Goal: Communication & Community: Share content

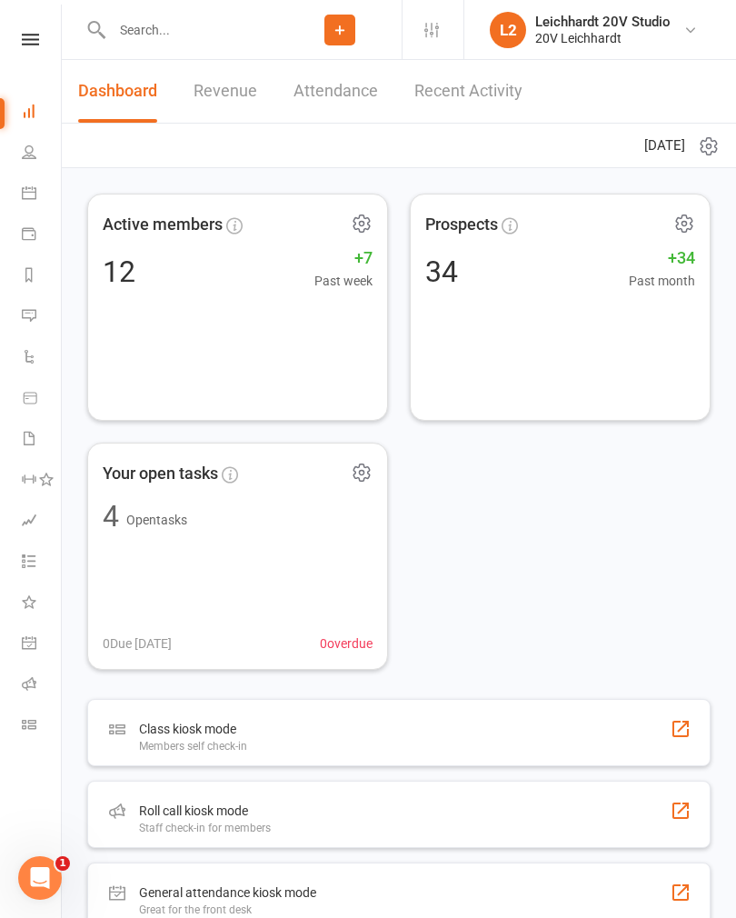
click at [50, 327] on link "Messages" at bounding box center [42, 317] width 41 height 41
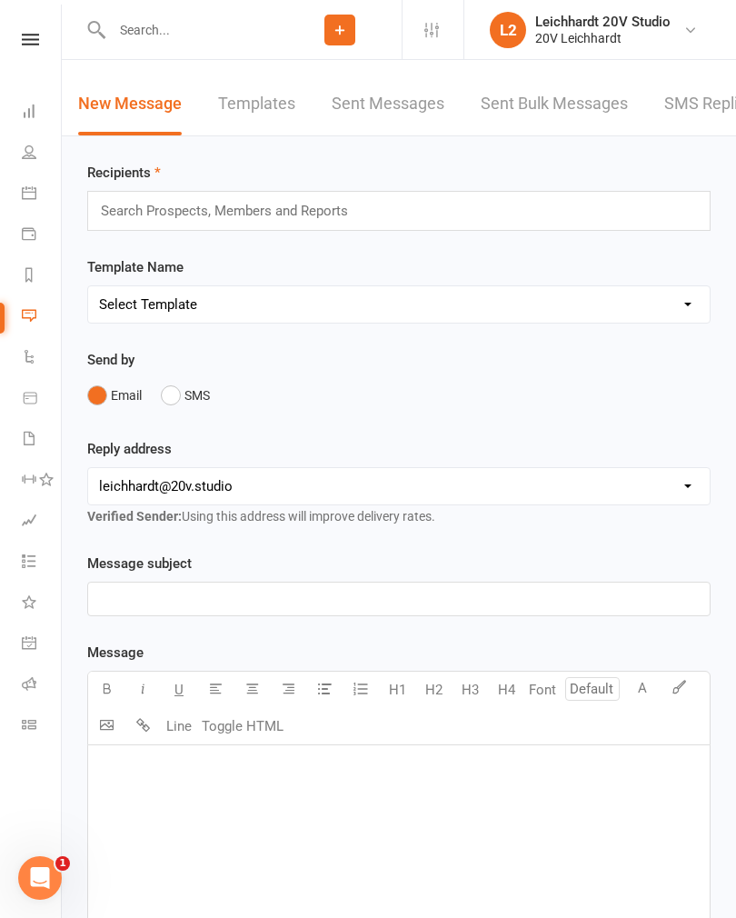
click at [702, 111] on link "SMS Replies" at bounding box center [709, 104] width 91 height 63
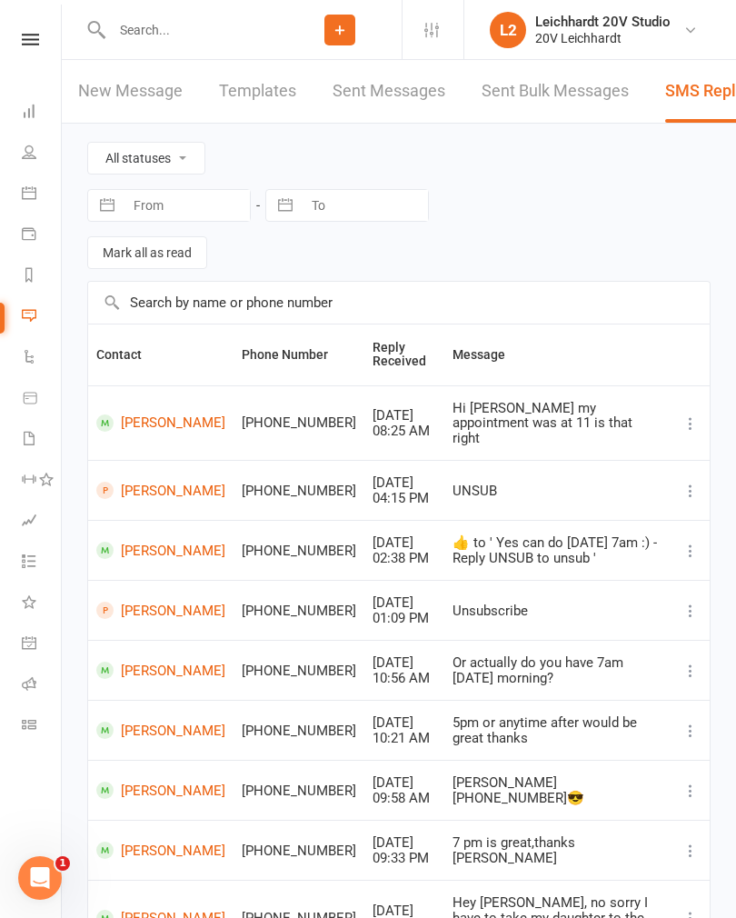
click at [47, 208] on link "Calendar" at bounding box center [42, 194] width 41 height 41
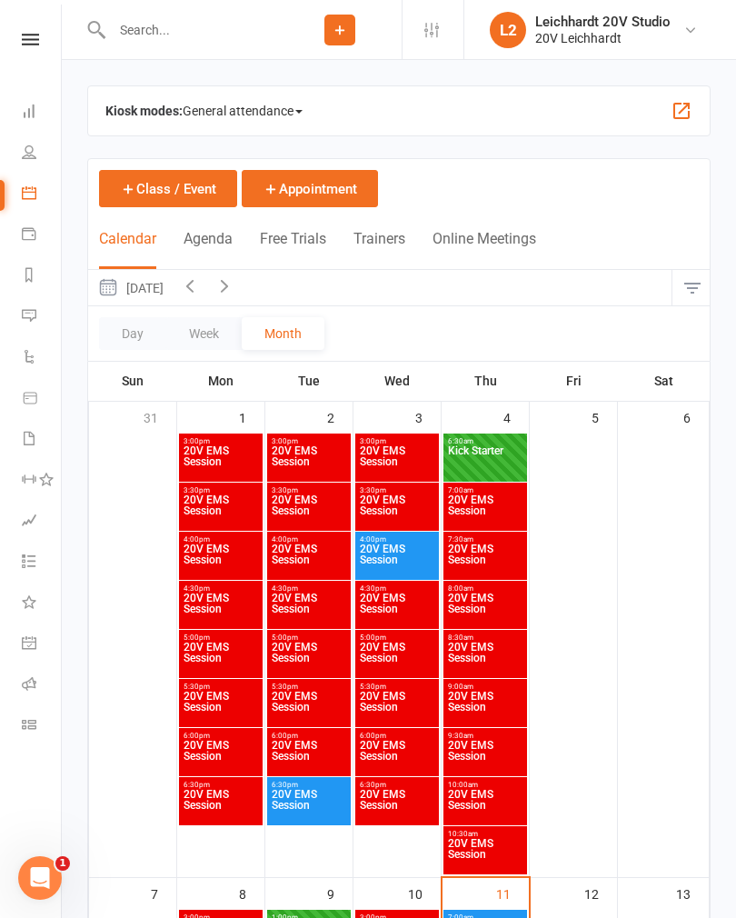
click at [213, 250] on button "Agenda" at bounding box center [208, 249] width 49 height 39
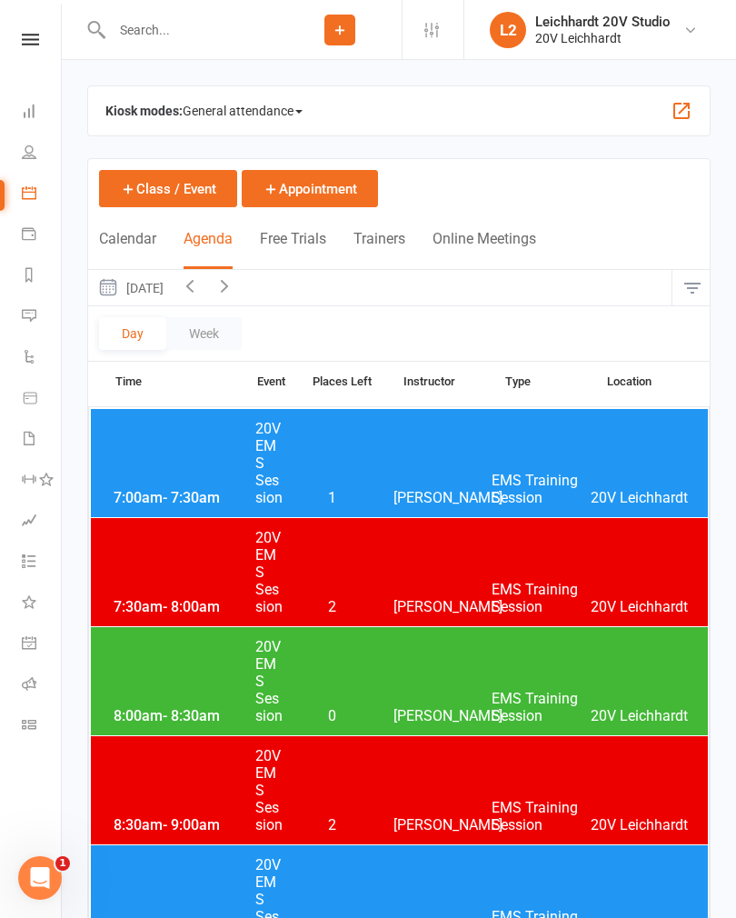
click at [191, 40] on input "text" at bounding box center [192, 29] width 172 height 25
type input "K"
click at [676, 40] on link "L2 Leichhardt 20V Studio 20V Leichhardt" at bounding box center [598, 30] width 217 height 36
click at [539, 257] on link "Sign out" at bounding box center [600, 252] width 272 height 42
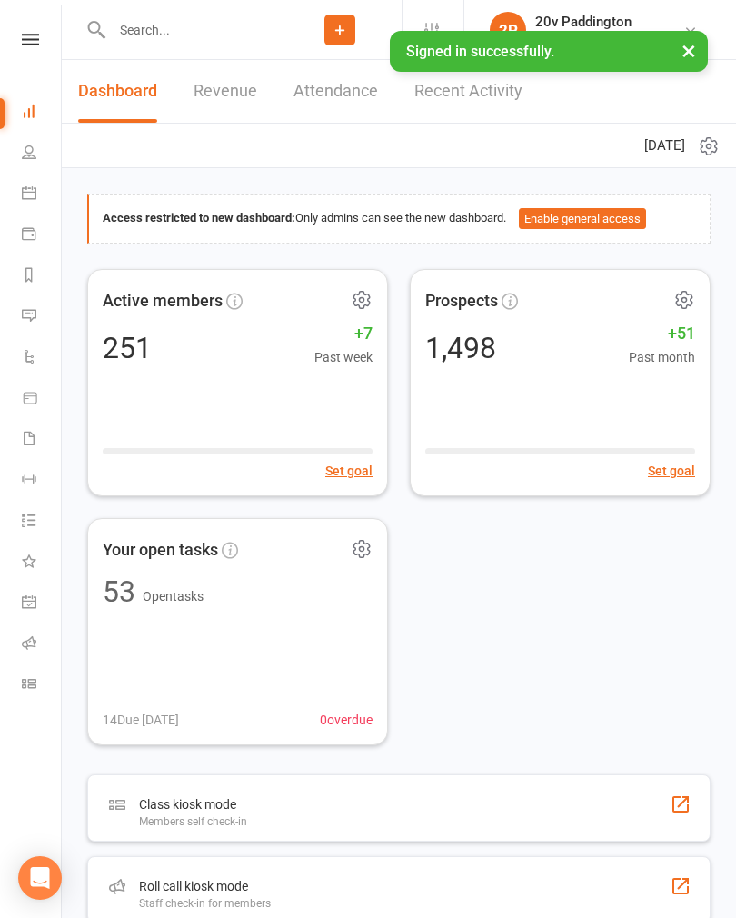
click at [179, 40] on input "text" at bounding box center [192, 29] width 172 height 25
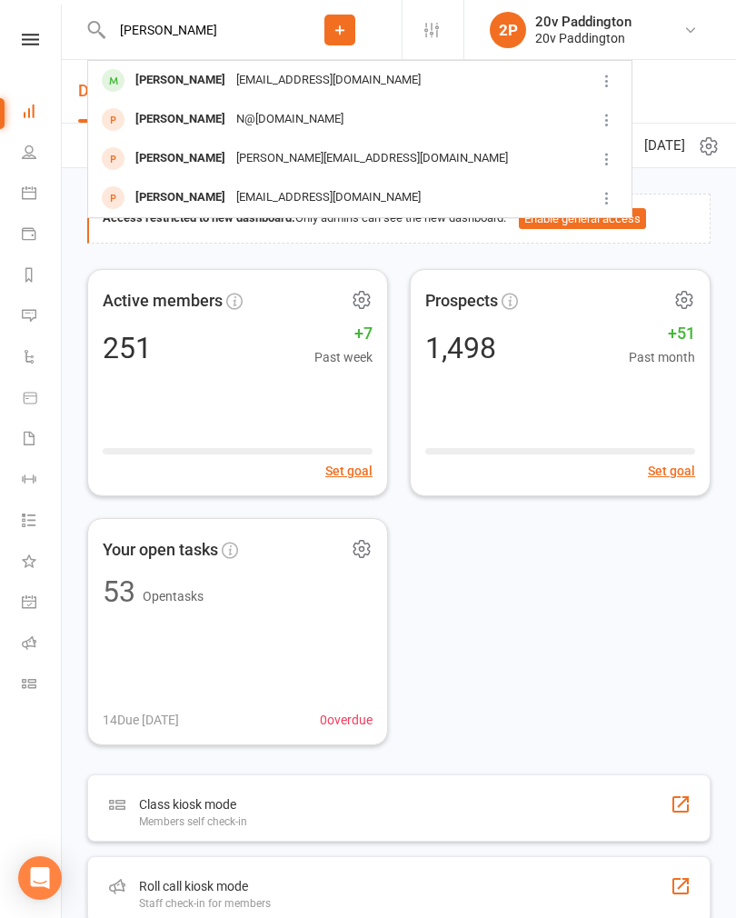
type input "[PERSON_NAME]"
click at [228, 96] on div "Alfred Kaldass alfylotfy9@hotmail.com" at bounding box center [339, 80] width 500 height 37
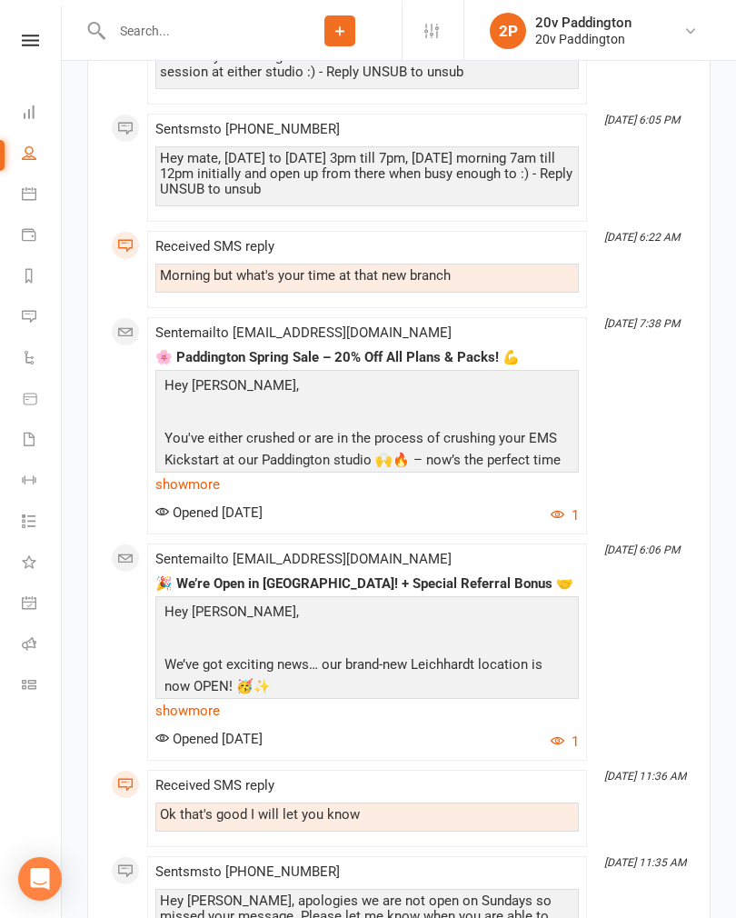
scroll to position [3594, 0]
click at [185, 472] on link "show more" at bounding box center [366, 484] width 423 height 25
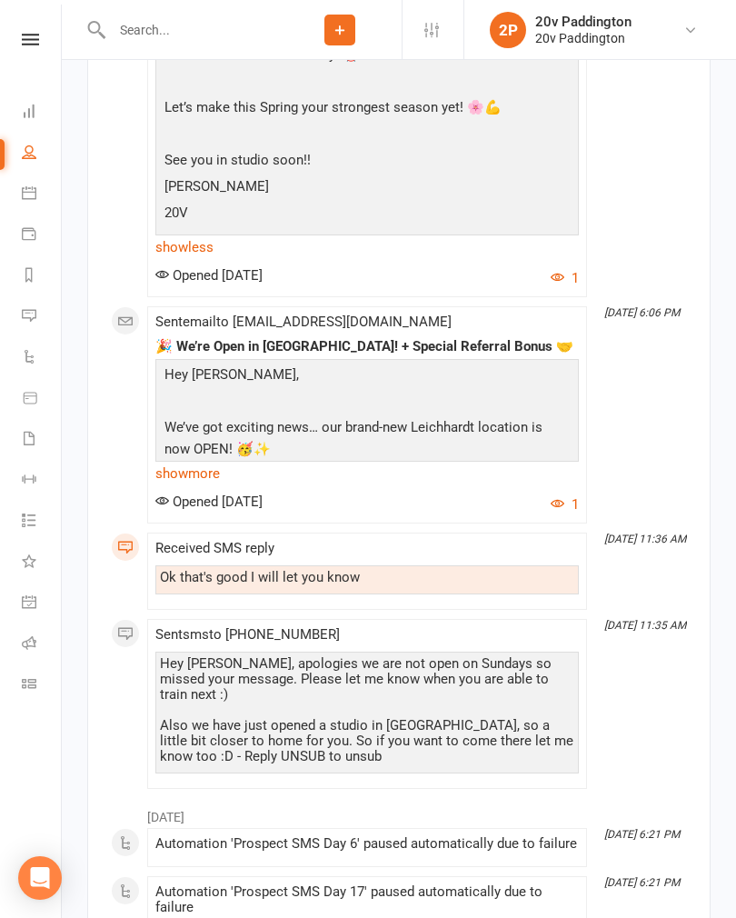
scroll to position [4379, 0]
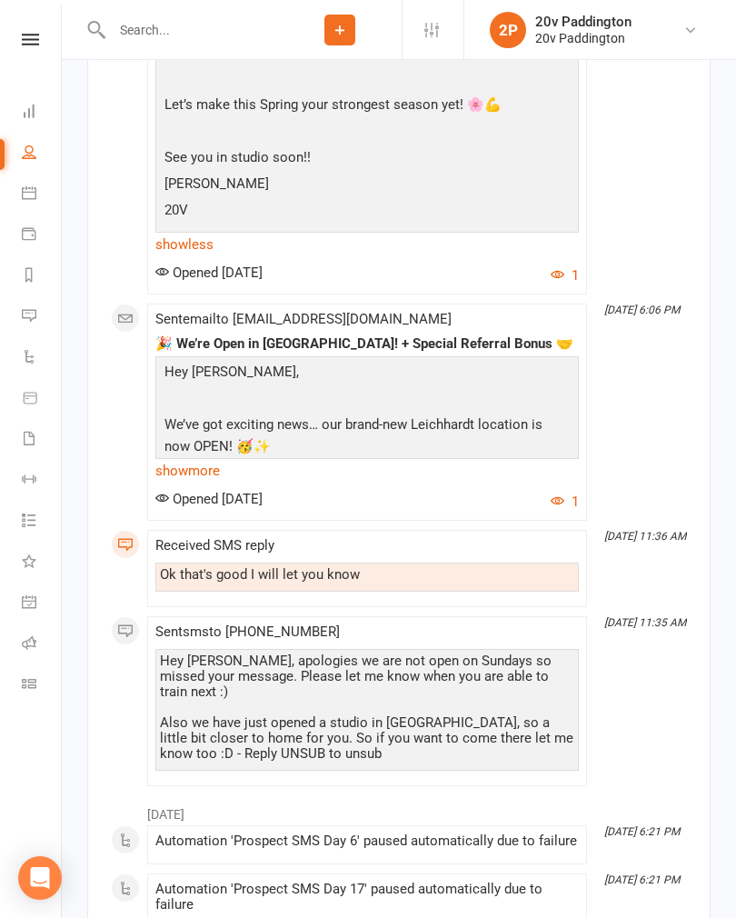
click at [175, 458] on link "show more" at bounding box center [366, 470] width 423 height 25
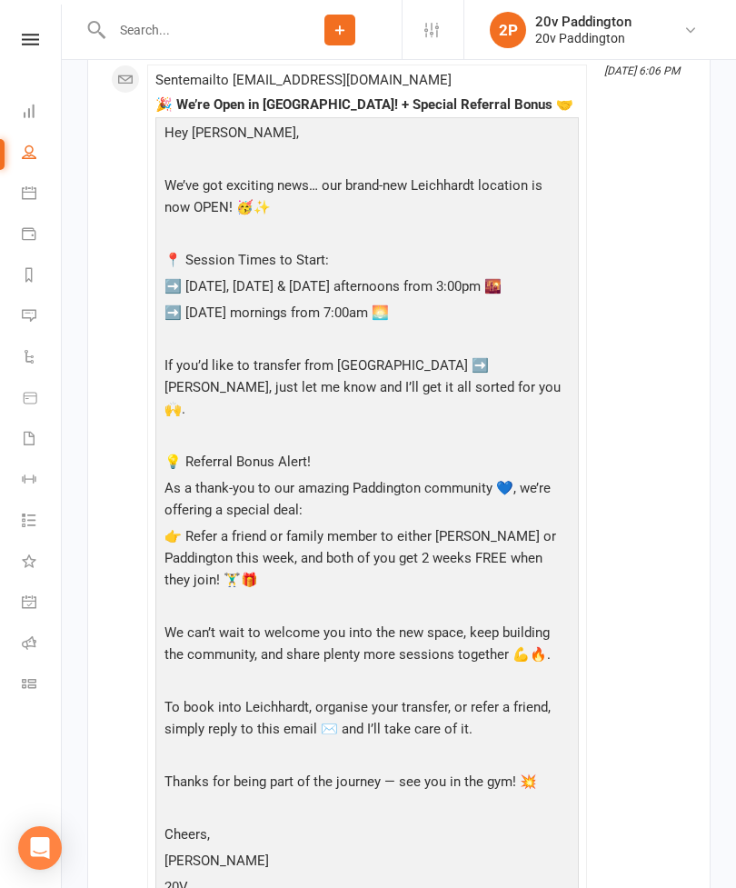
scroll to position [4623, 0]
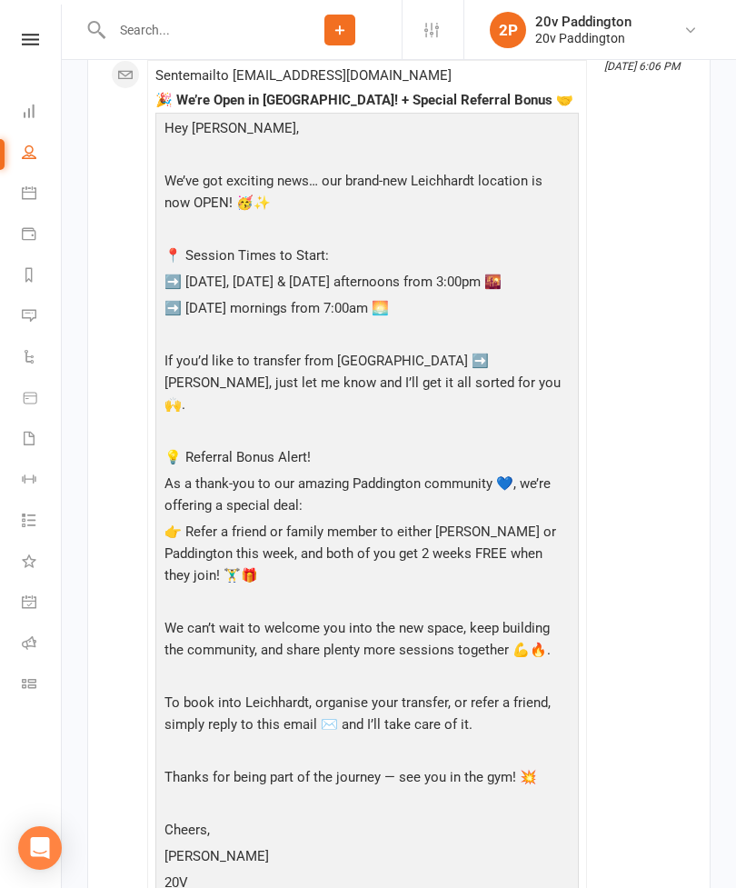
click at [35, 322] on icon at bounding box center [29, 315] width 15 height 15
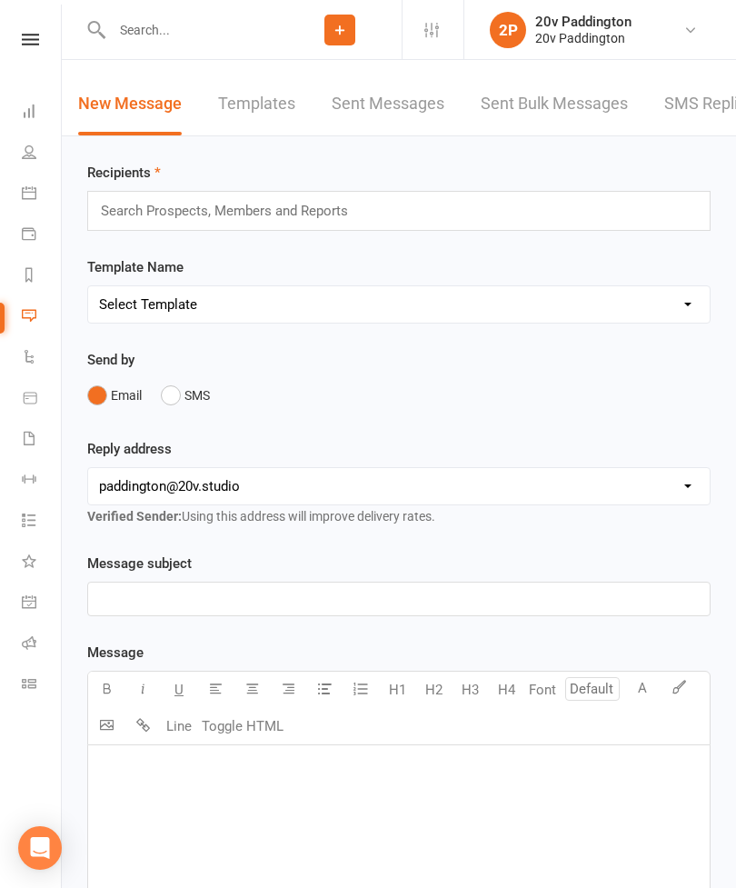
click at [38, 212] on link "Calendar" at bounding box center [42, 194] width 41 height 41
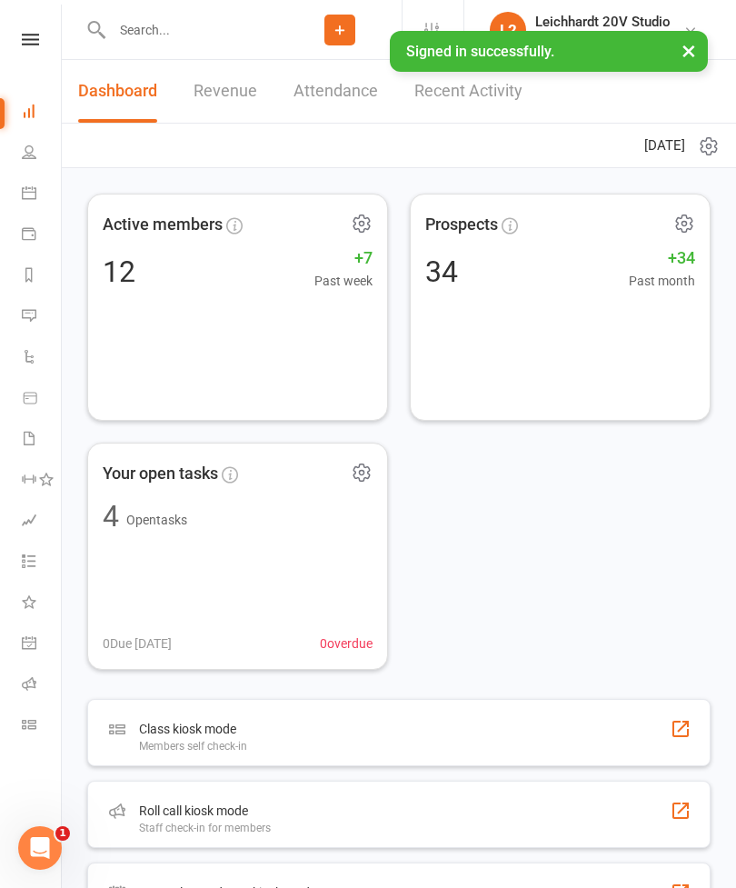
click at [44, 196] on link "Calendar" at bounding box center [42, 194] width 41 height 41
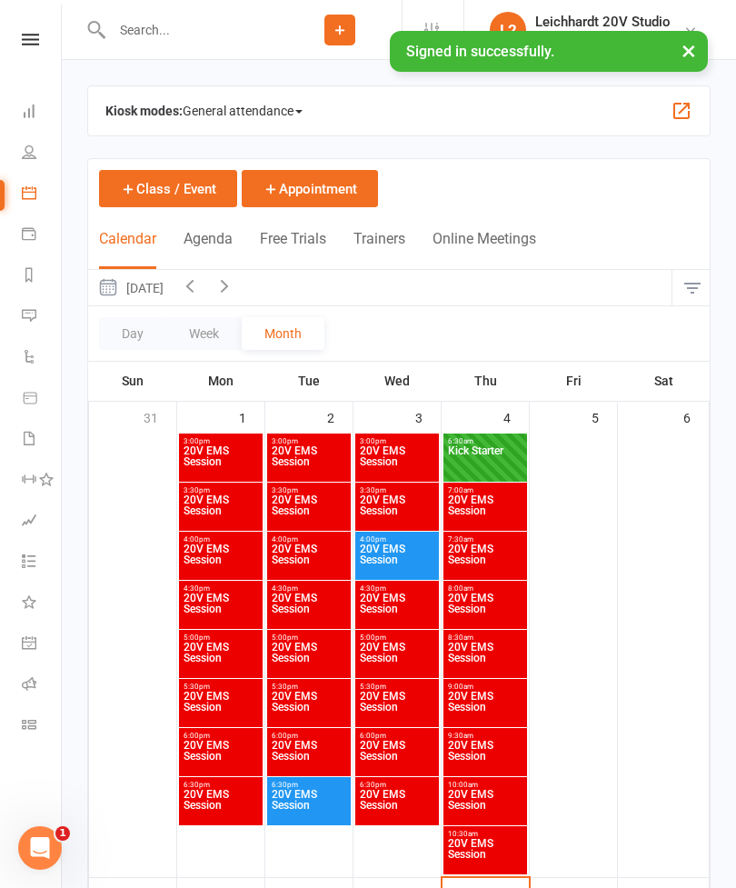
click at [215, 250] on button "Agenda" at bounding box center [208, 249] width 49 height 39
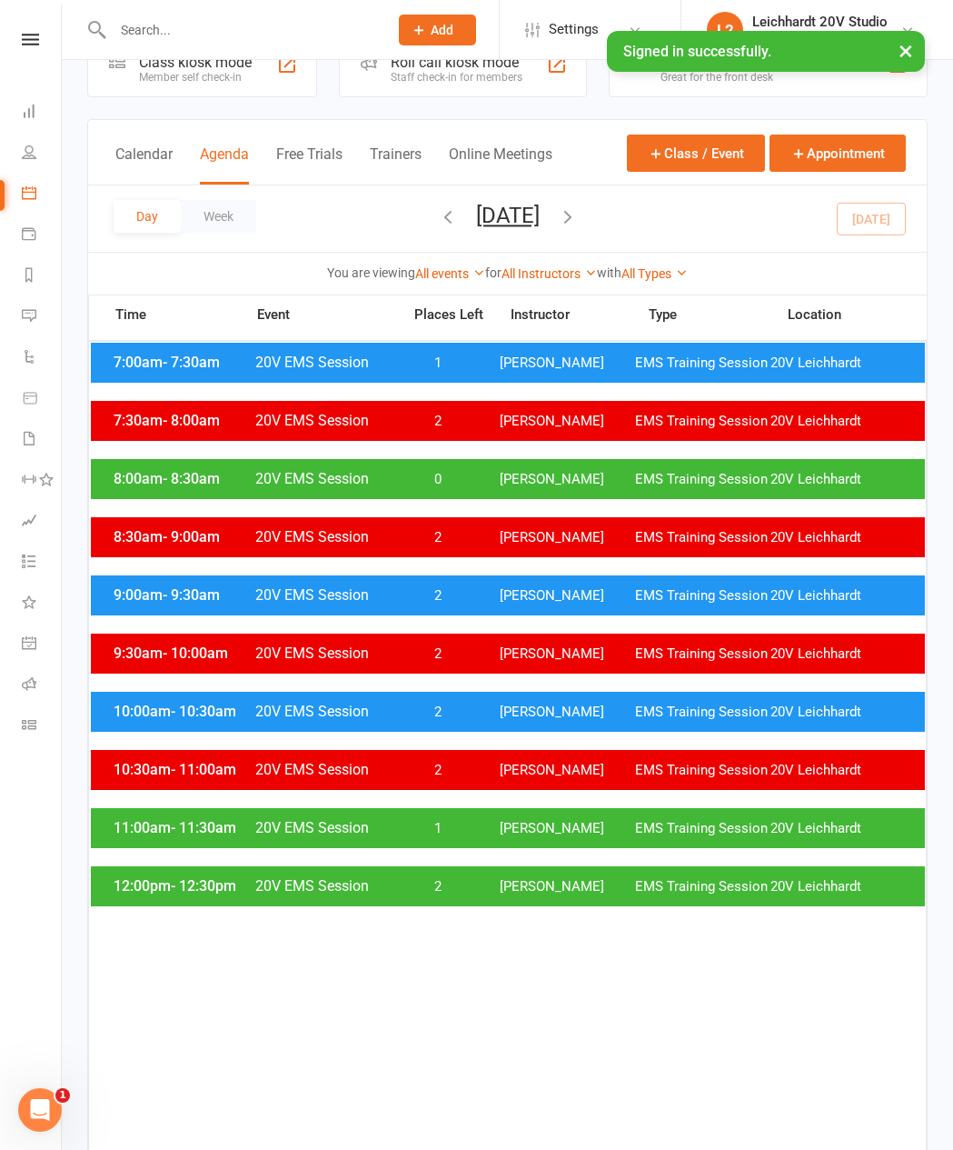
scroll to position [56, 0]
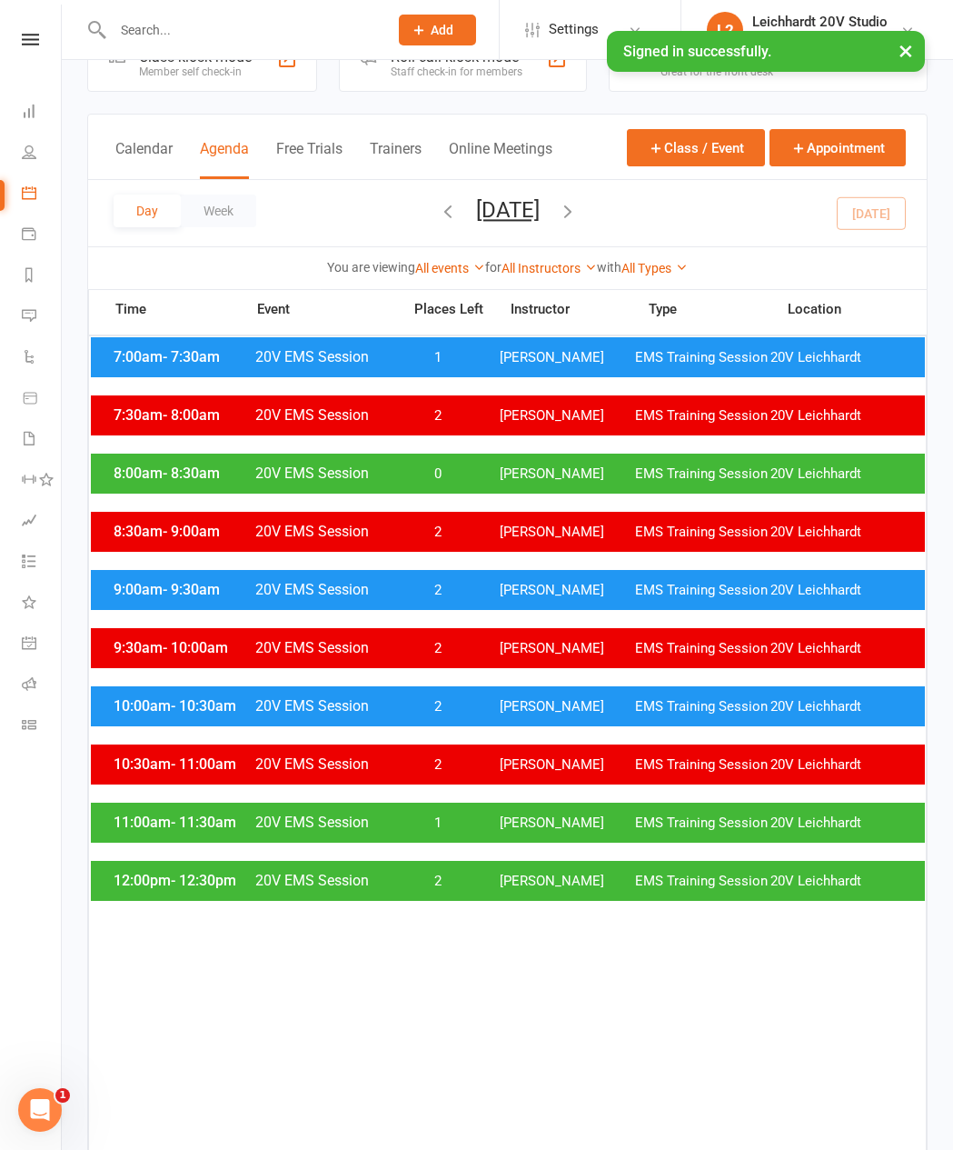
click at [545, 472] on div "8:00am - 8:30am 20V EMS Session 0 [PERSON_NAME] EMS Training Session 20V [PERSO…" at bounding box center [508, 473] width 834 height 40
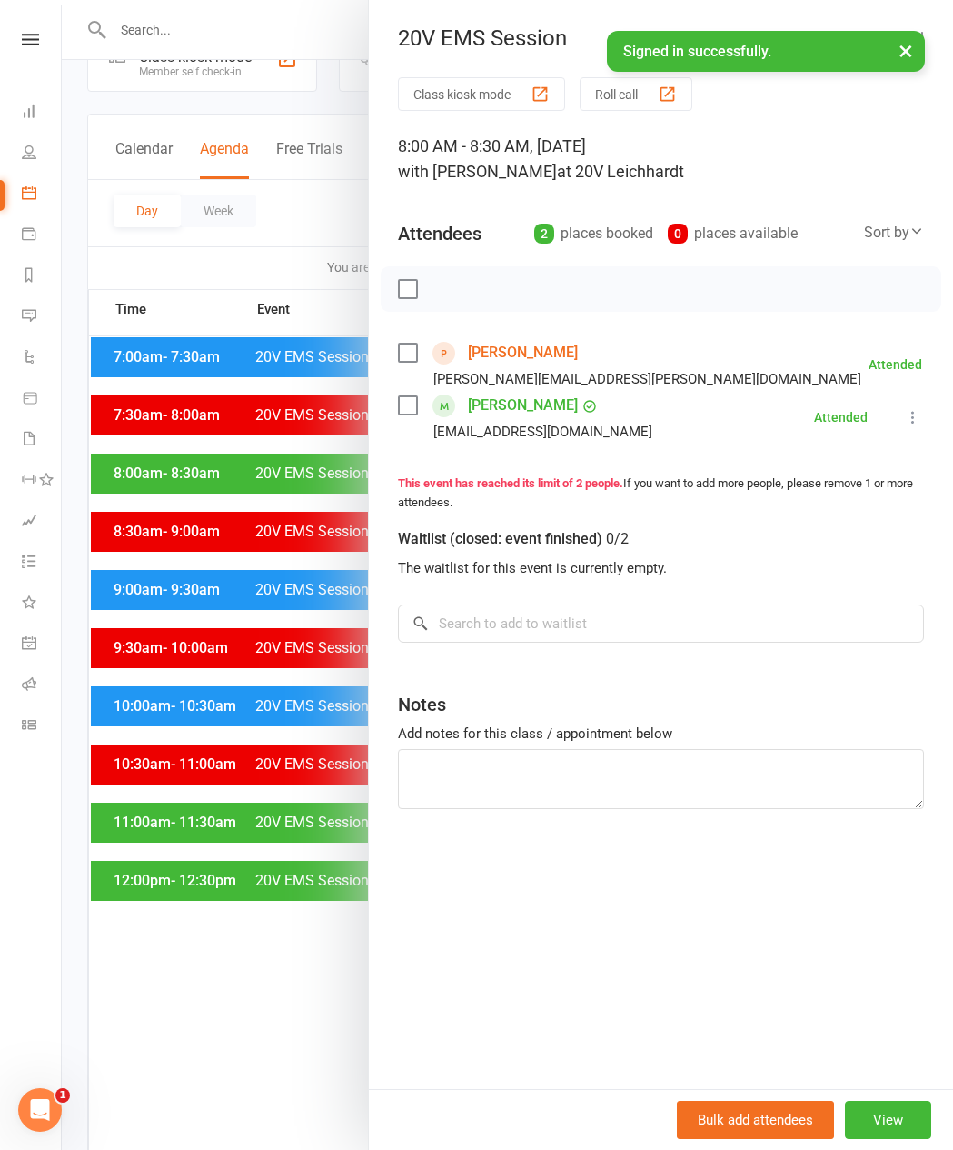
click at [274, 887] on div at bounding box center [507, 575] width 891 height 1150
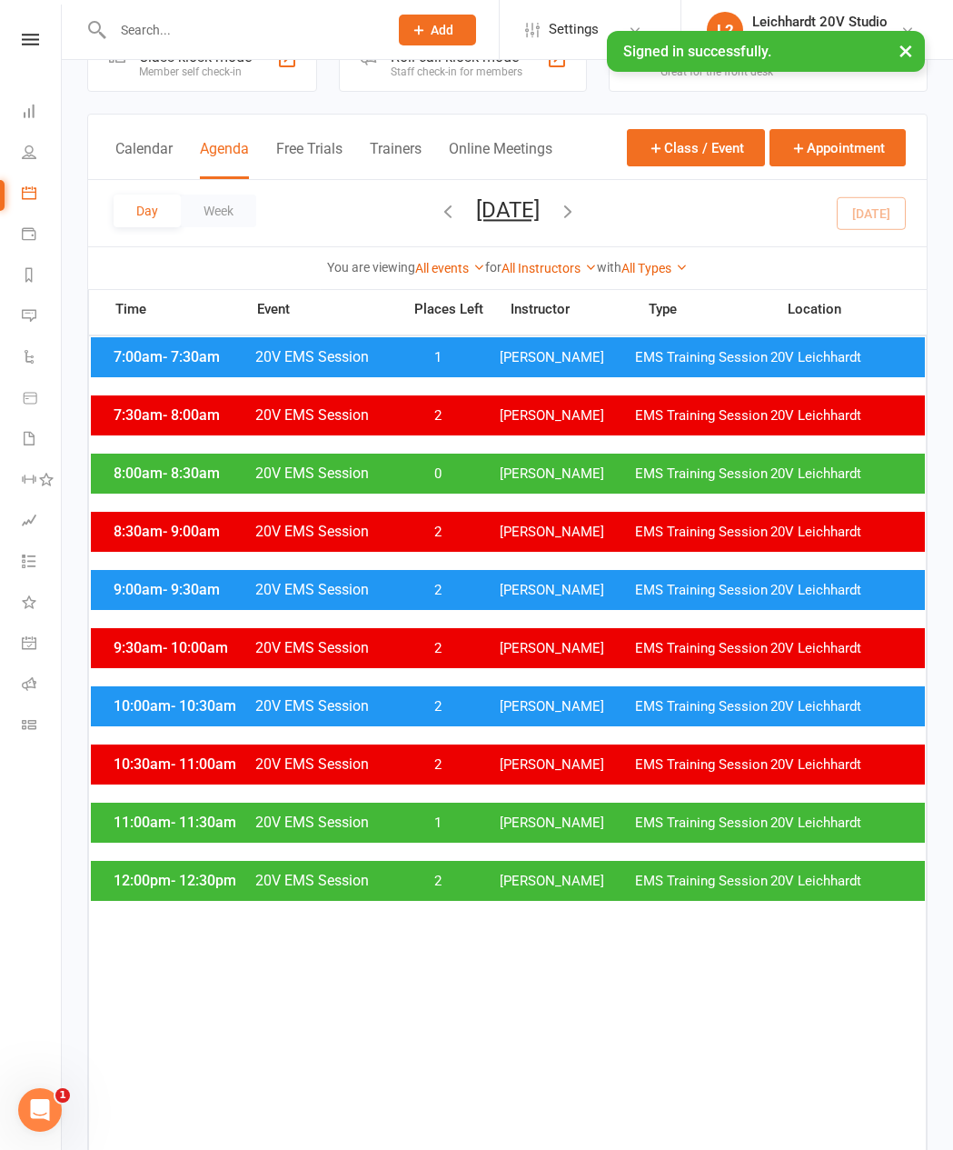
click at [467, 831] on span "1" at bounding box center [438, 822] width 95 height 17
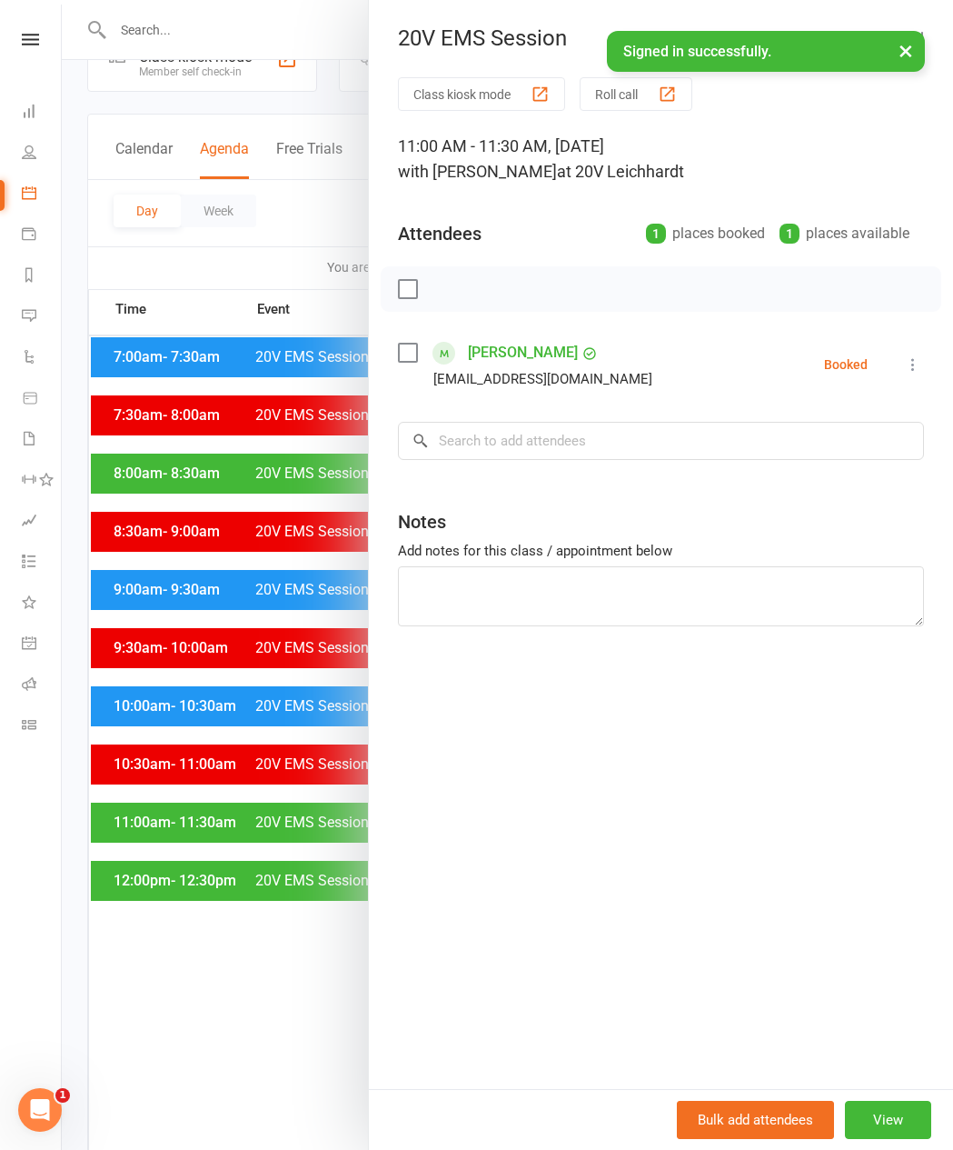
click at [154, 830] on div at bounding box center [507, 575] width 891 height 1150
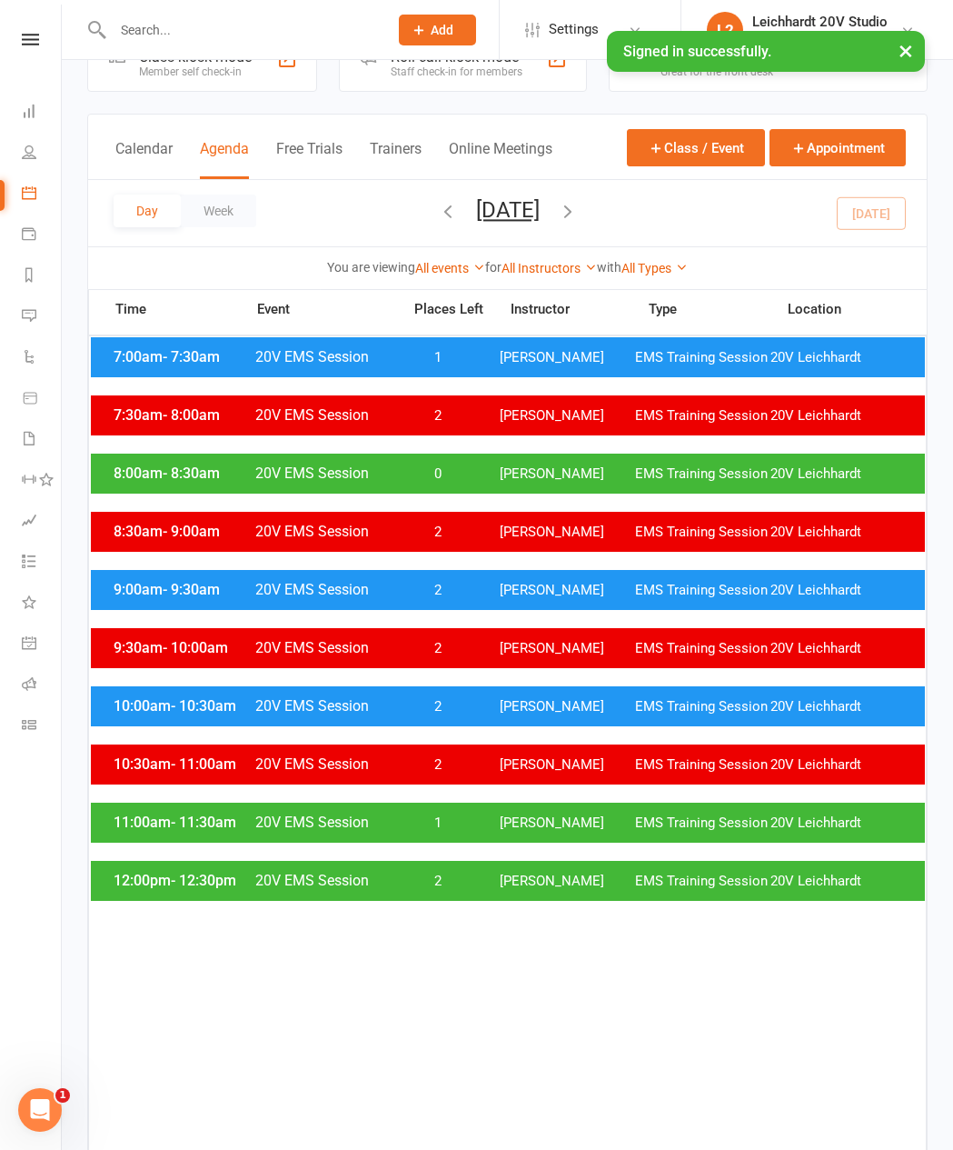
click at [145, 887] on div "12:00pm - 12:30pm 20V EMS Session 2 [PERSON_NAME] EMS Training Session 20V [PER…" at bounding box center [508, 881] width 834 height 40
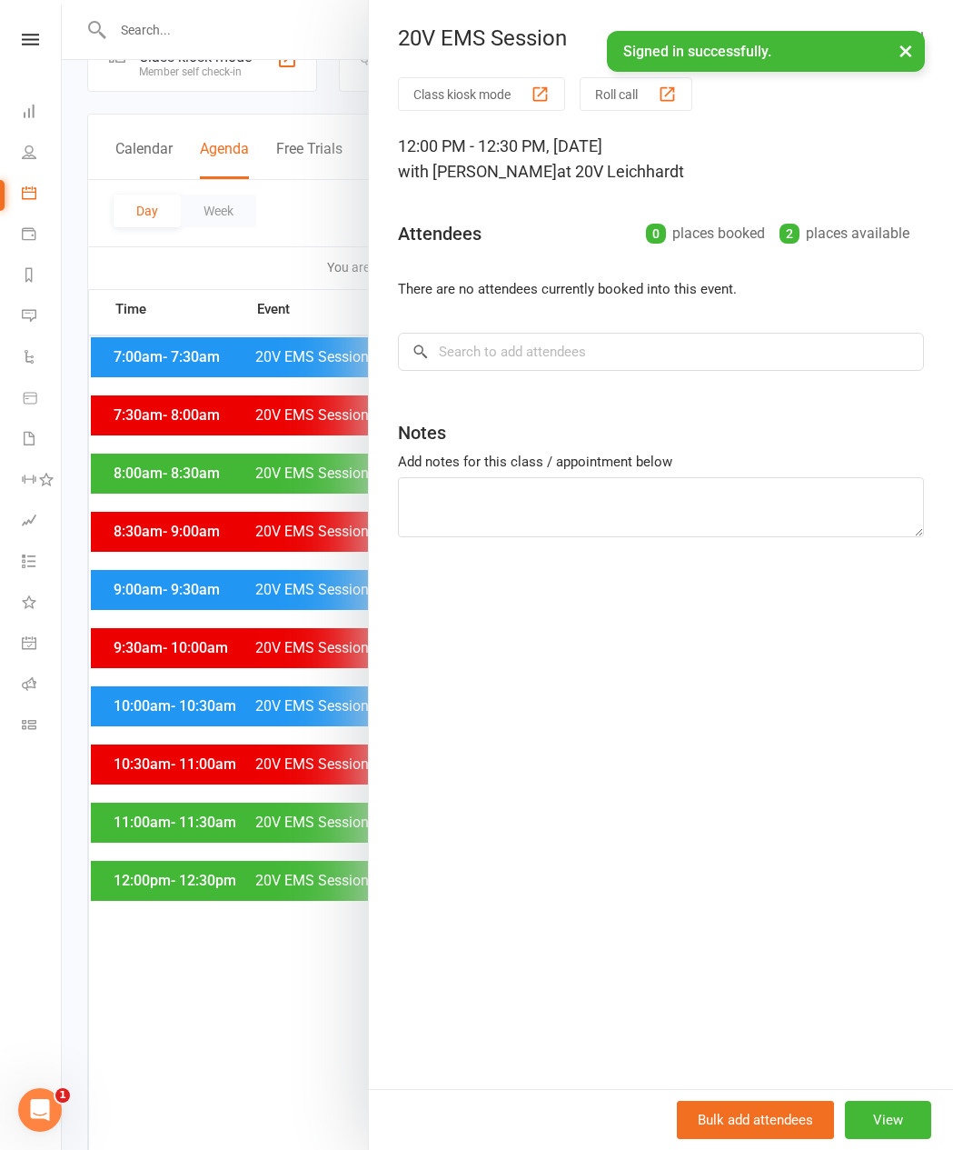
click at [153, 887] on div at bounding box center [507, 575] width 891 height 1150
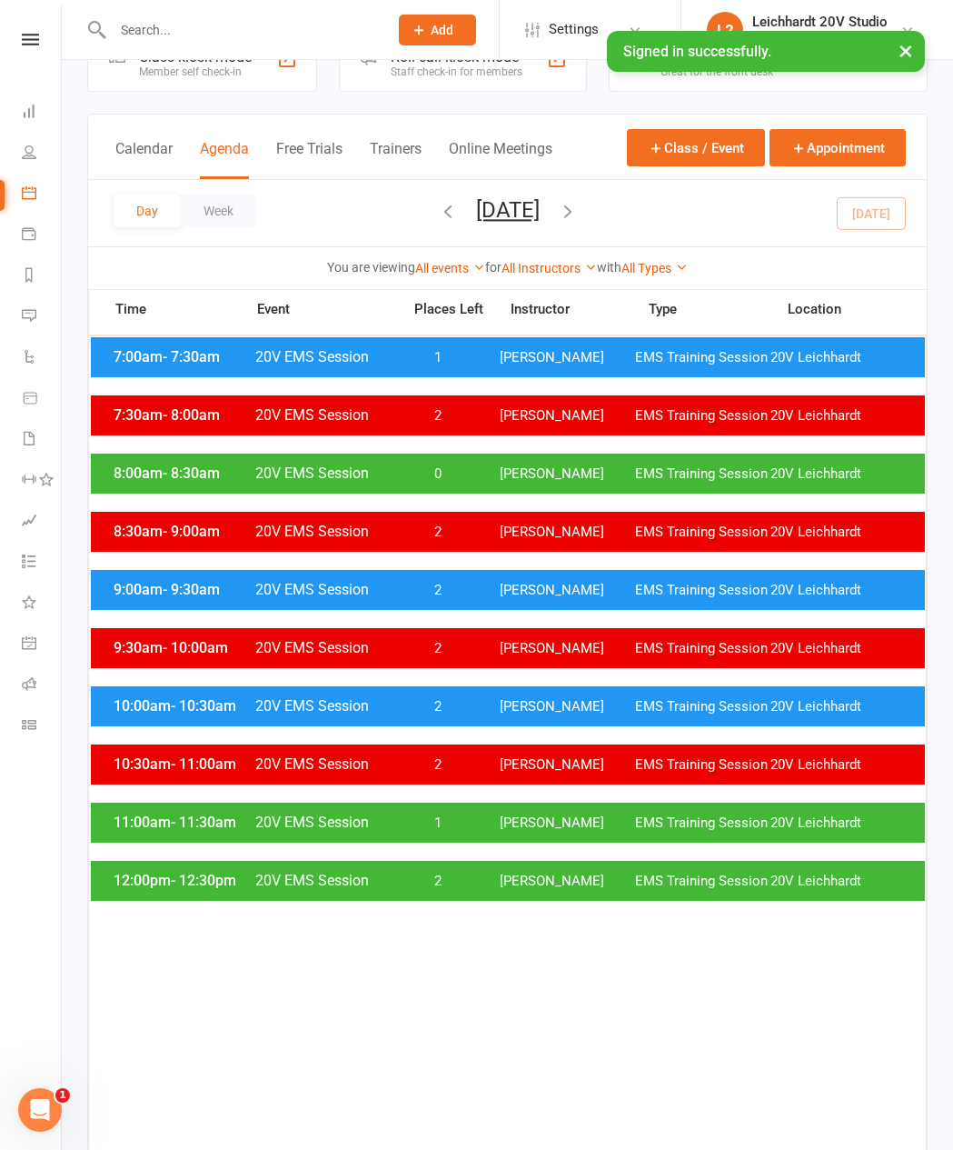
click at [164, 881] on div "12:00pm - 12:30pm 20V EMS Session 2 [PERSON_NAME] EMS Training Session 20V [PER…" at bounding box center [508, 881] width 834 height 40
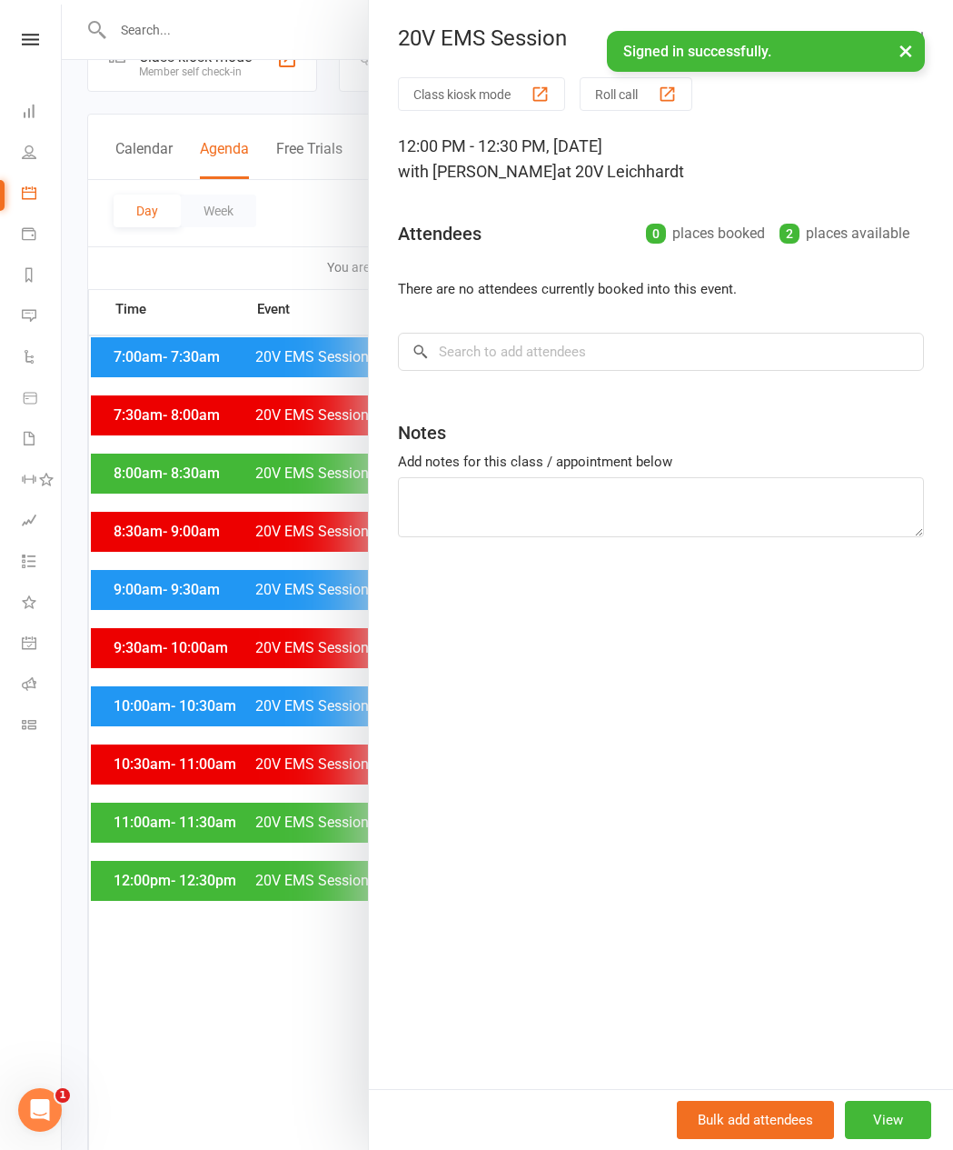
click at [316, 237] on div at bounding box center [507, 575] width 891 height 1150
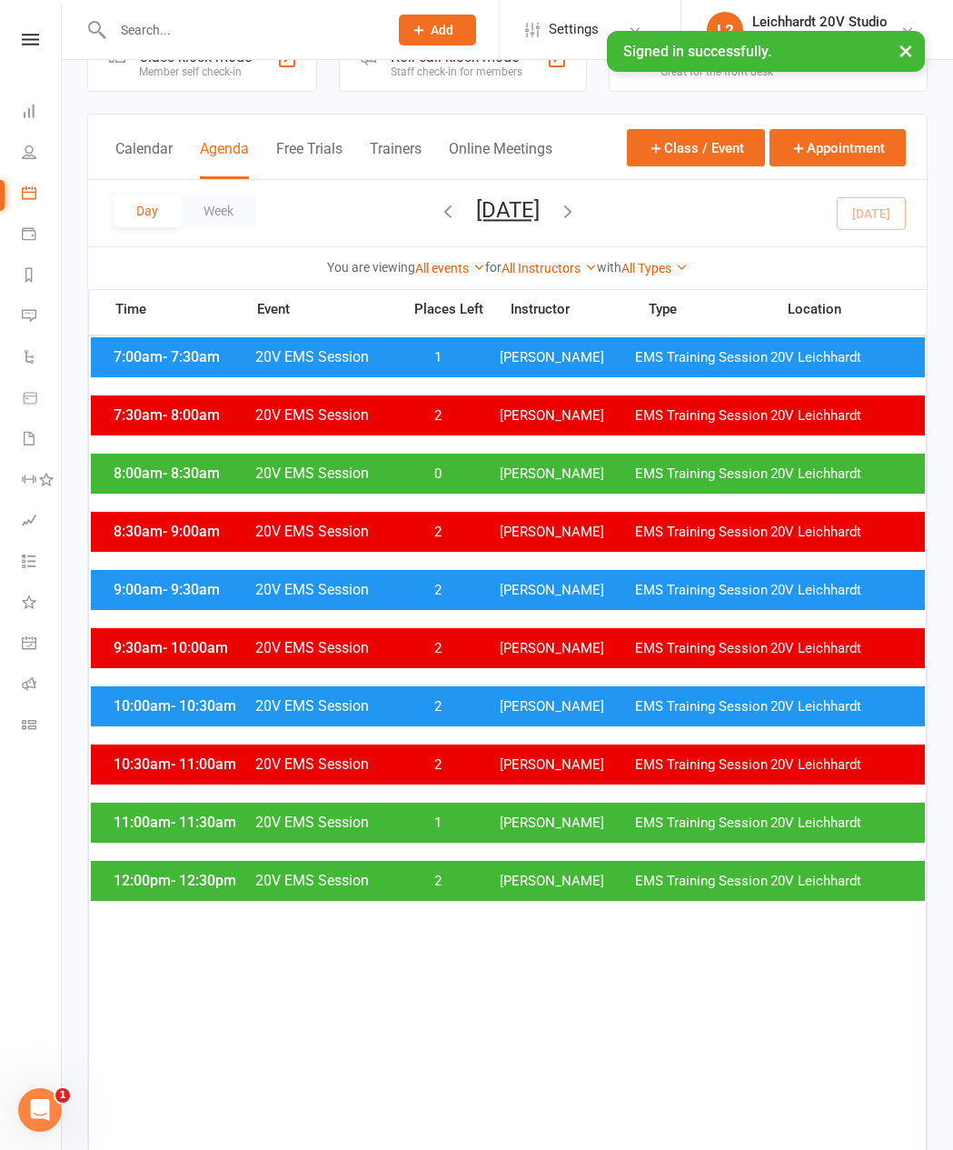
click at [288, 39] on input "text" at bounding box center [241, 29] width 268 height 25
type input "[PERSON_NAME]"
click at [283, 85] on div "[EMAIL_ADDRESS][DOMAIN_NAME]" at bounding box center [328, 80] width 195 height 26
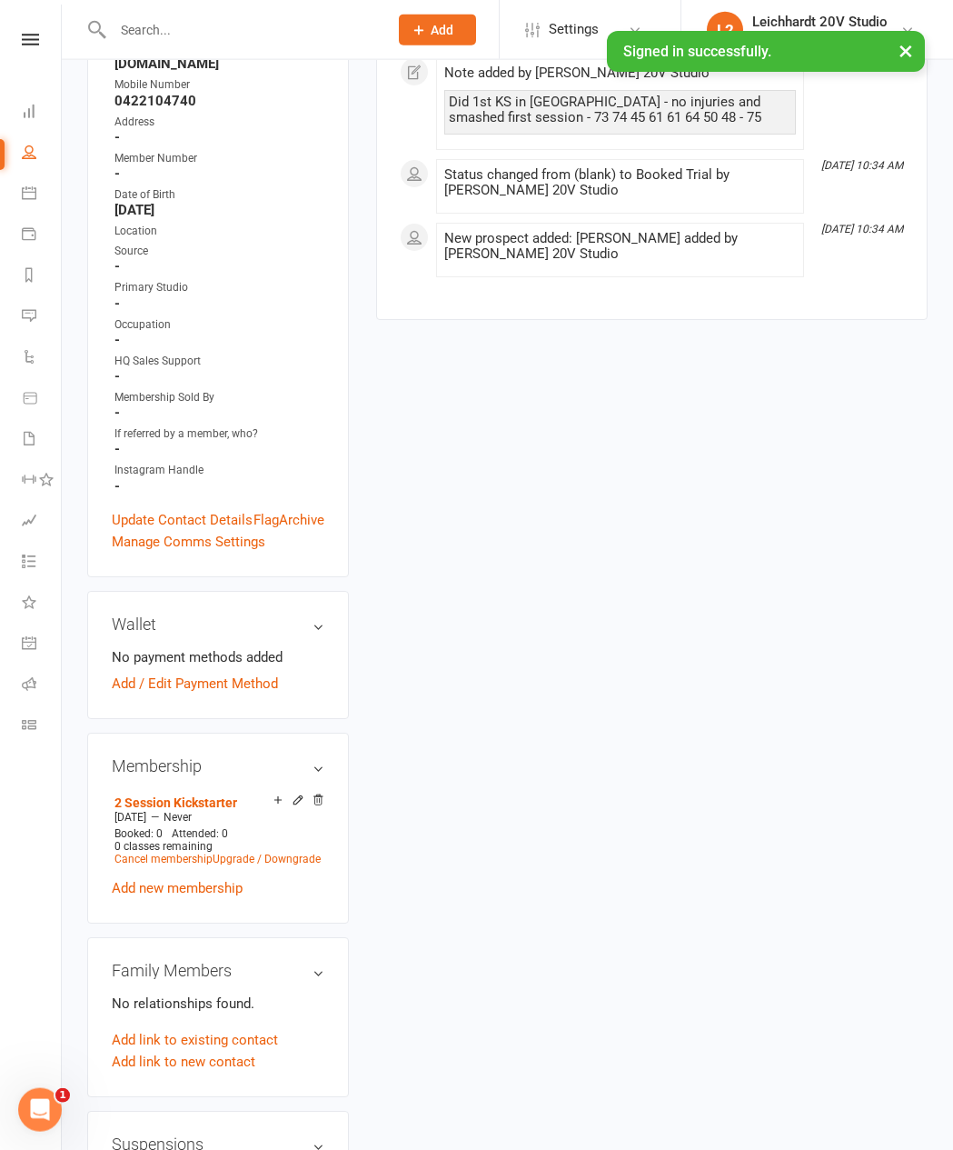
scroll to position [430, 0]
click at [301, 805] on icon at bounding box center [298, 801] width 8 height 8
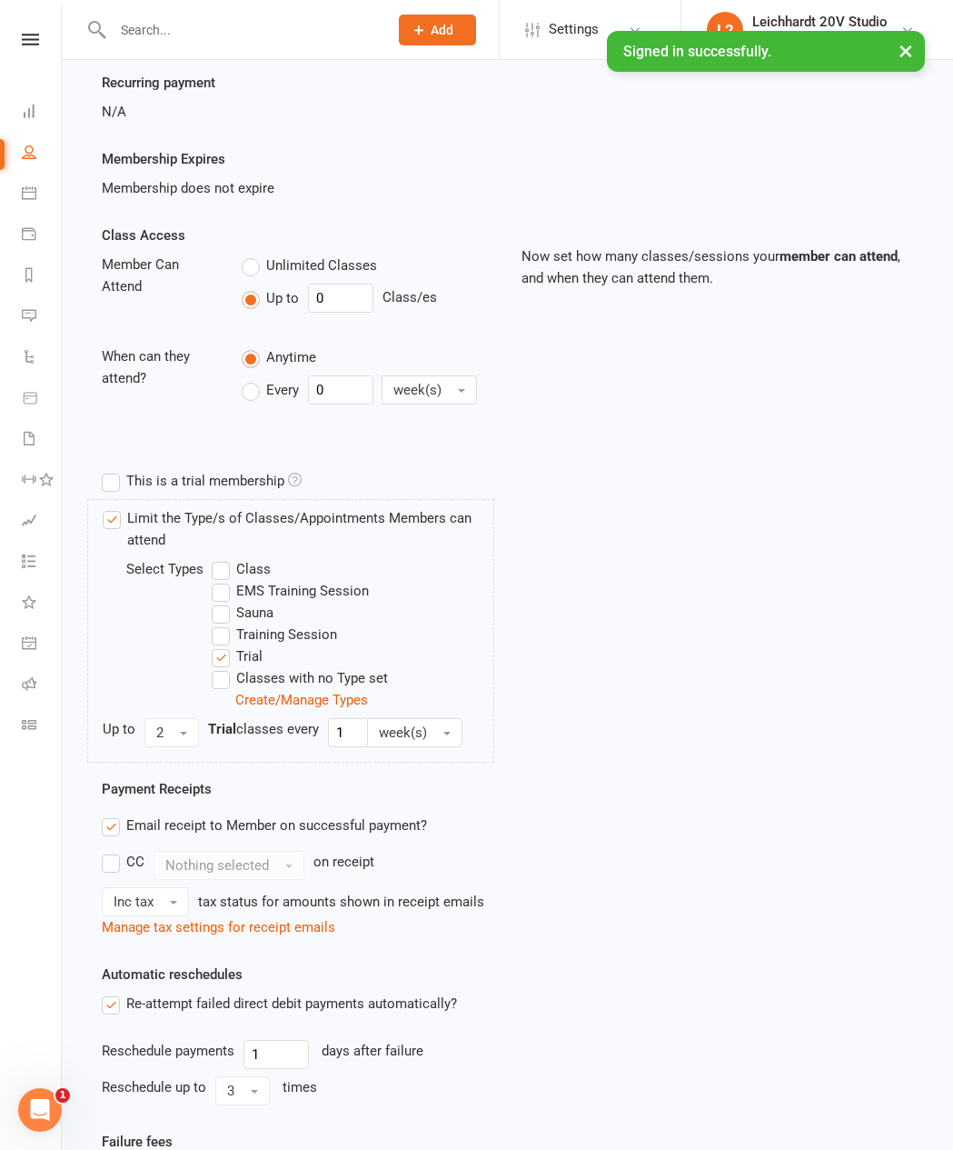
scroll to position [256, 0]
click at [364, 290] on input "0" at bounding box center [340, 298] width 65 height 29
click at [341, 313] on input "0" at bounding box center [340, 298] width 65 height 29
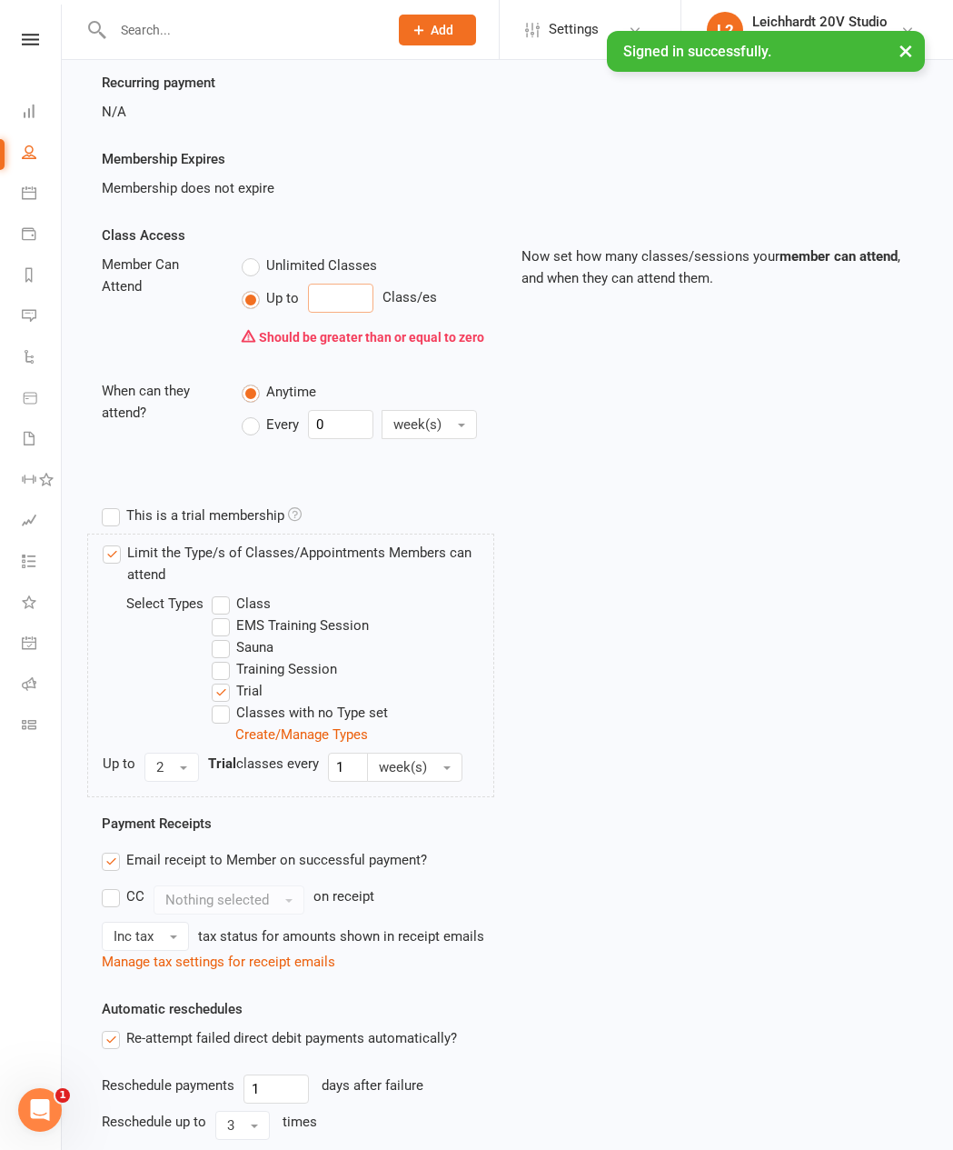
type input "2"
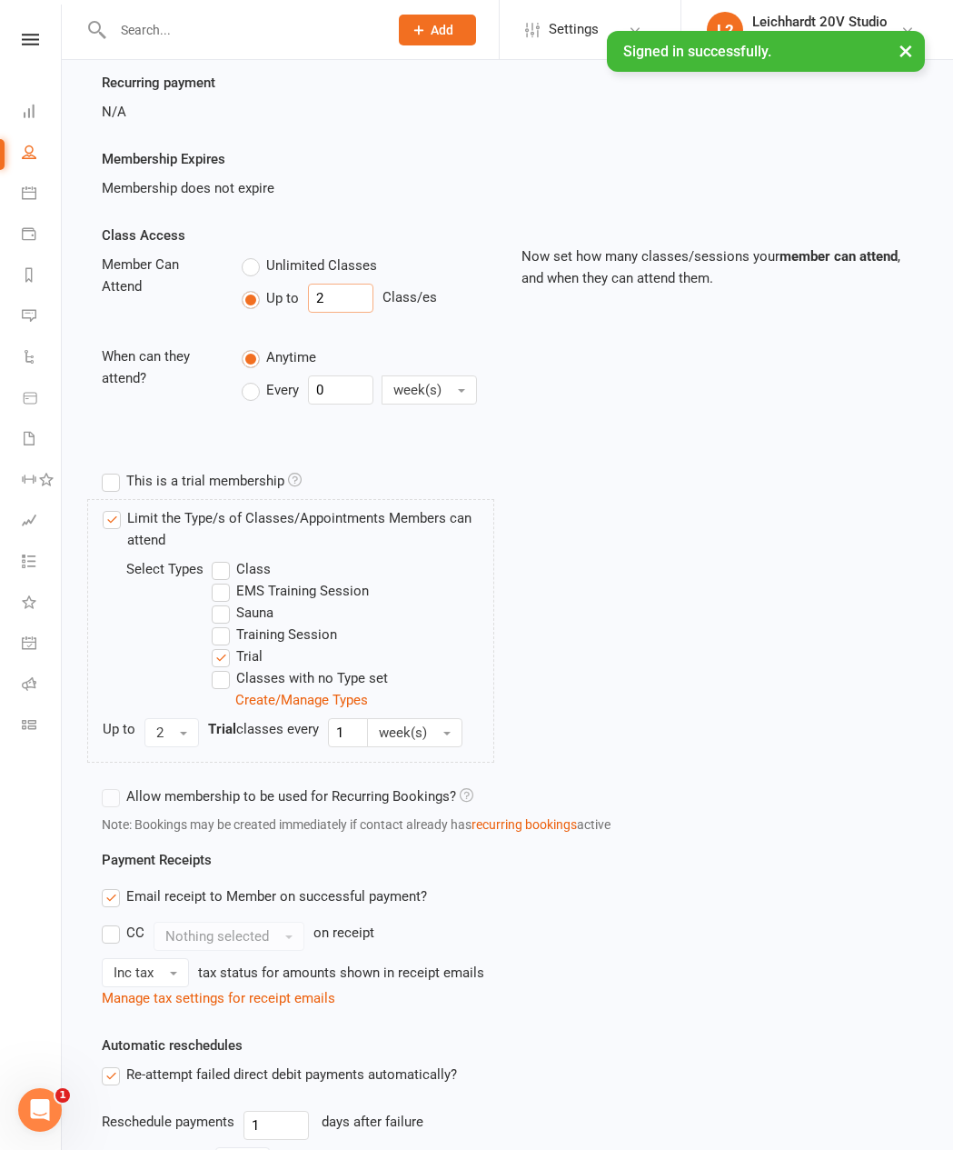
click at [351, 293] on input "2" at bounding box center [340, 298] width 65 height 29
click at [336, 313] on input "2" at bounding box center [340, 298] width 65 height 29
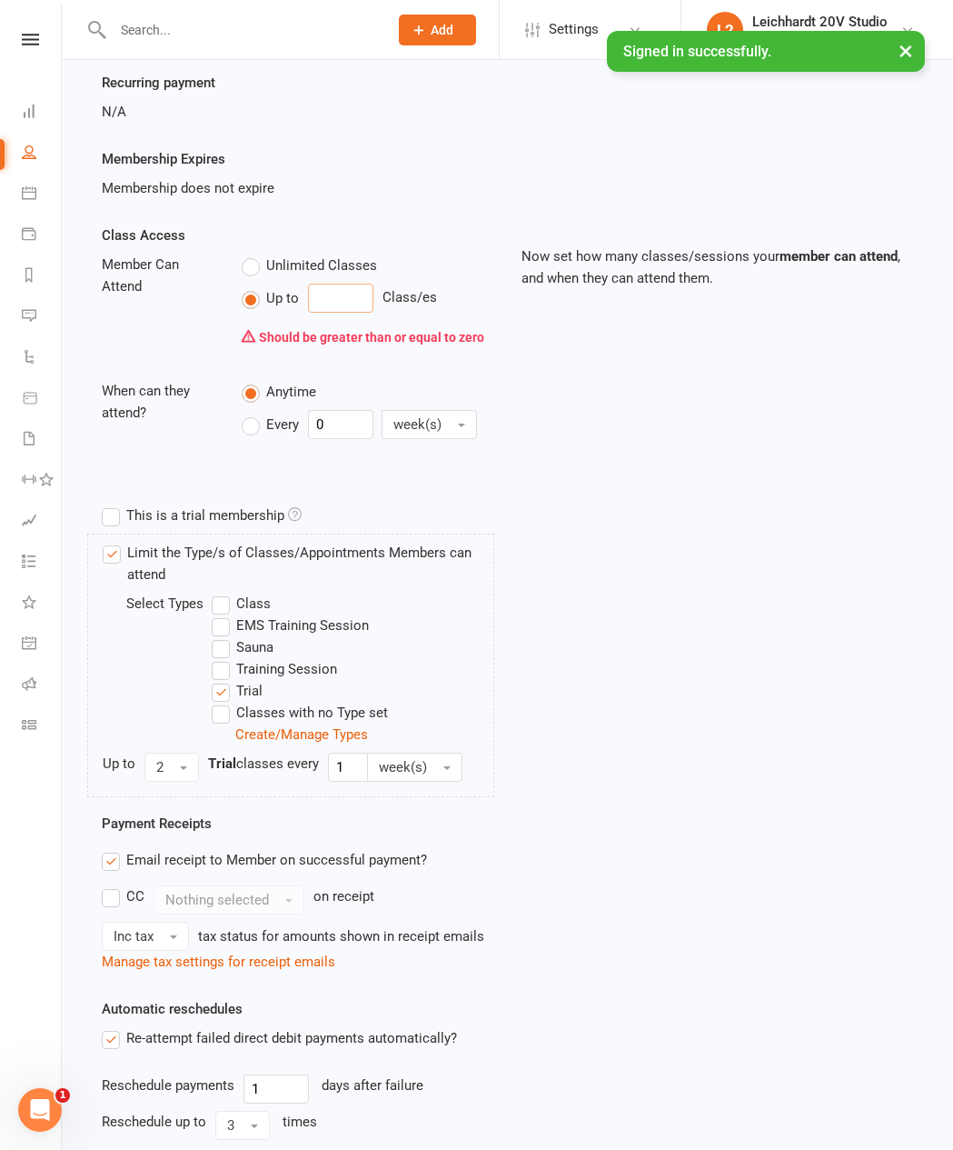
type input "1"
type input "3"
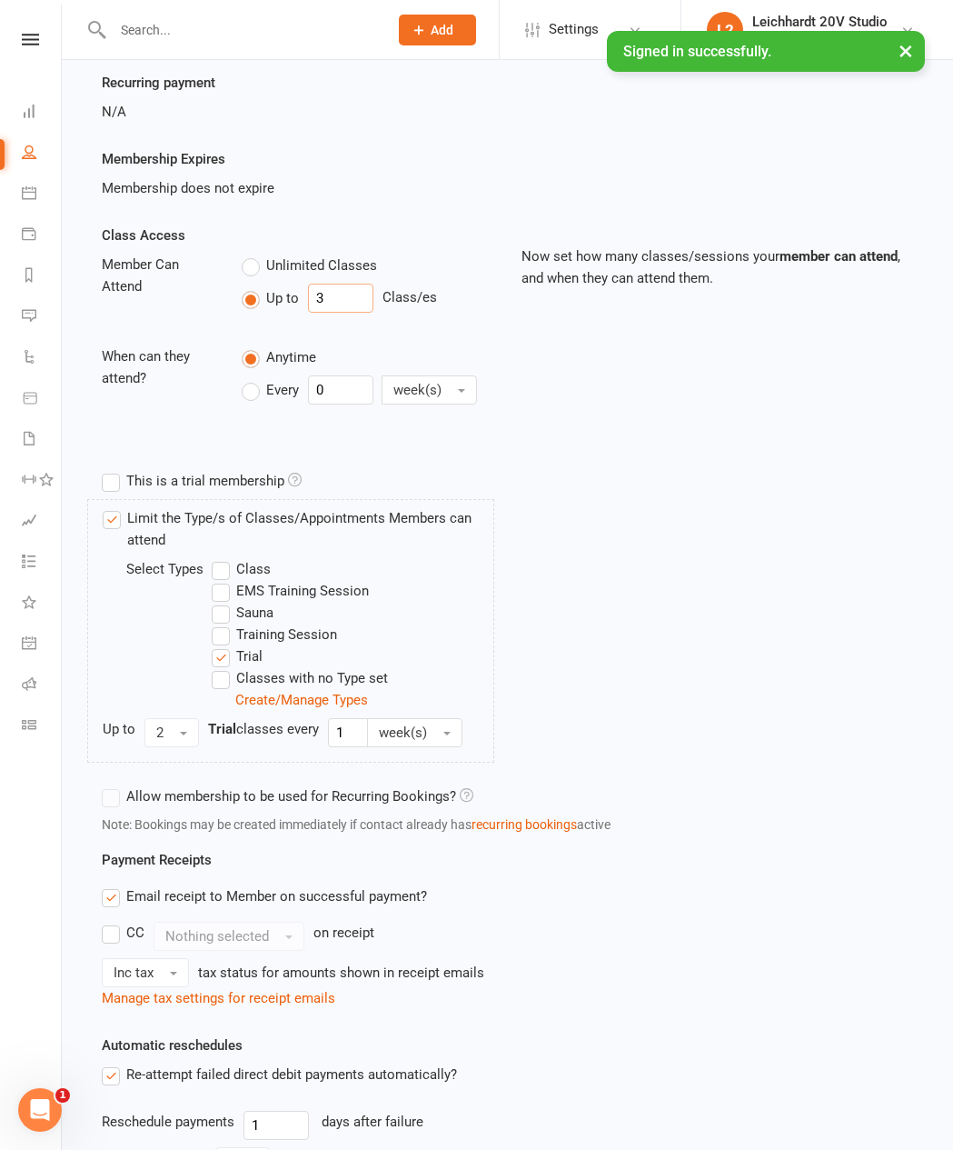
click at [345, 304] on input "3" at bounding box center [340, 298] width 65 height 29
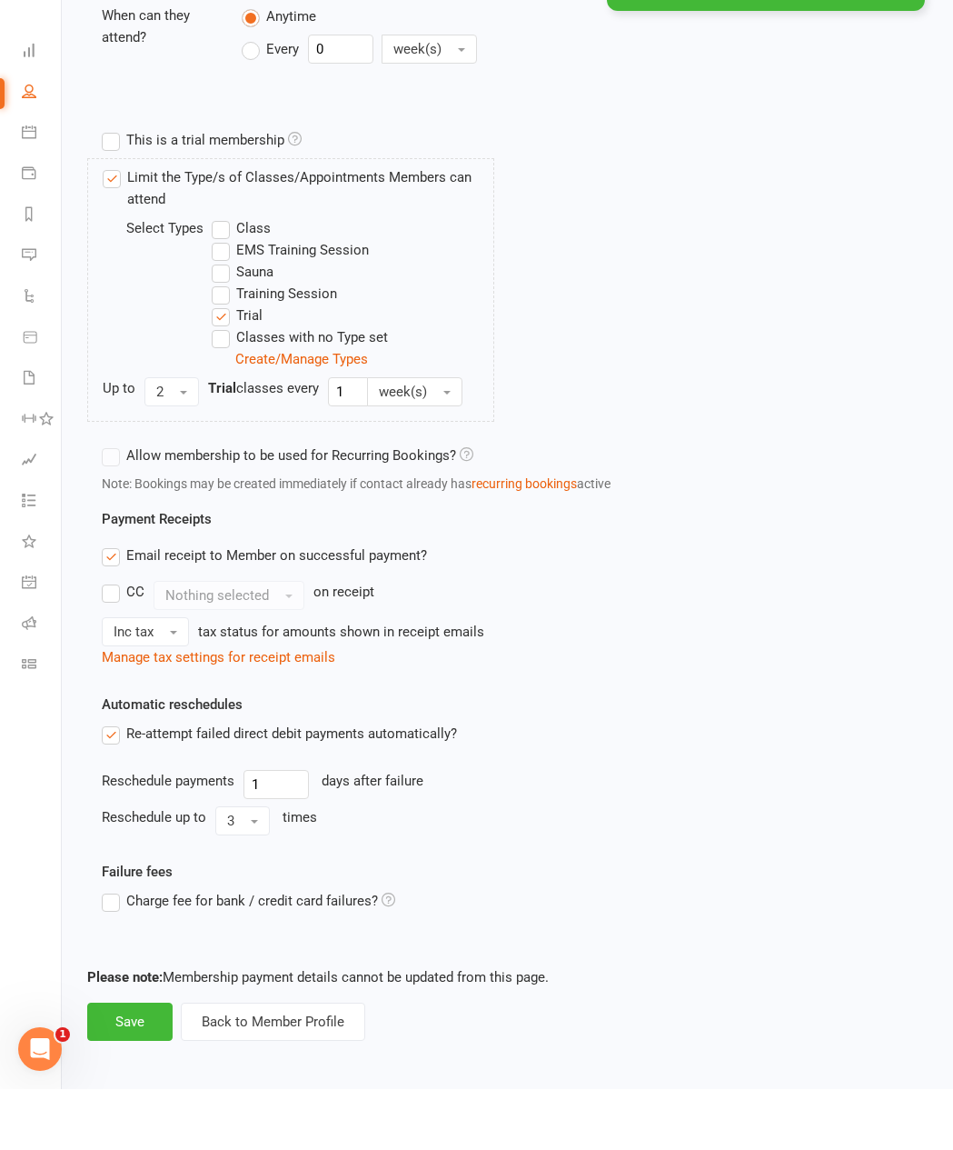
scroll to position [535, 0]
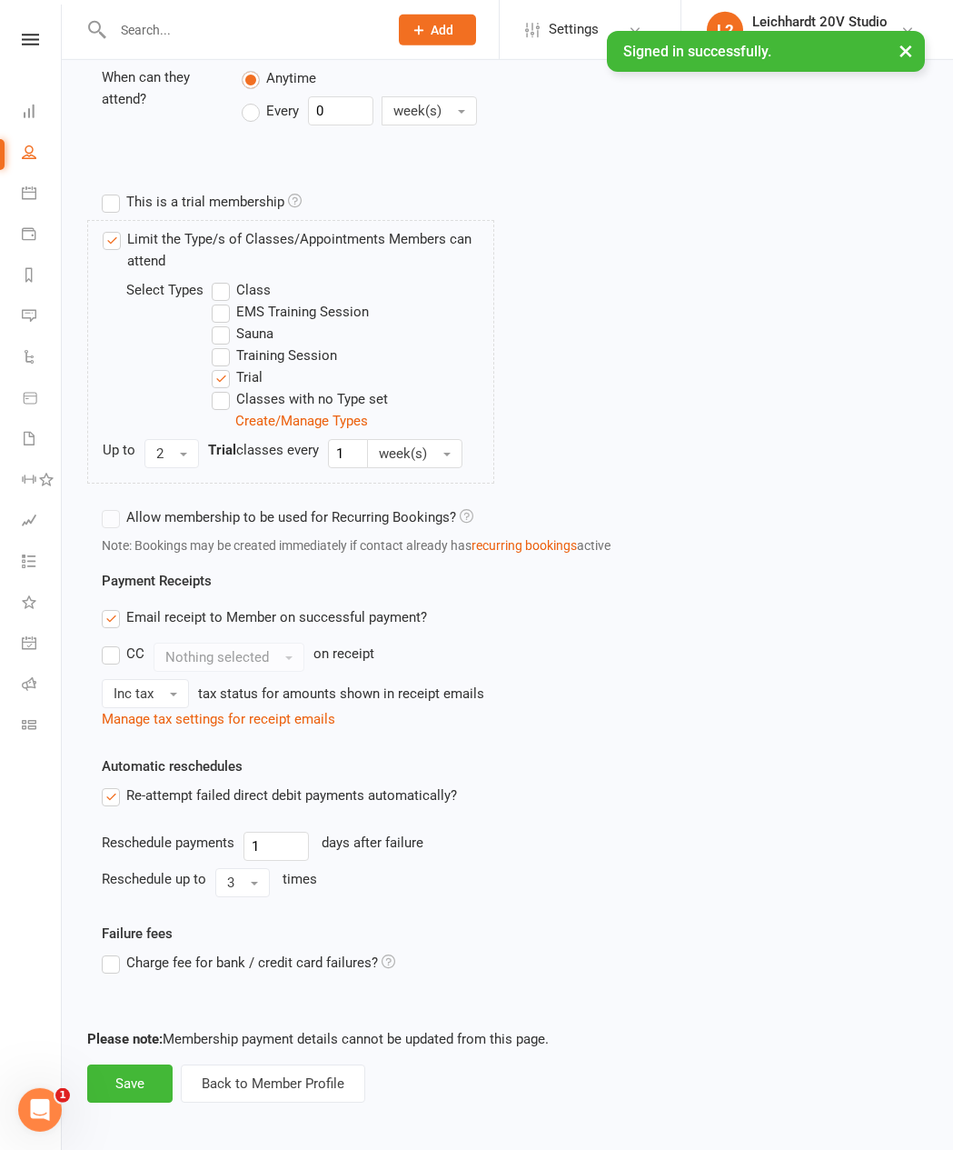
type input "2"
click at [150, 887] on button "Save" at bounding box center [129, 1083] width 85 height 38
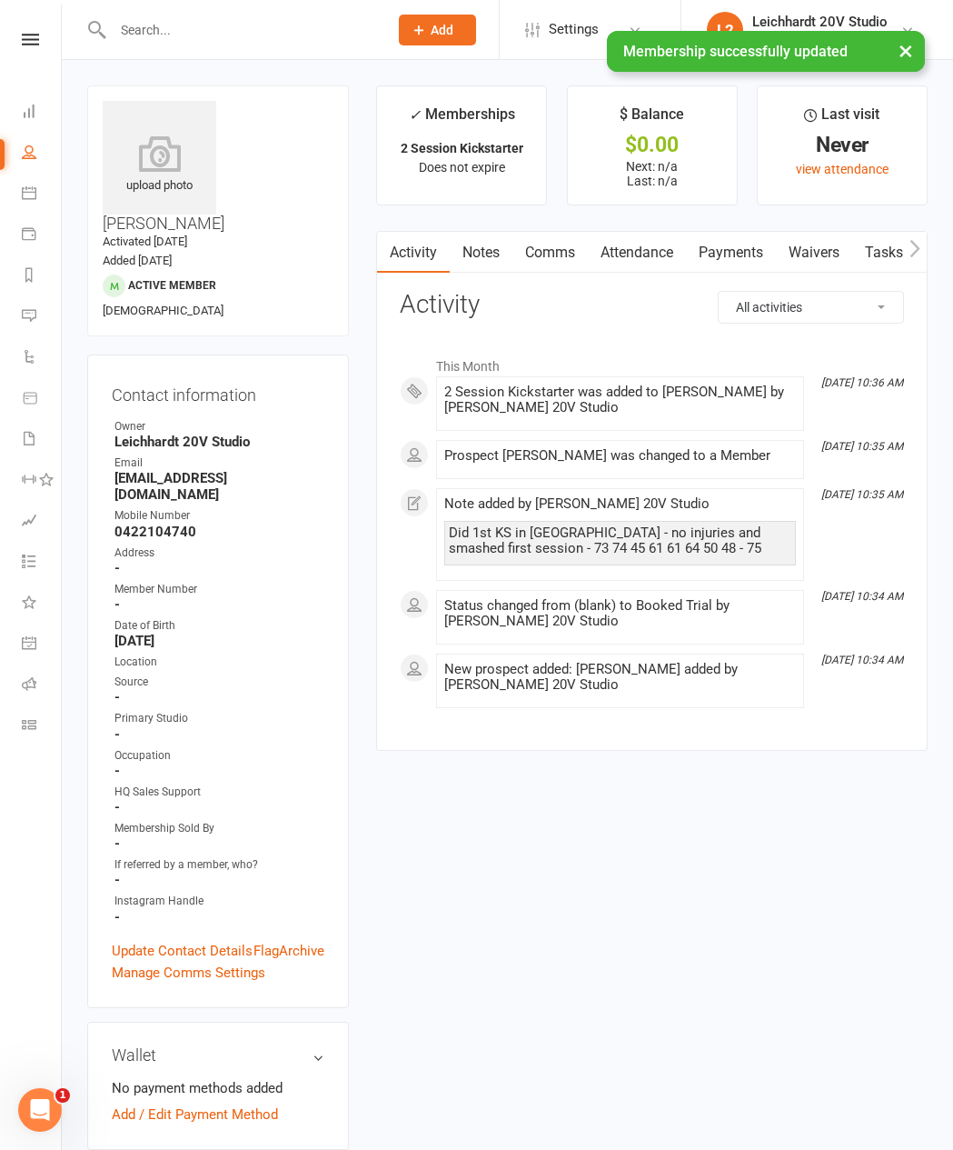
click at [496, 268] on link "Notes" at bounding box center [481, 253] width 63 height 42
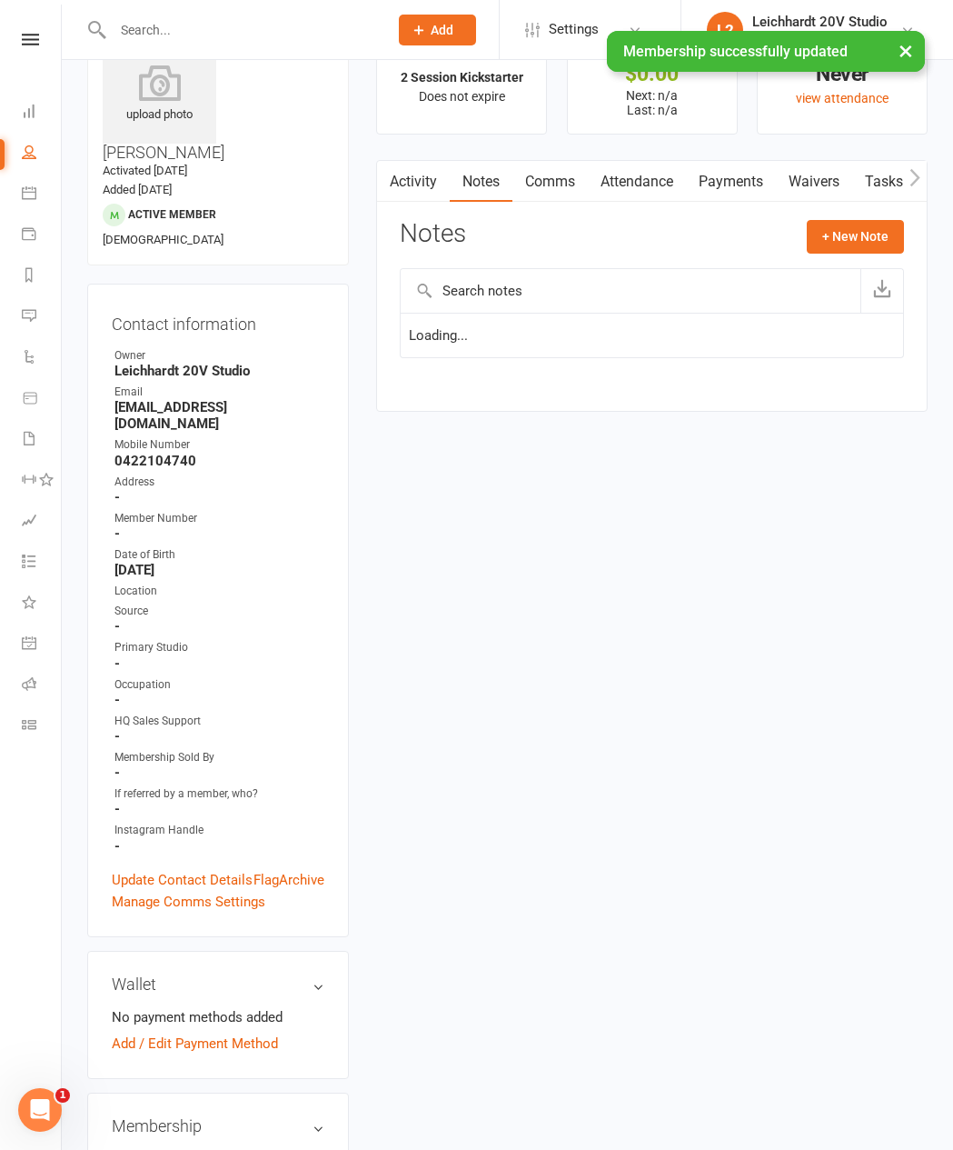
scroll to position [75, 0]
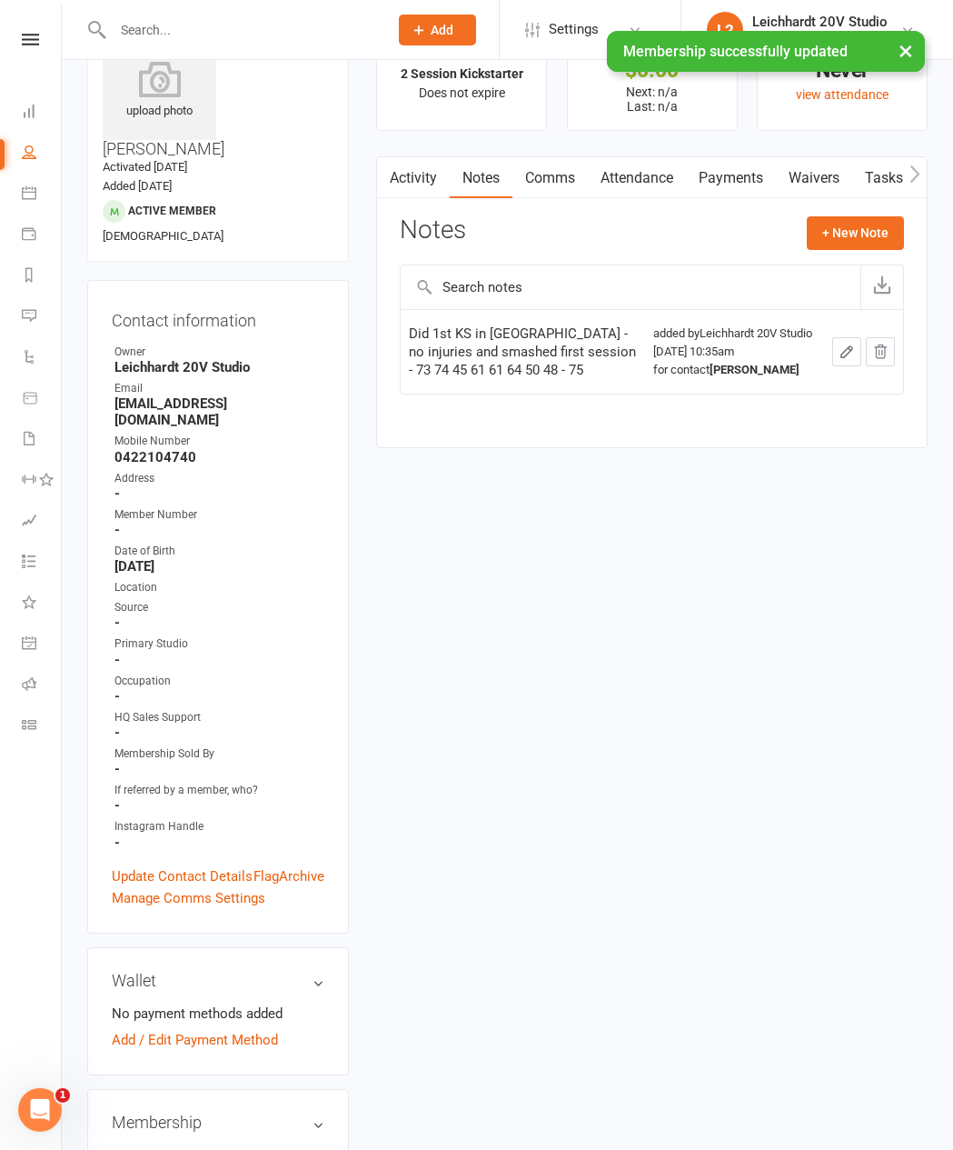
click at [735, 265] on input "text" at bounding box center [631, 287] width 460 height 44
click at [735, 249] on button "+ New Note" at bounding box center [855, 232] width 97 height 33
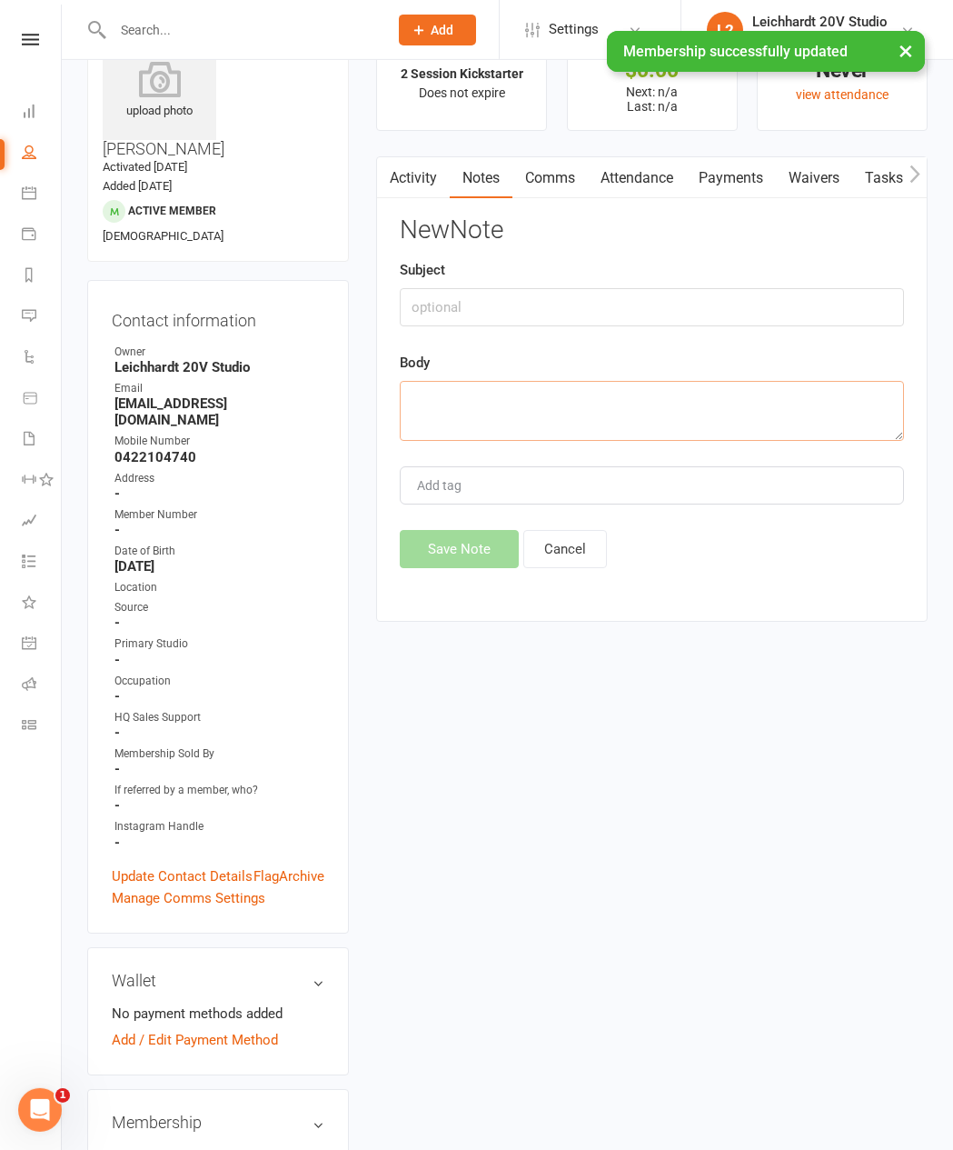
click at [627, 436] on textarea at bounding box center [652, 411] width 504 height 60
type textarea "Paid cash for KS in Leichhardt"
click at [445, 568] on button "Save Note" at bounding box center [459, 549] width 119 height 38
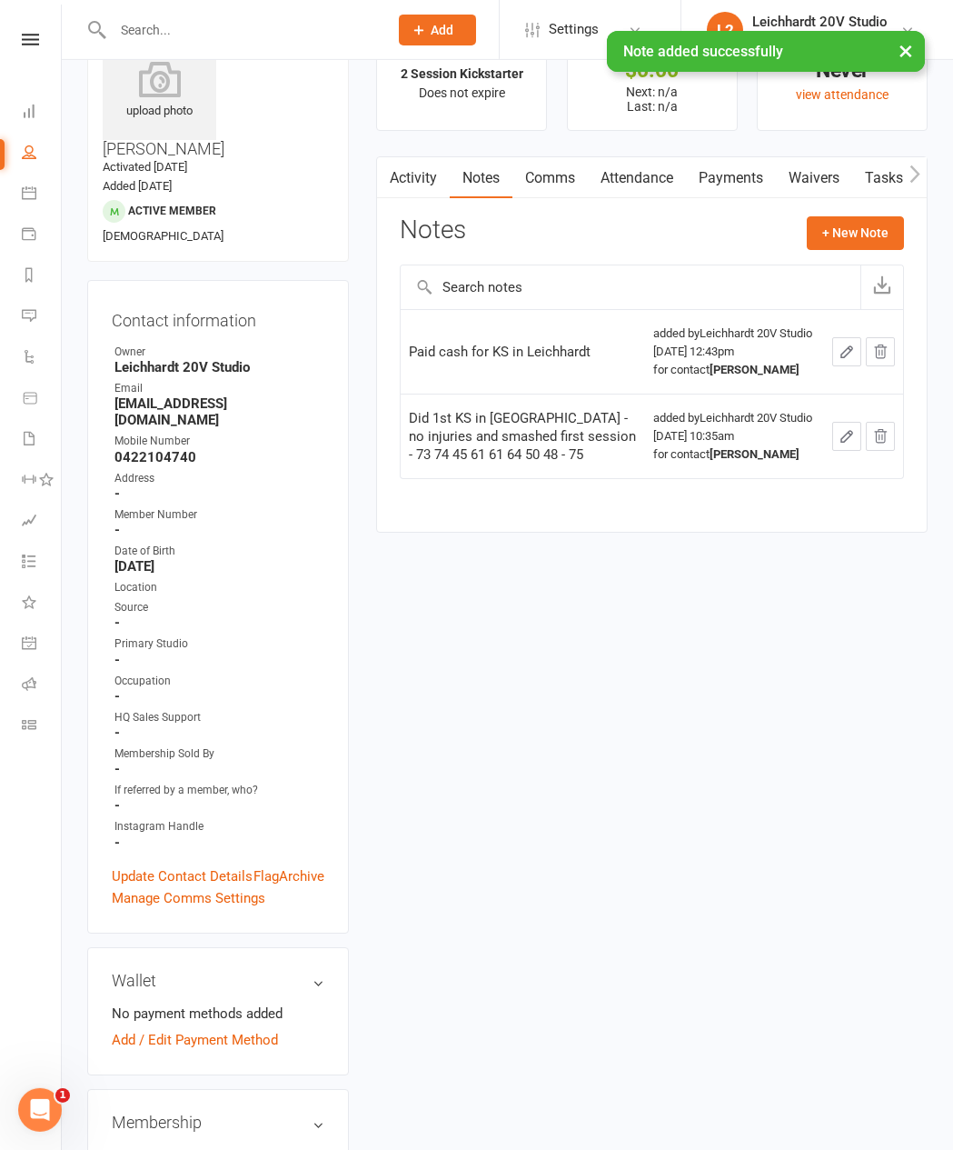
click at [53, 310] on link "Messages" at bounding box center [42, 317] width 41 height 41
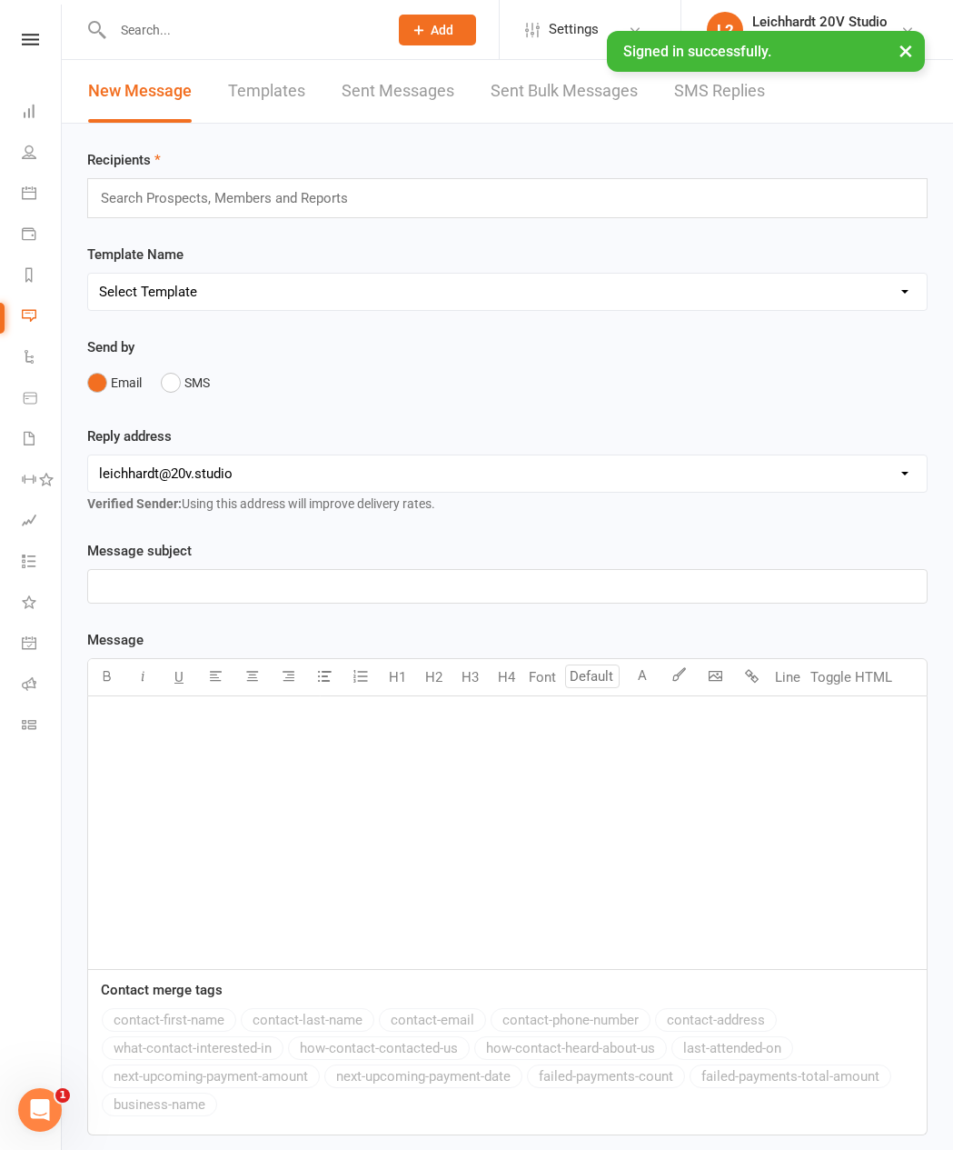
click at [735, 113] on link "SMS Replies" at bounding box center [719, 91] width 91 height 63
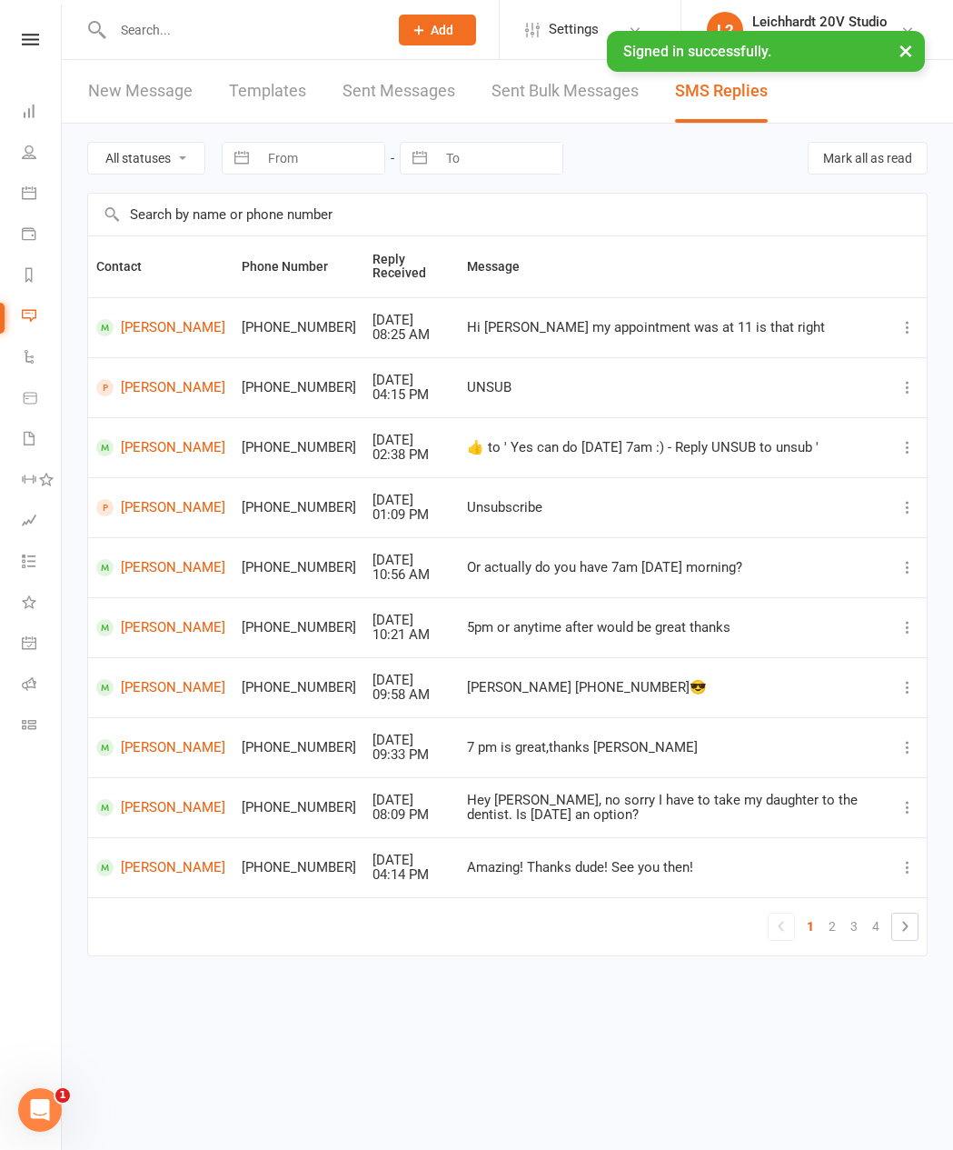
click at [35, 330] on link "Messages" at bounding box center [42, 317] width 41 height 41
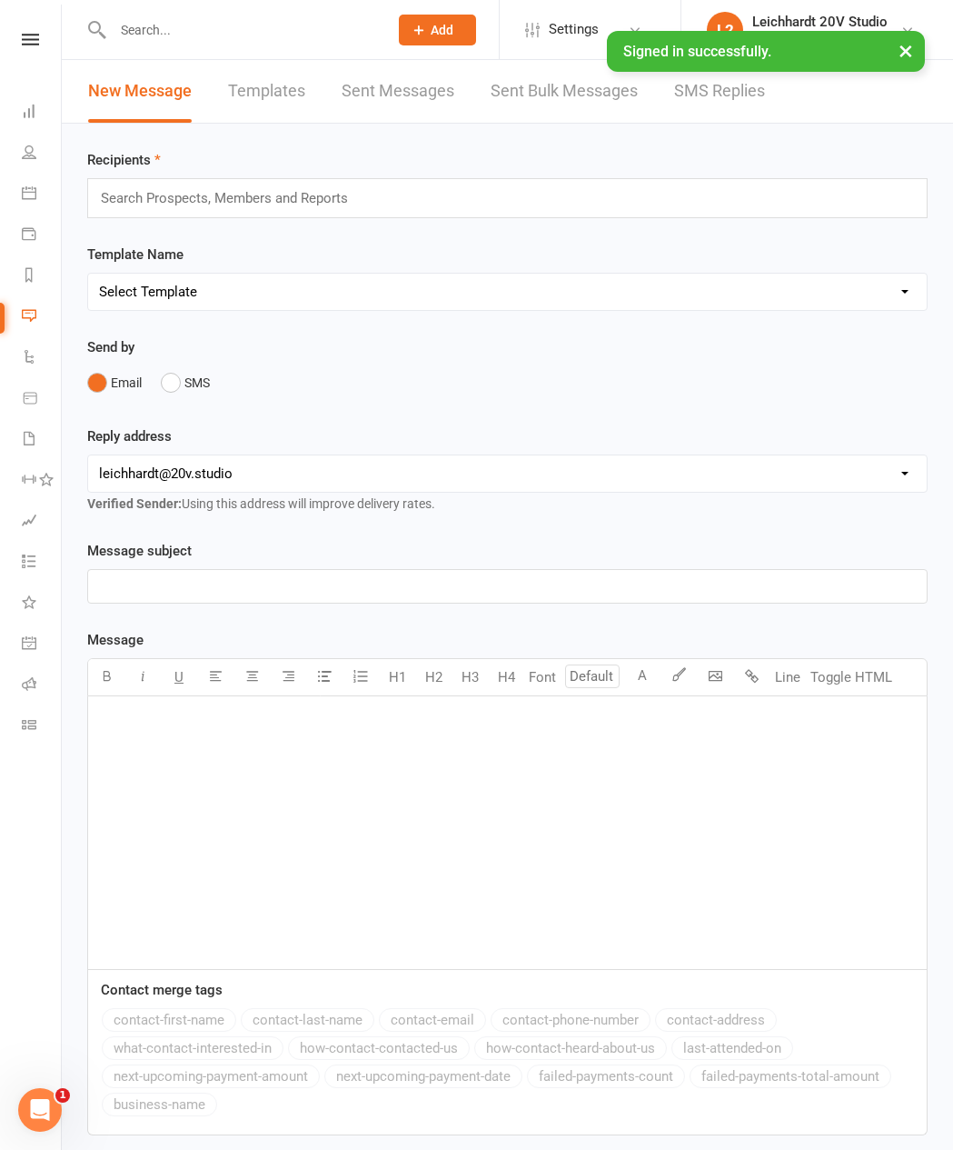
click at [729, 120] on link "SMS Replies" at bounding box center [719, 91] width 91 height 63
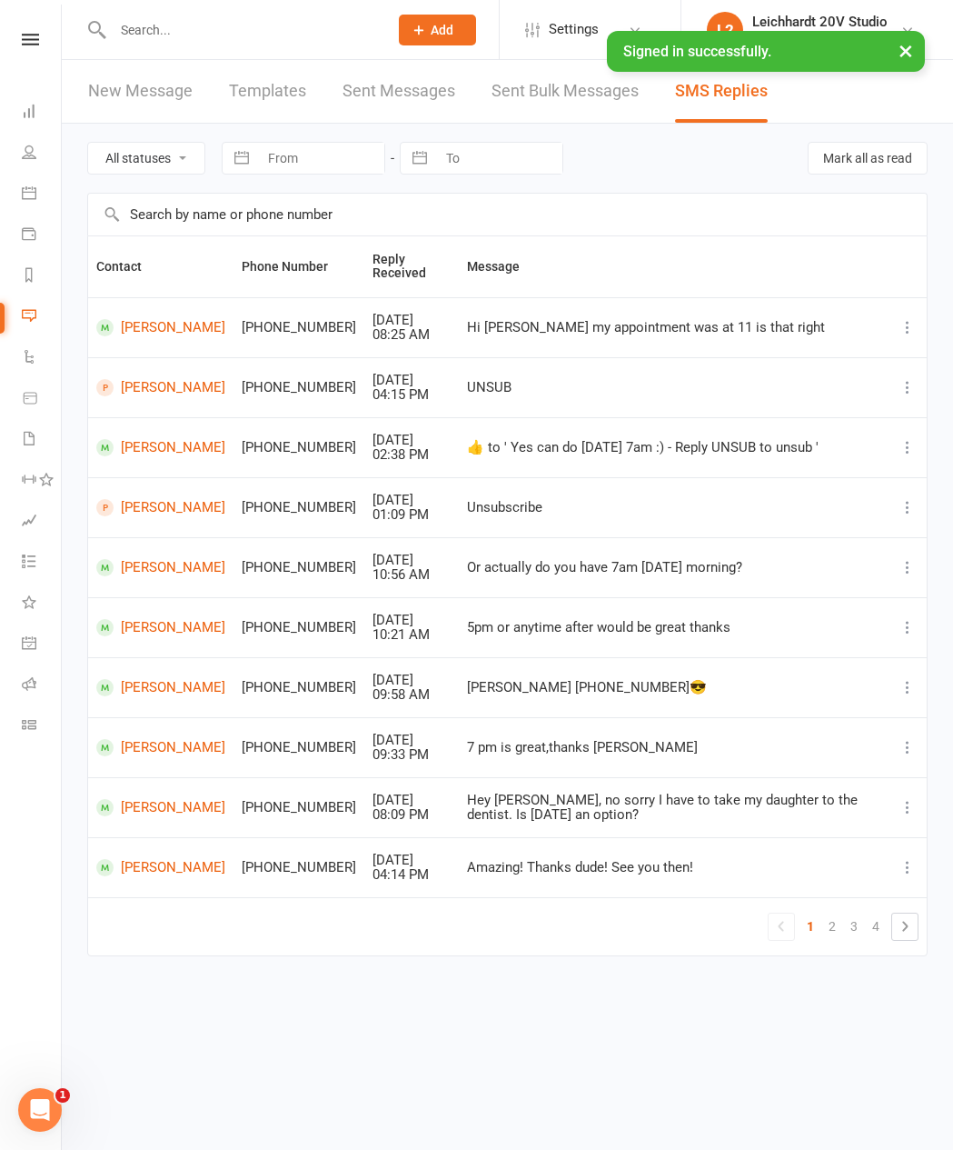
click at [37, 154] on link "People" at bounding box center [42, 154] width 41 height 41
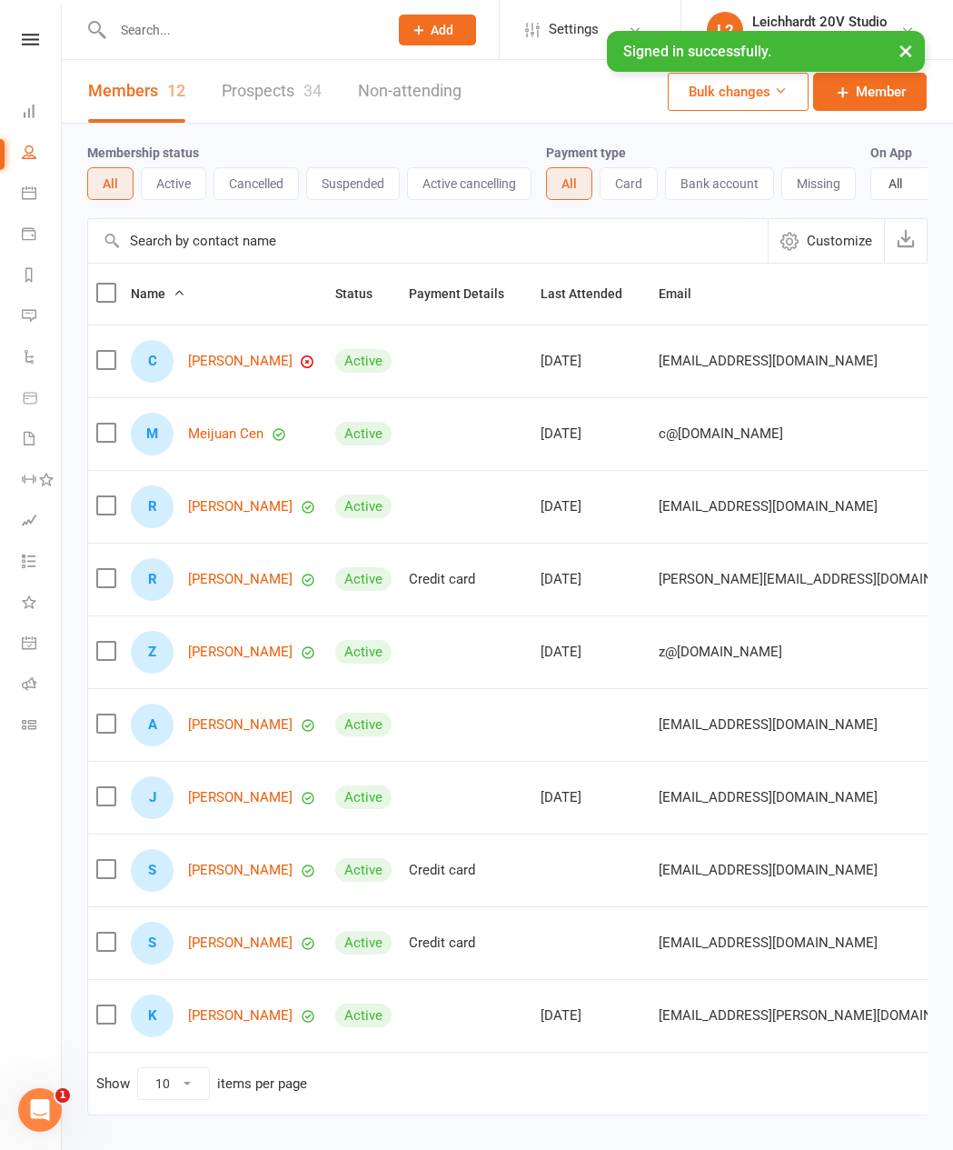
click at [300, 95] on link "Prospects 34" at bounding box center [272, 91] width 100 height 63
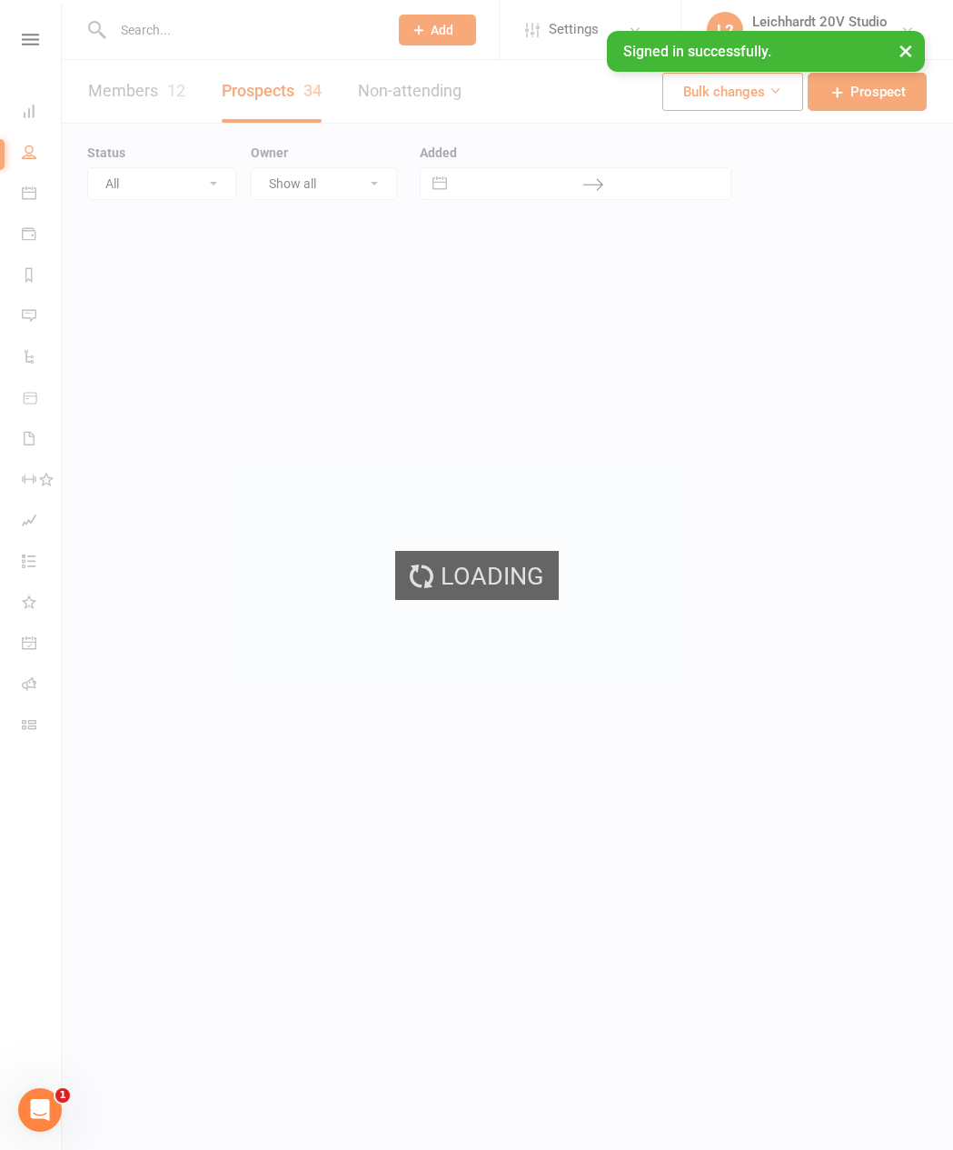
select select "100"
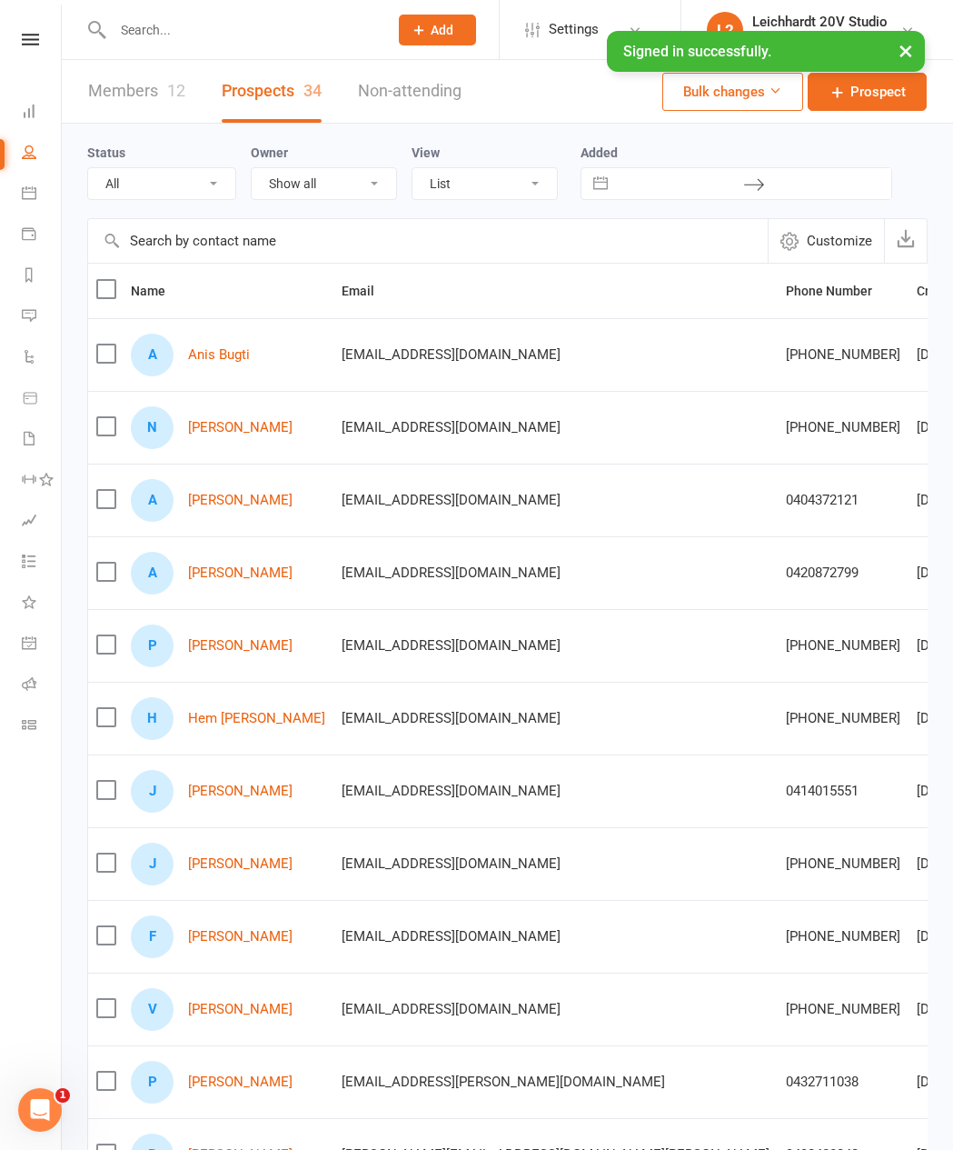
click at [35, 313] on icon at bounding box center [29, 315] width 15 height 15
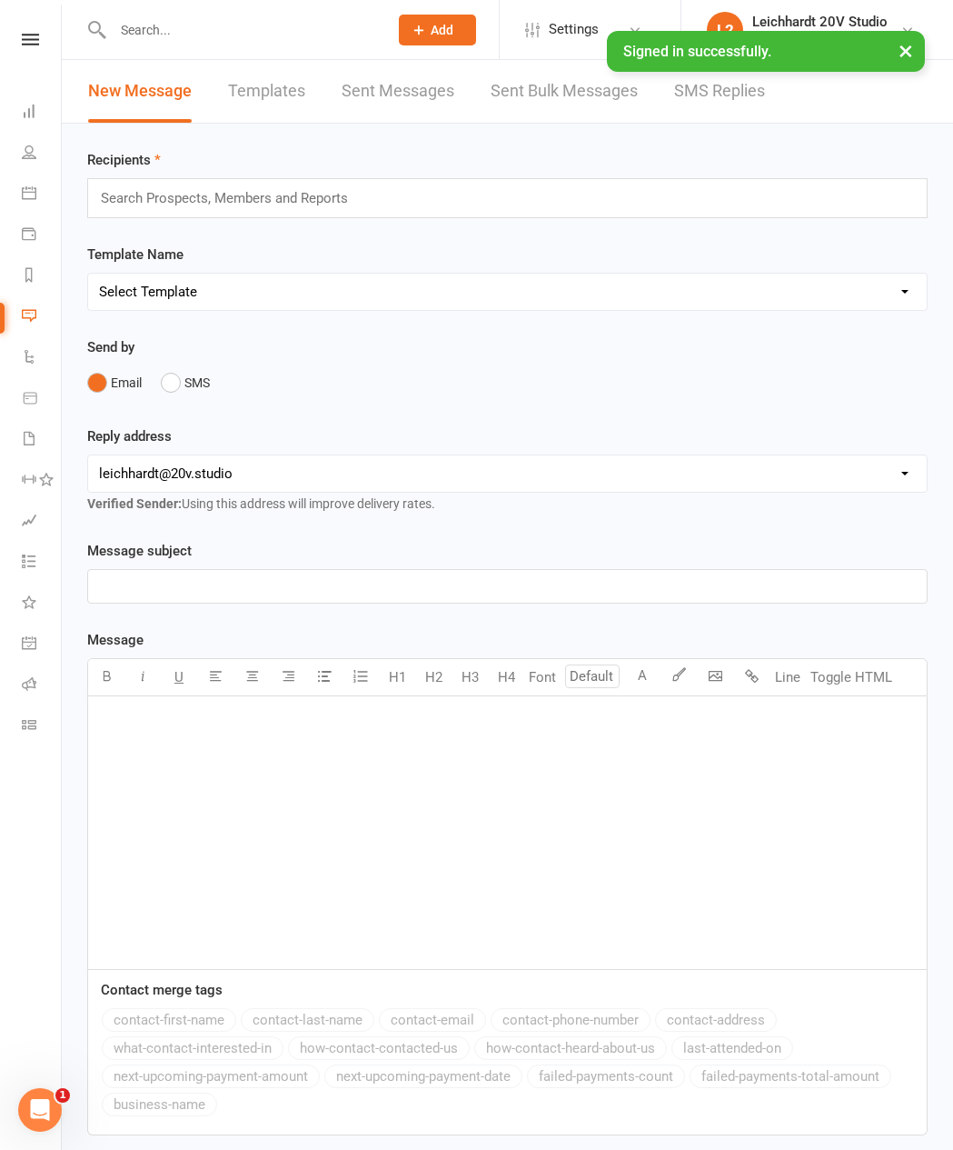
click at [724, 143] on div "Recipients Search Prospects, Members and Reports Template Name Select Template …" at bounding box center [507, 698] width 891 height 1148
click at [731, 105] on link "SMS Replies" at bounding box center [719, 91] width 91 height 63
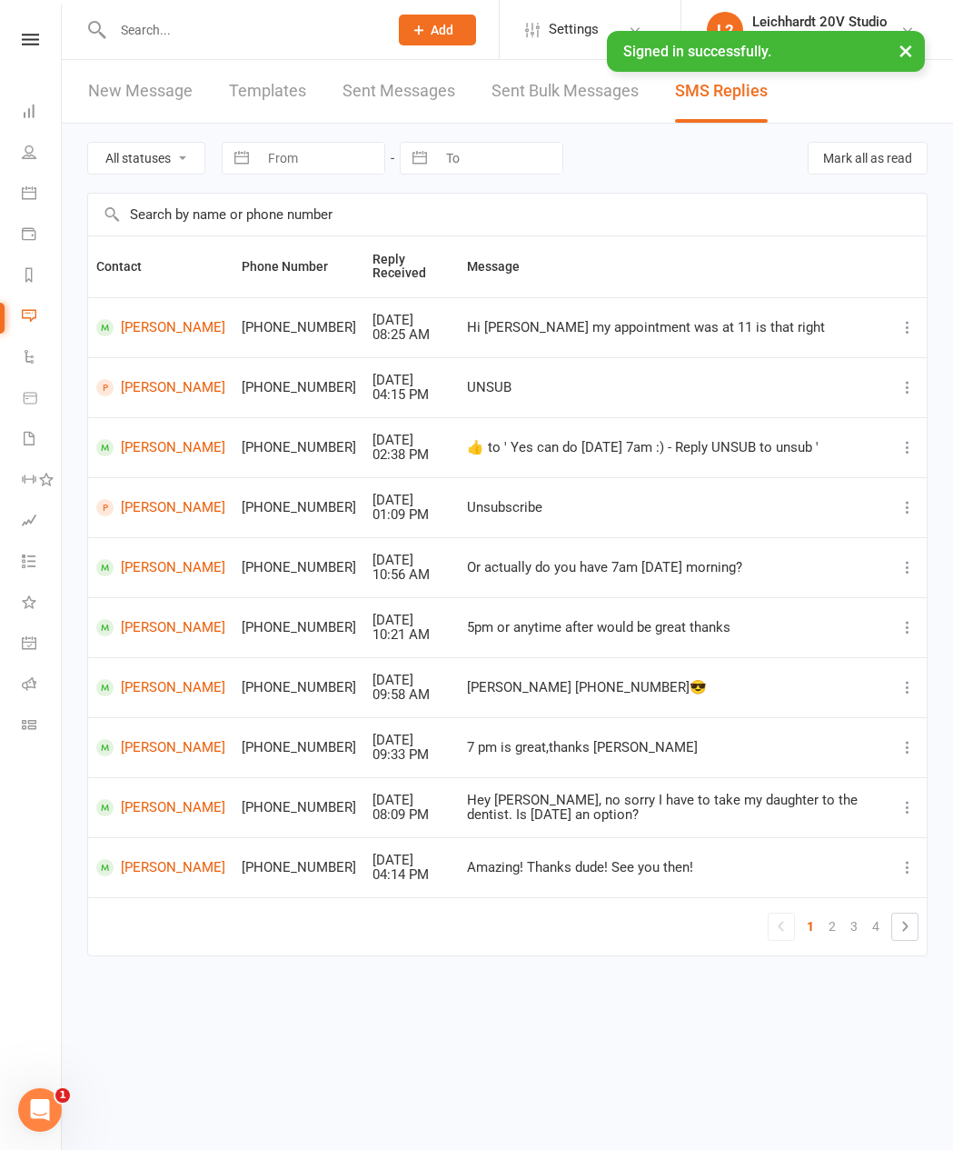
click at [46, 167] on link "People" at bounding box center [42, 154] width 41 height 41
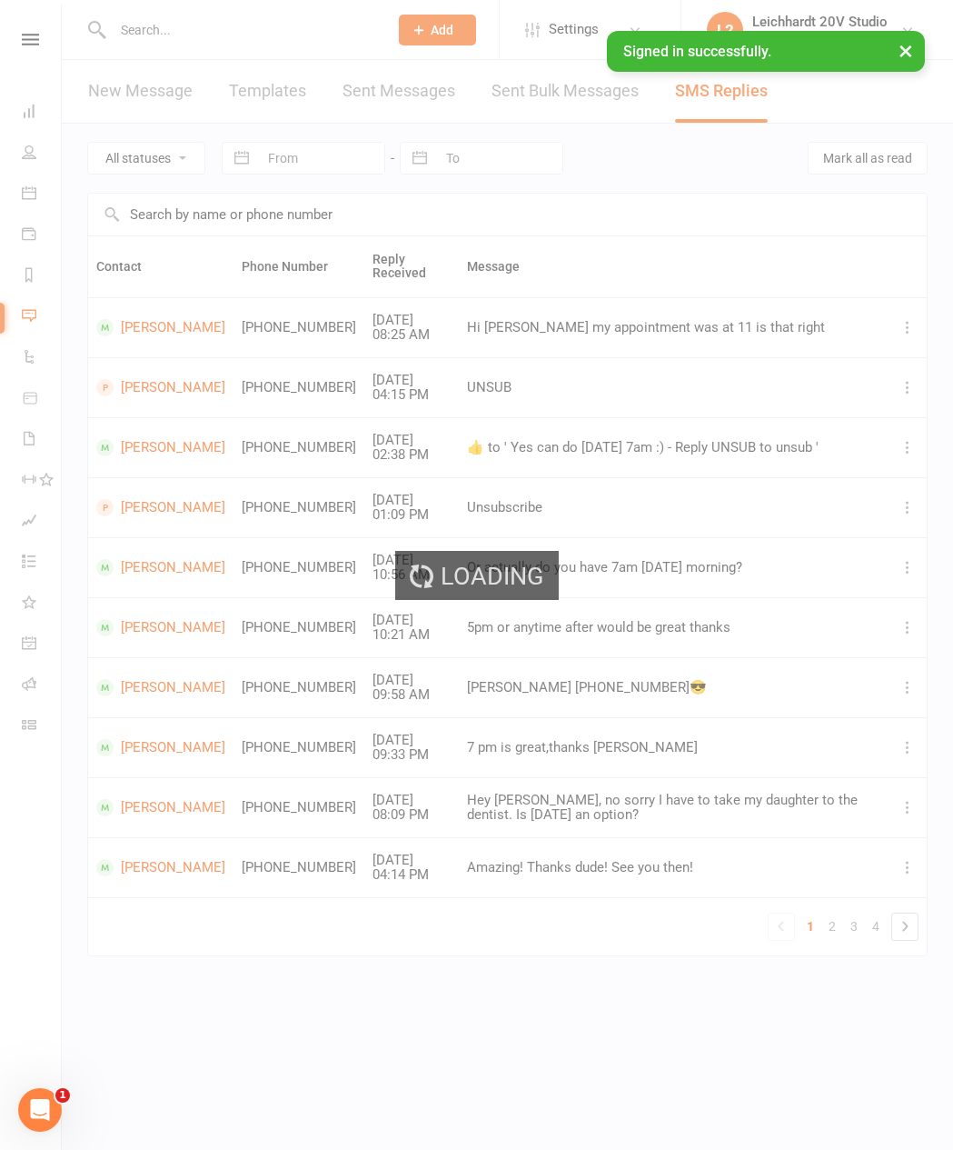
select select "100"
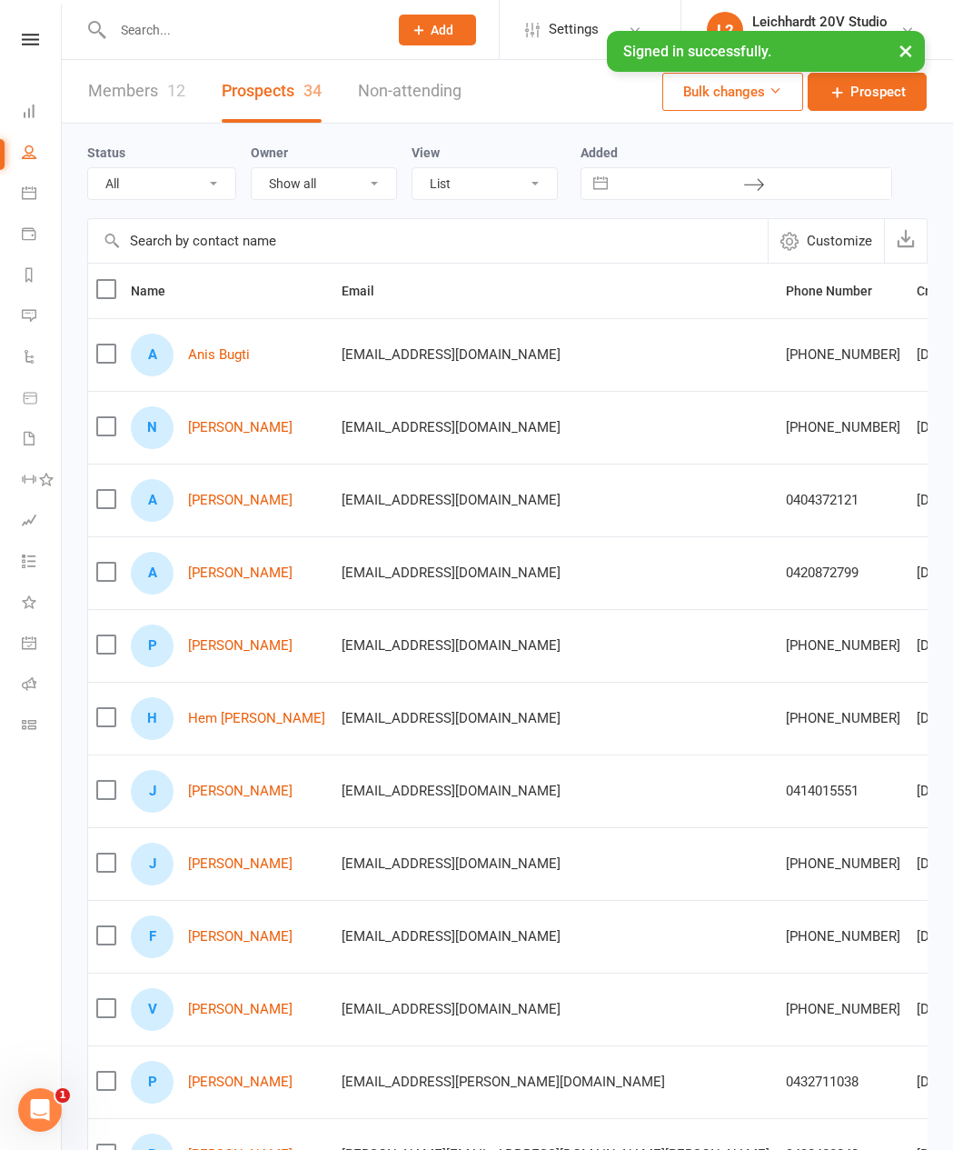
click at [43, 190] on link "Calendar" at bounding box center [42, 194] width 41 height 41
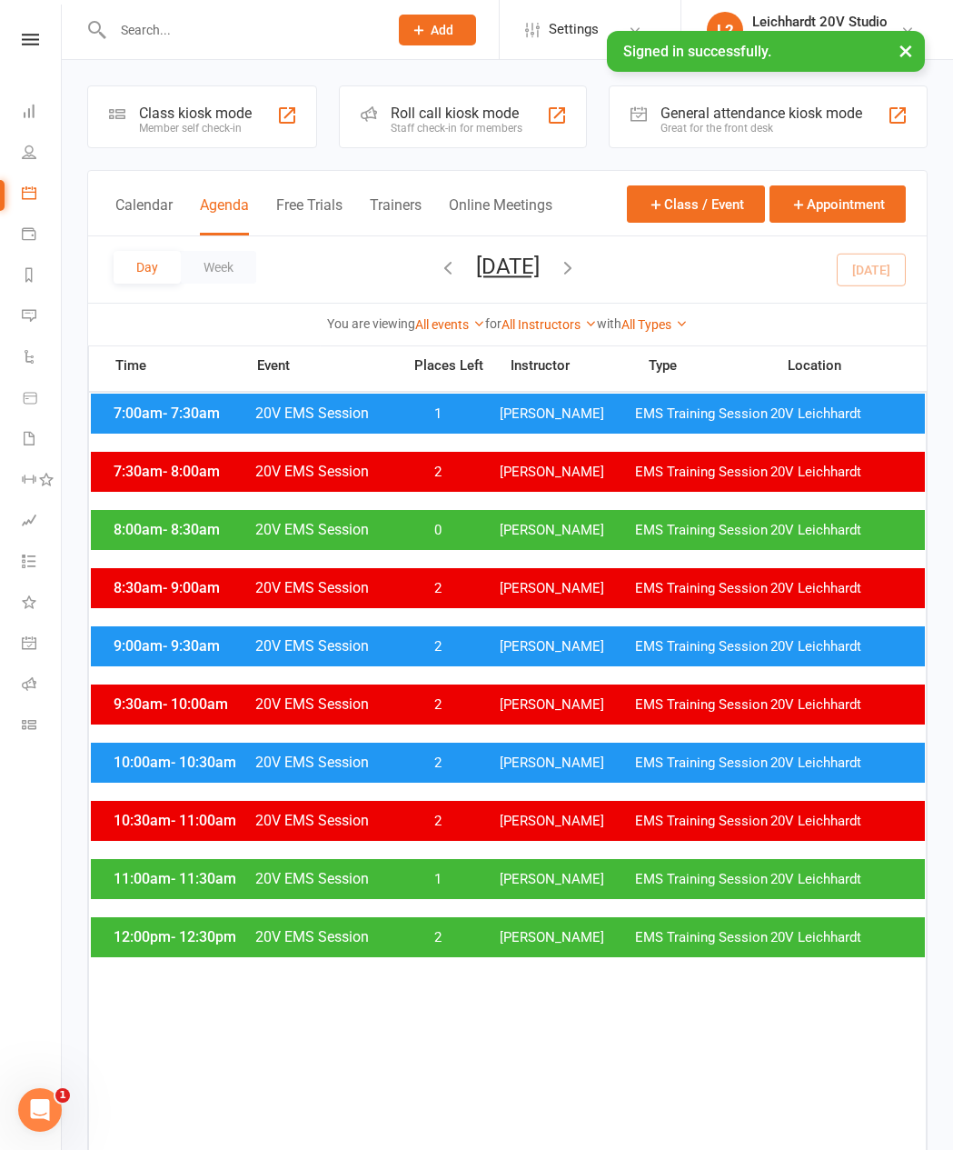
click at [476, 887] on div "12:00pm - 12:30pm 20V EMS Session 2 [PERSON_NAME] EMS Training Session 20V [PER…" at bounding box center [508, 937] width 834 height 40
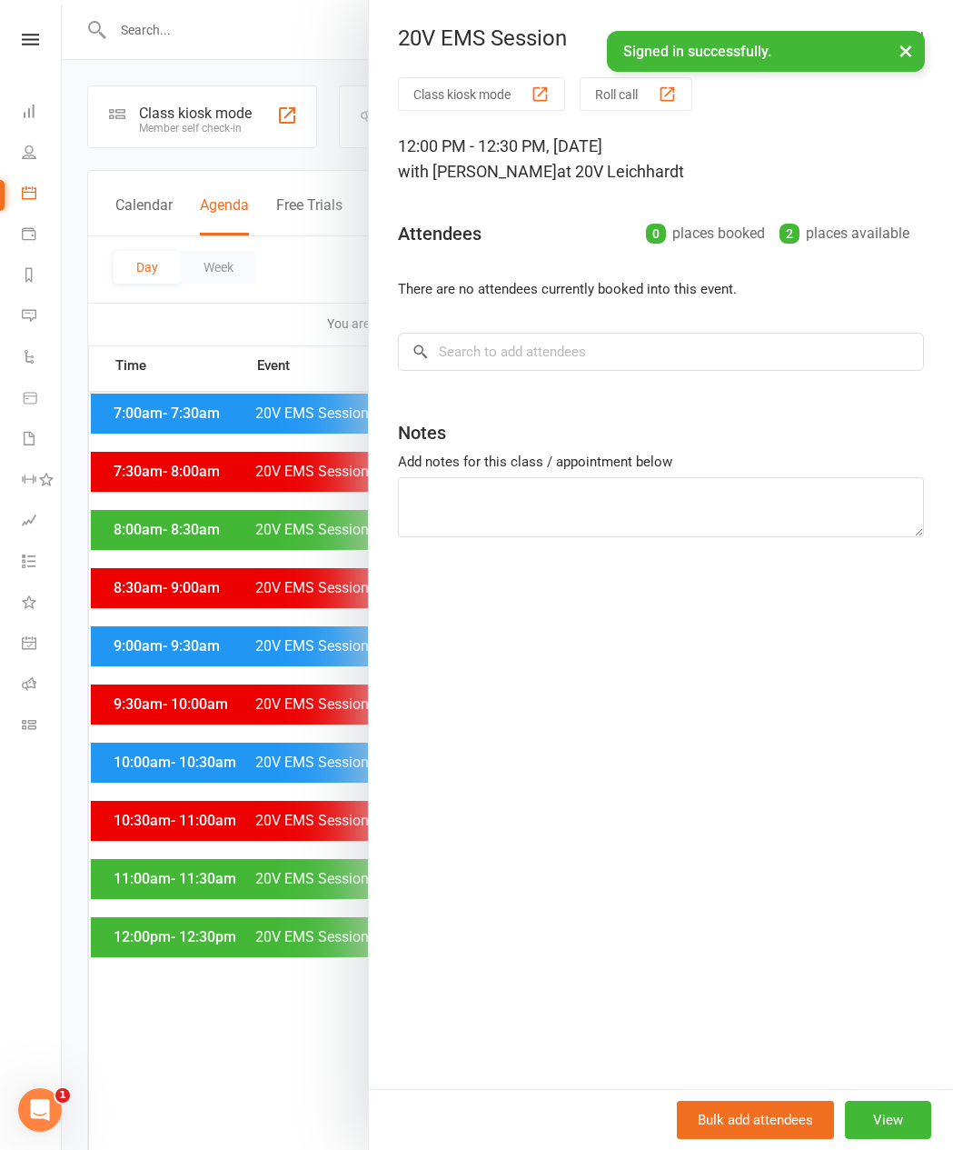
click at [574, 401] on div "Class kiosk mode Roll call 12:00 PM - 12:30 PM, [DATE] with [PERSON_NAME] at 20…" at bounding box center [661, 582] width 584 height 1011
click at [640, 361] on input "search" at bounding box center [661, 352] width 526 height 38
type input "[PERSON_NAME]"
click at [571, 386] on span "[EMAIL_ADDRESS][DOMAIN_NAME]" at bounding box center [629, 389] width 184 height 14
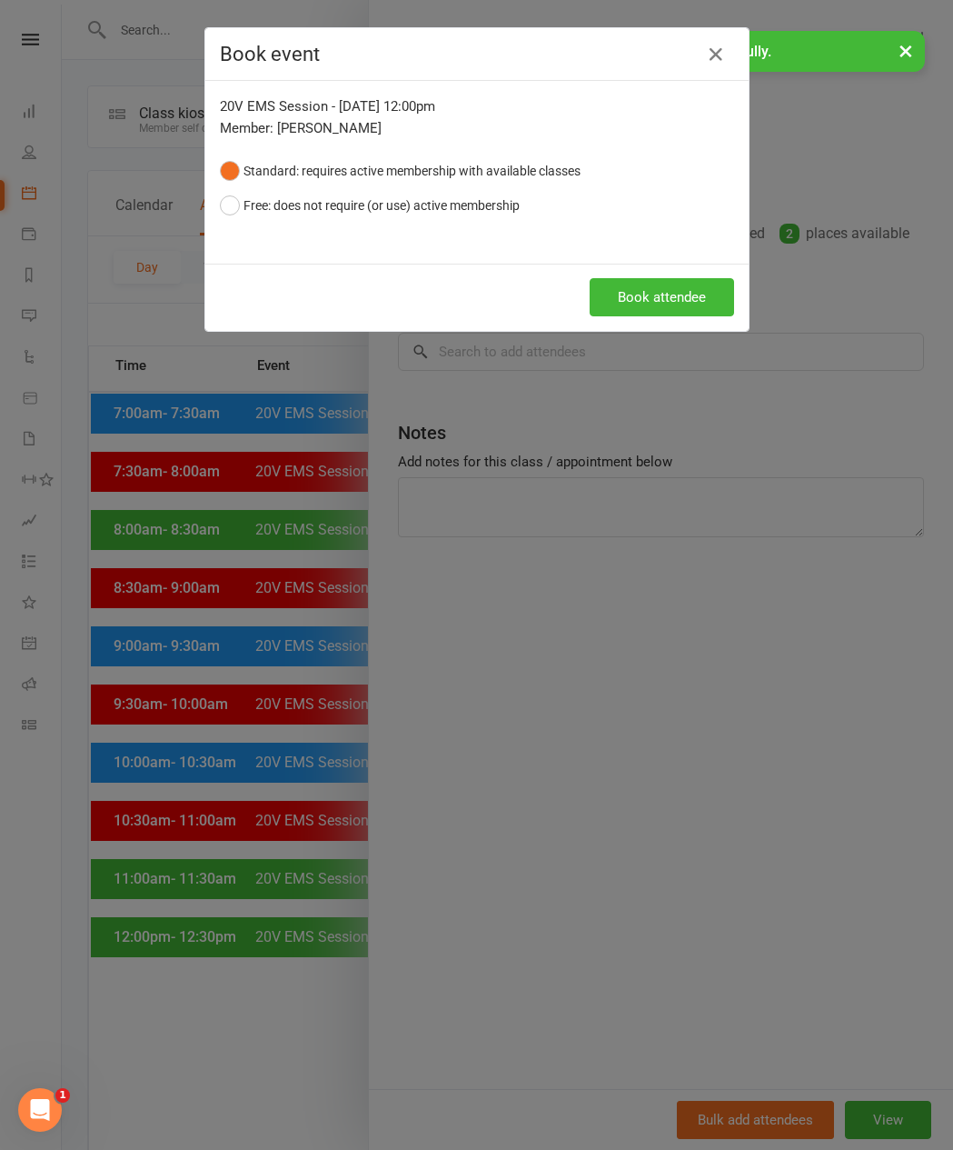
click at [674, 313] on button "Book attendee" at bounding box center [662, 297] width 144 height 38
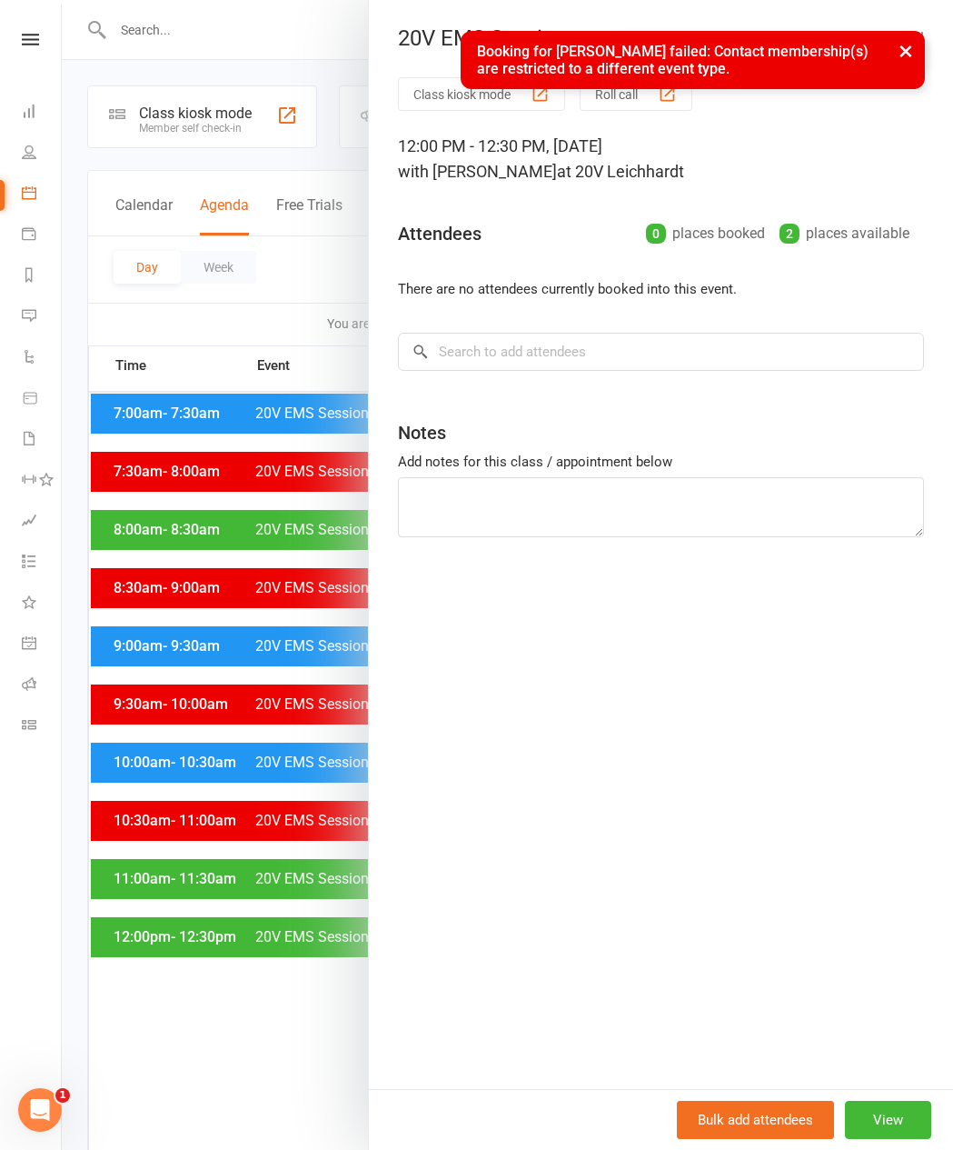
click at [735, 887] on button "View" at bounding box center [888, 1119] width 86 height 38
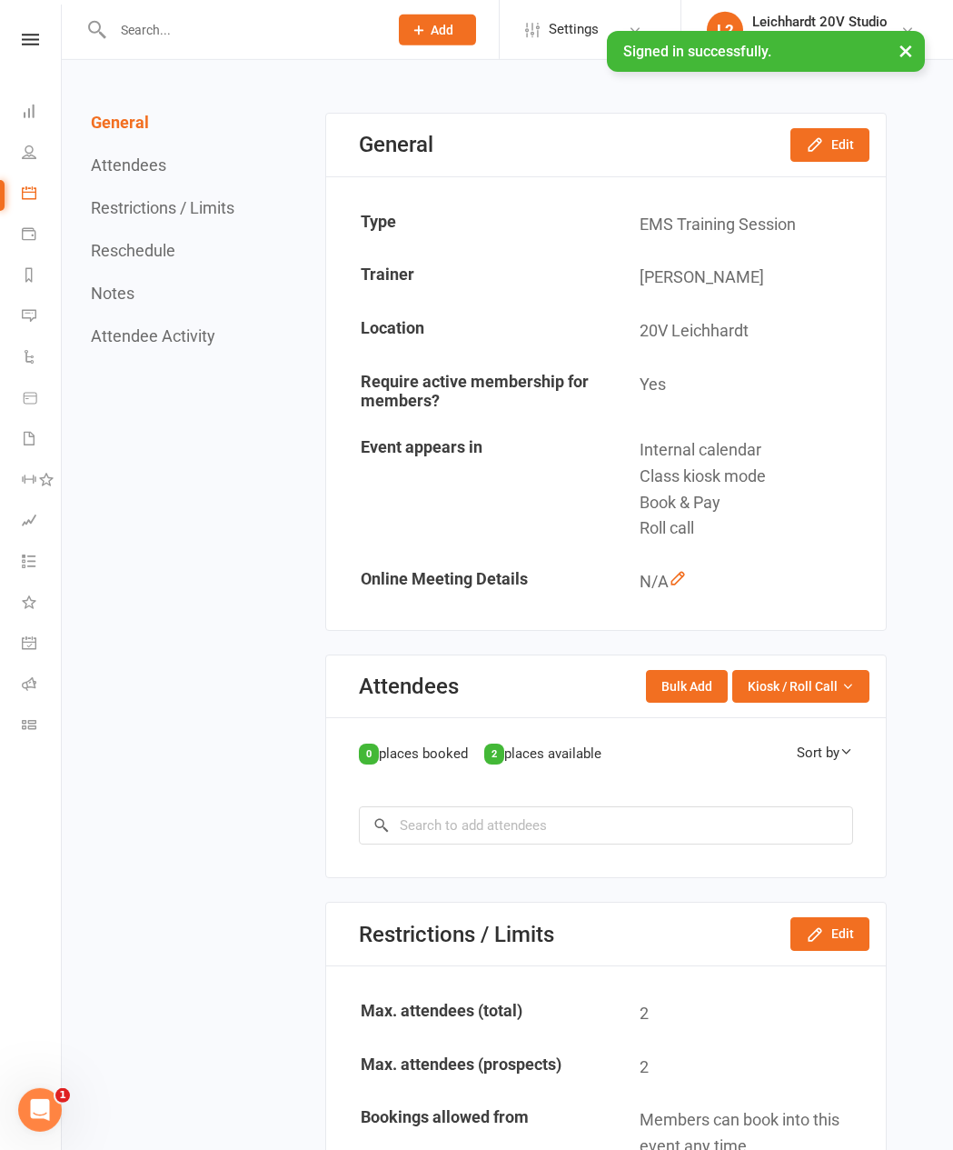
scroll to position [145, 0]
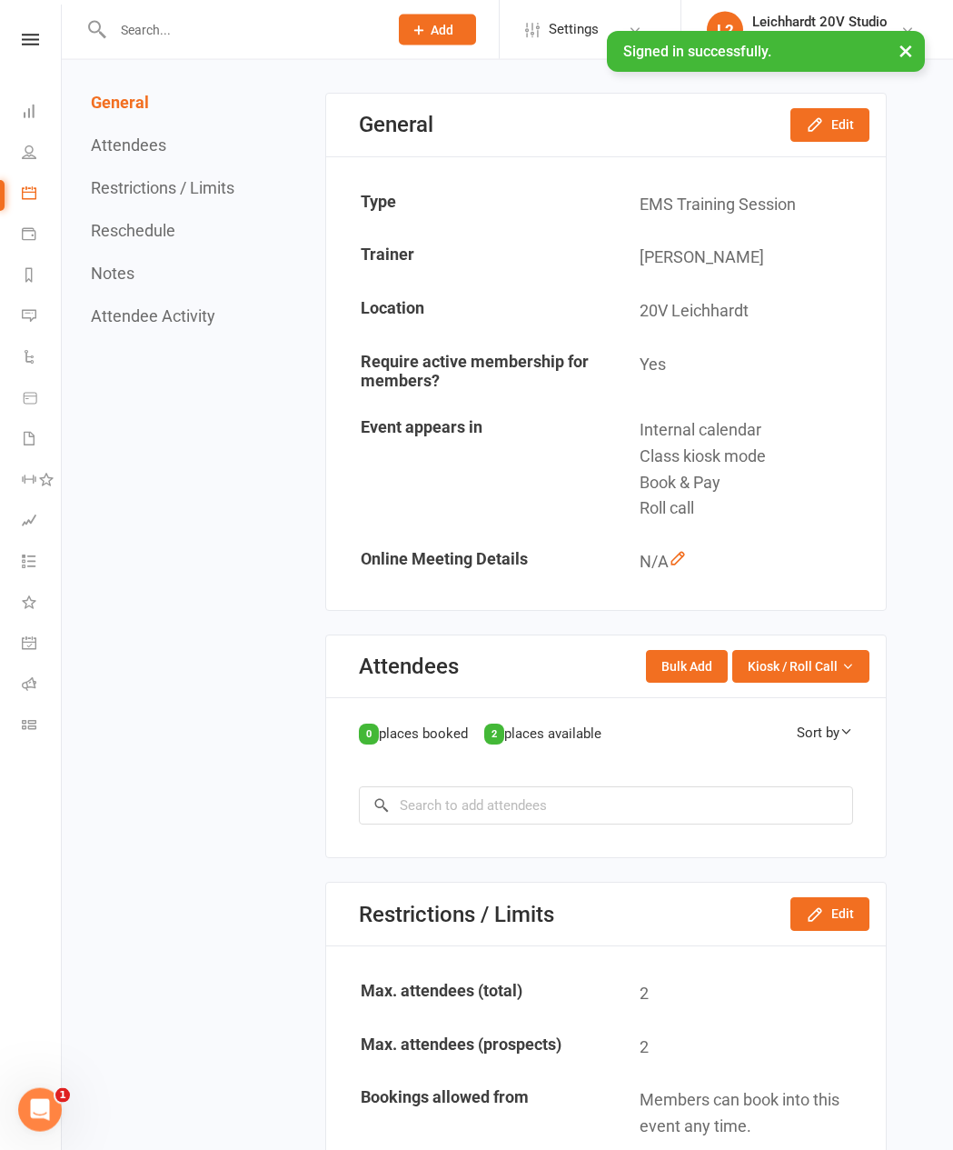
click at [735, 138] on button "Edit" at bounding box center [830, 124] width 79 height 33
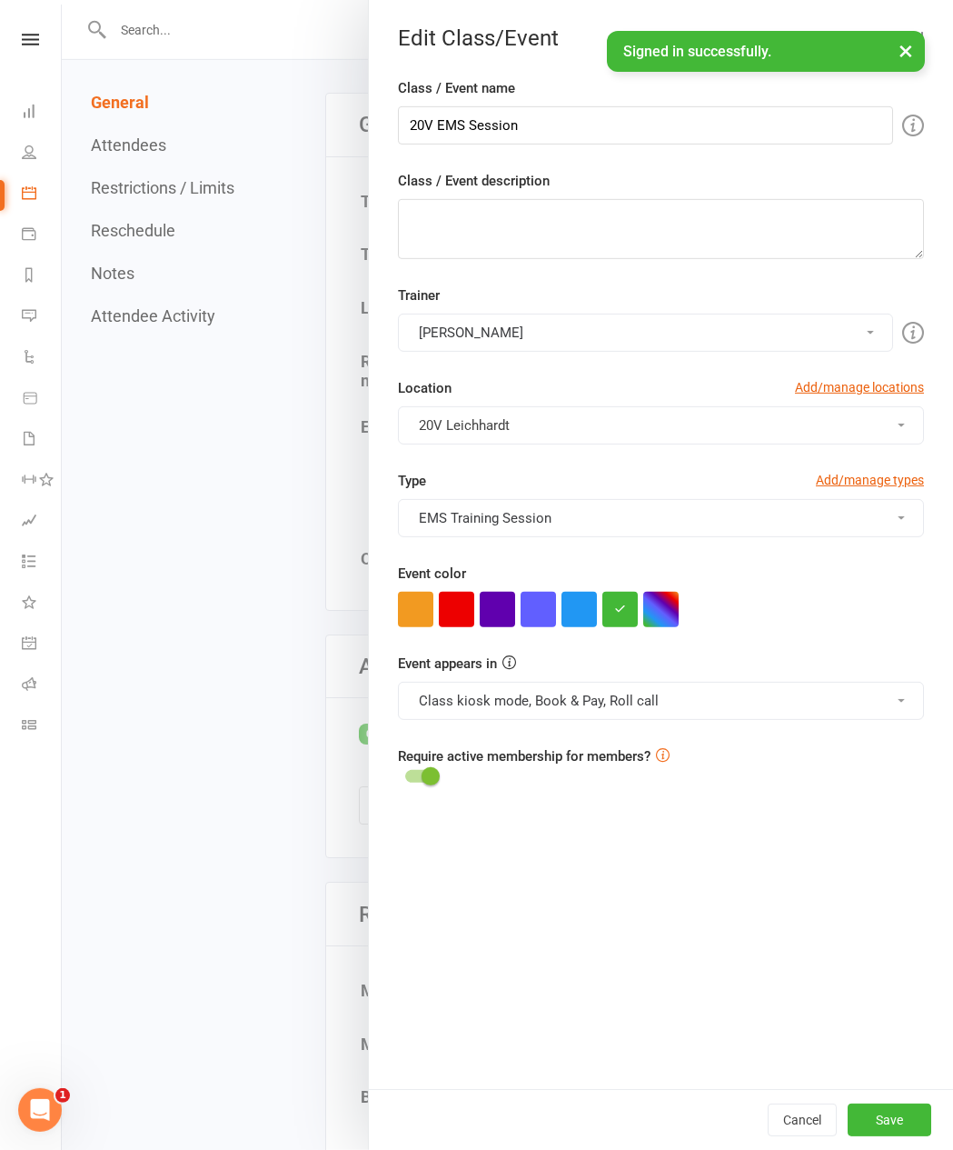
click at [614, 720] on button "Class kiosk mode, Book & Pay, Roll call" at bounding box center [661, 701] width 526 height 38
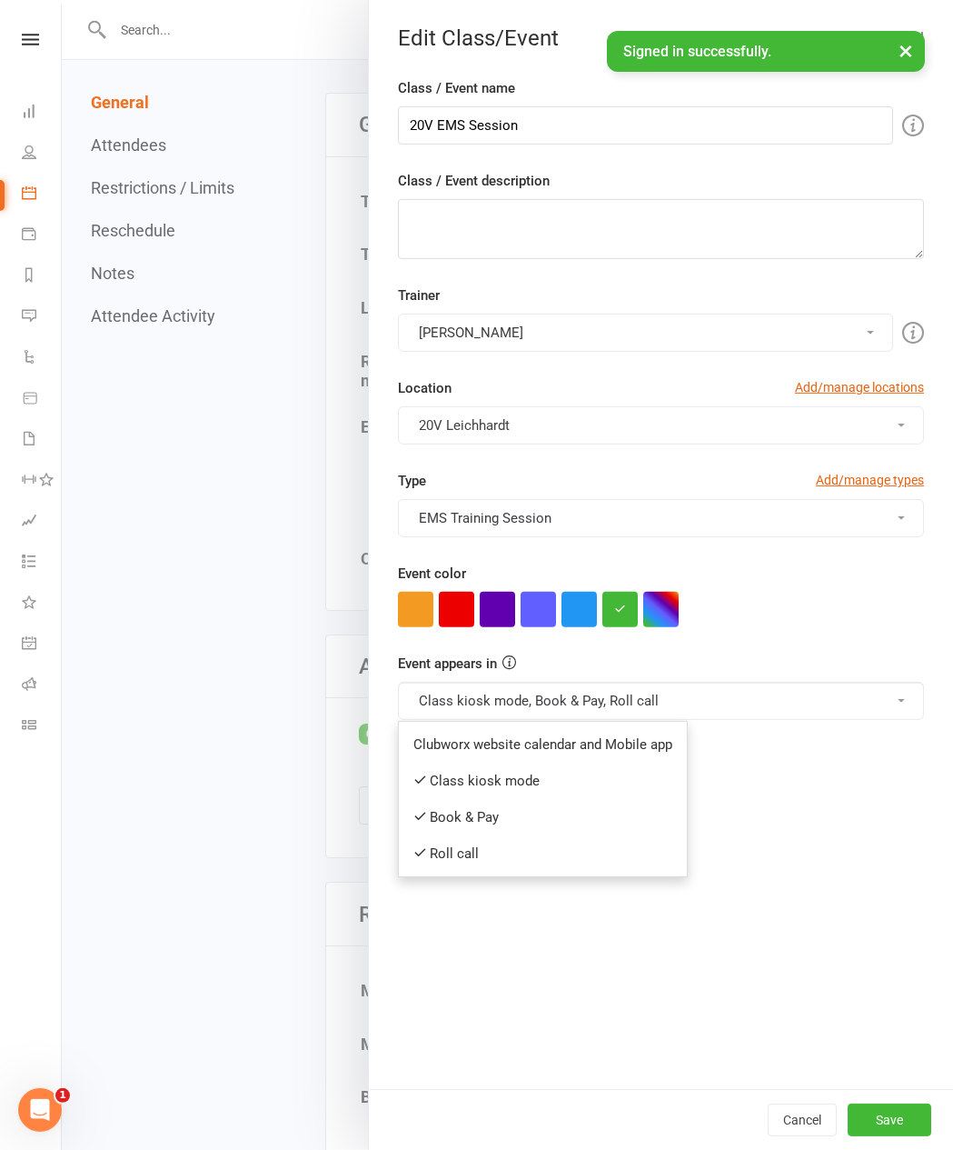
click at [606, 537] on button "EMS Training Session" at bounding box center [661, 518] width 526 height 38
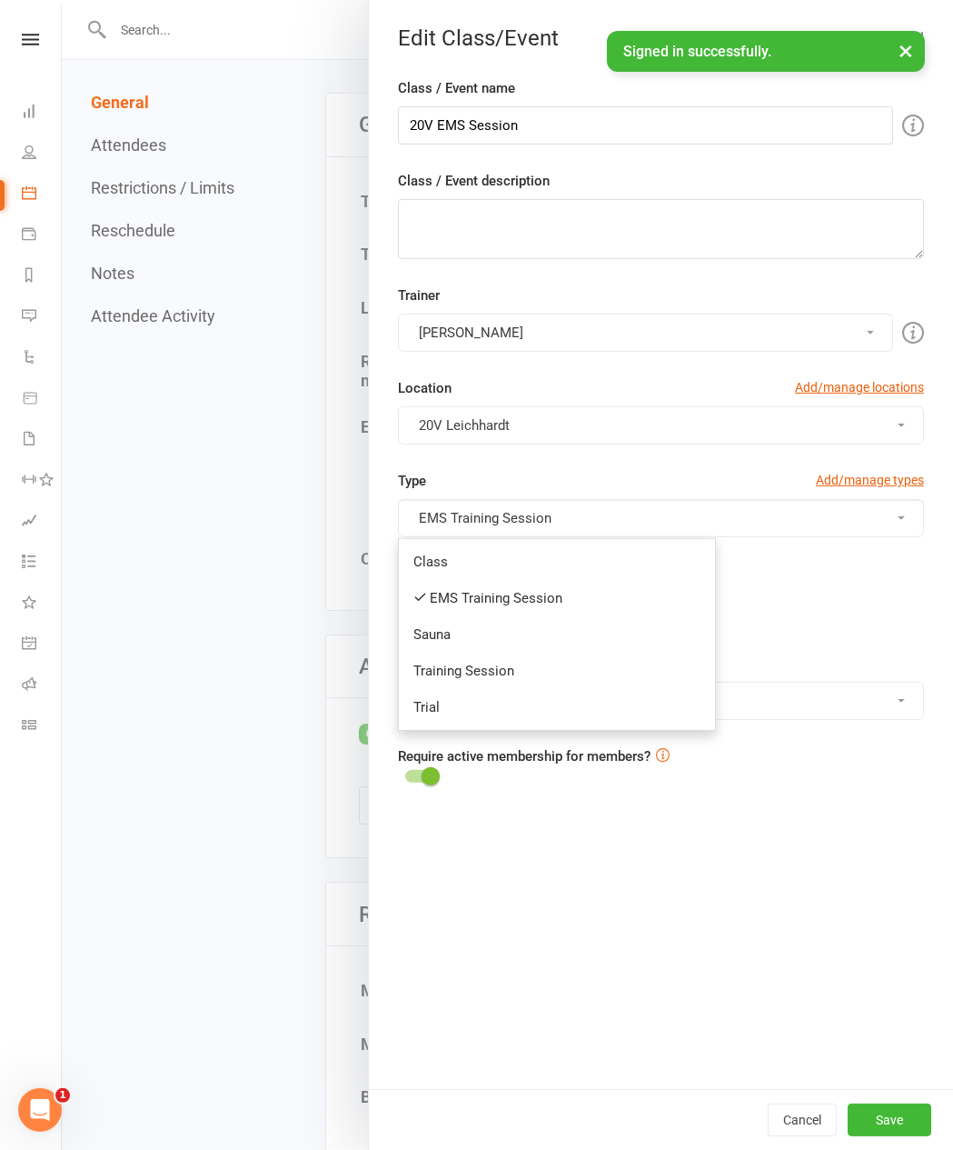
click at [518, 725] on link "Trial" at bounding box center [557, 707] width 316 height 36
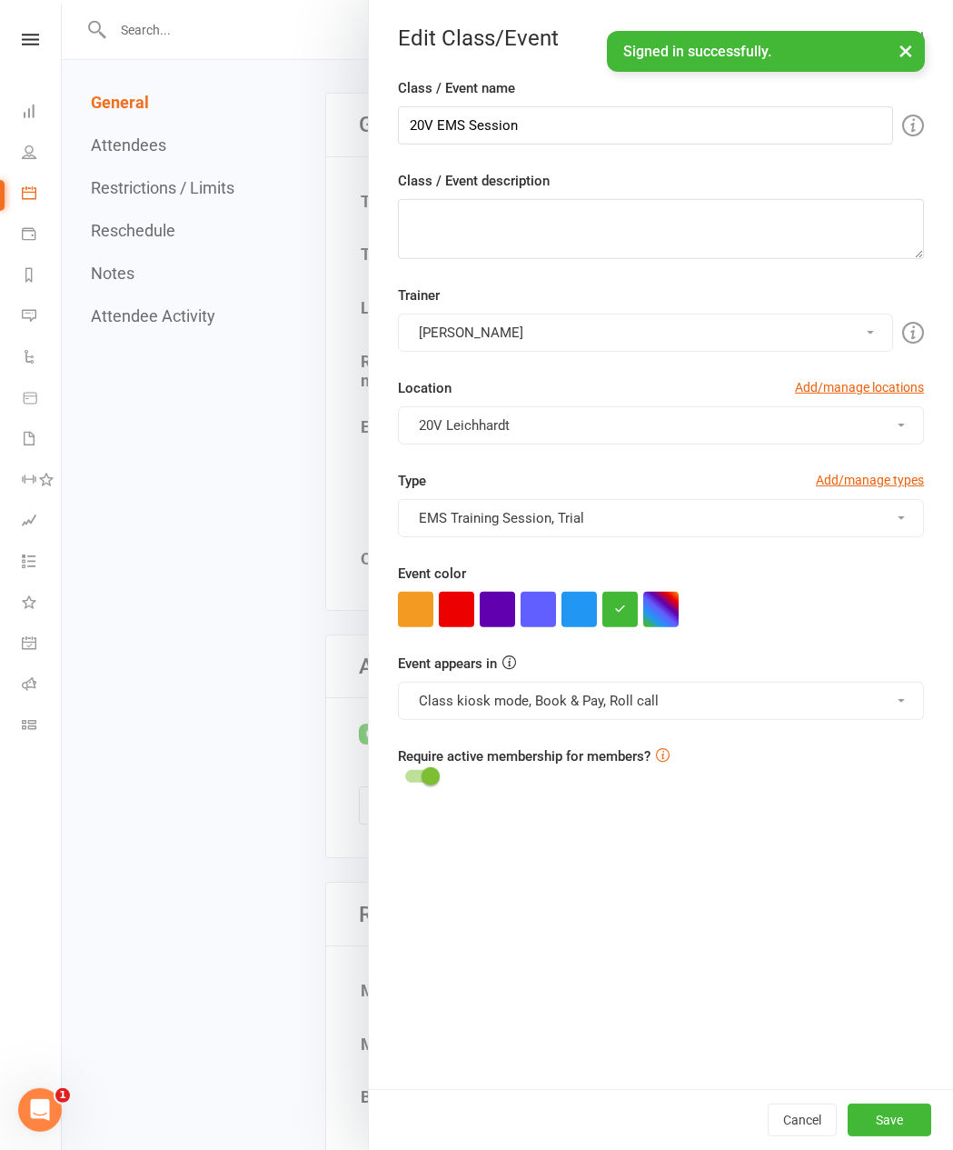
click at [735, 887] on button "Save" at bounding box center [890, 1119] width 84 height 33
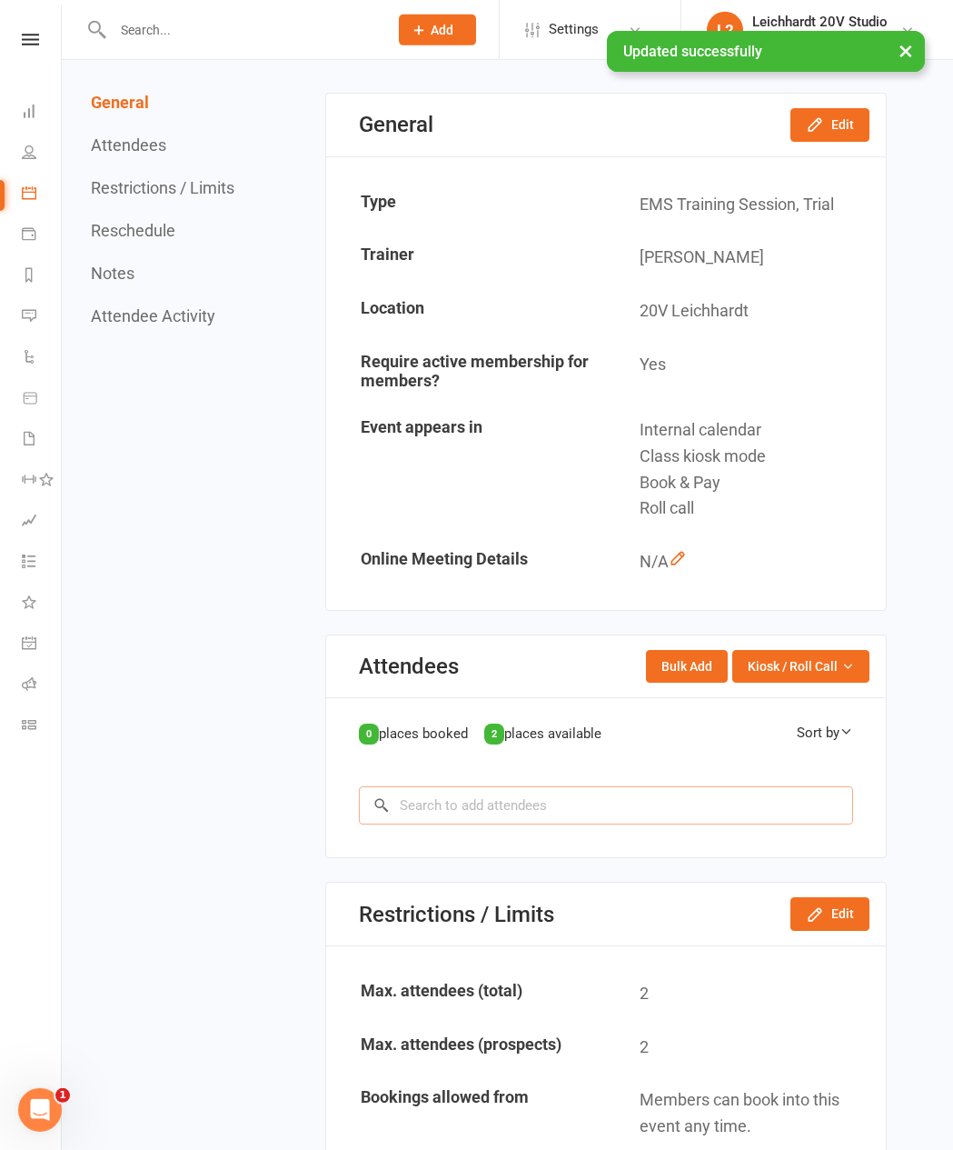
click at [548, 798] on input "search" at bounding box center [606, 805] width 494 height 38
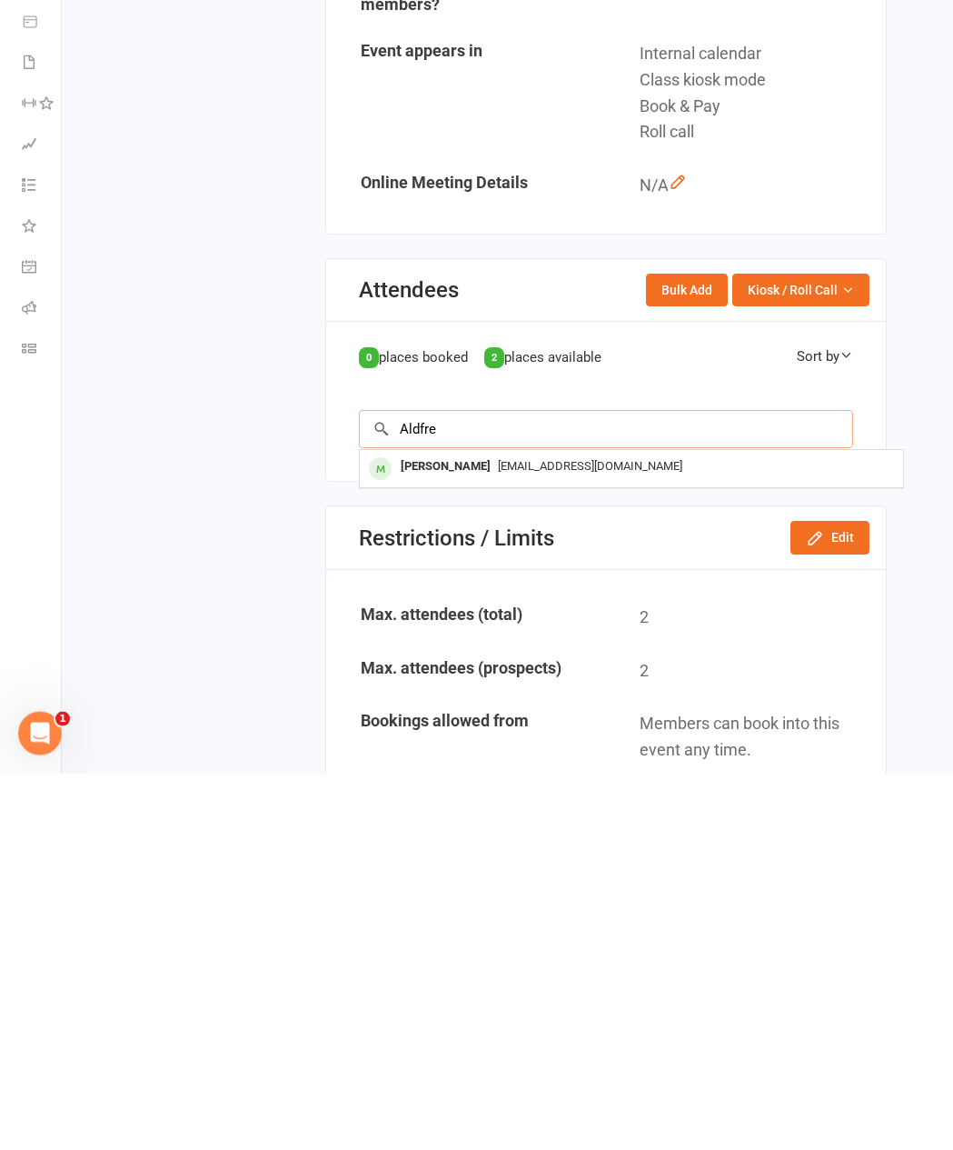
type input "Aldfre"
click at [425, 830] on div "[EMAIL_ADDRESS][DOMAIN_NAME]" at bounding box center [631, 843] width 529 height 26
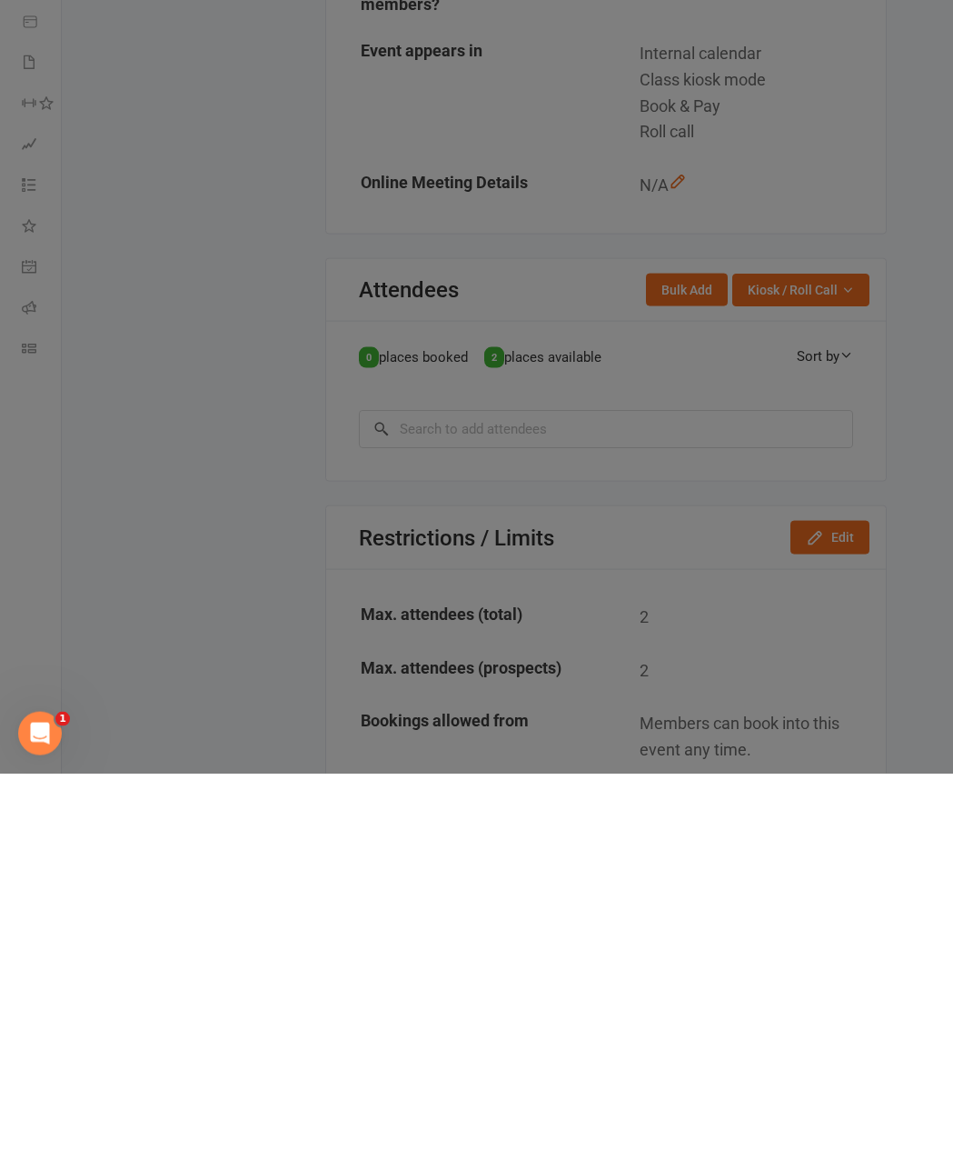
scroll to position [523, 0]
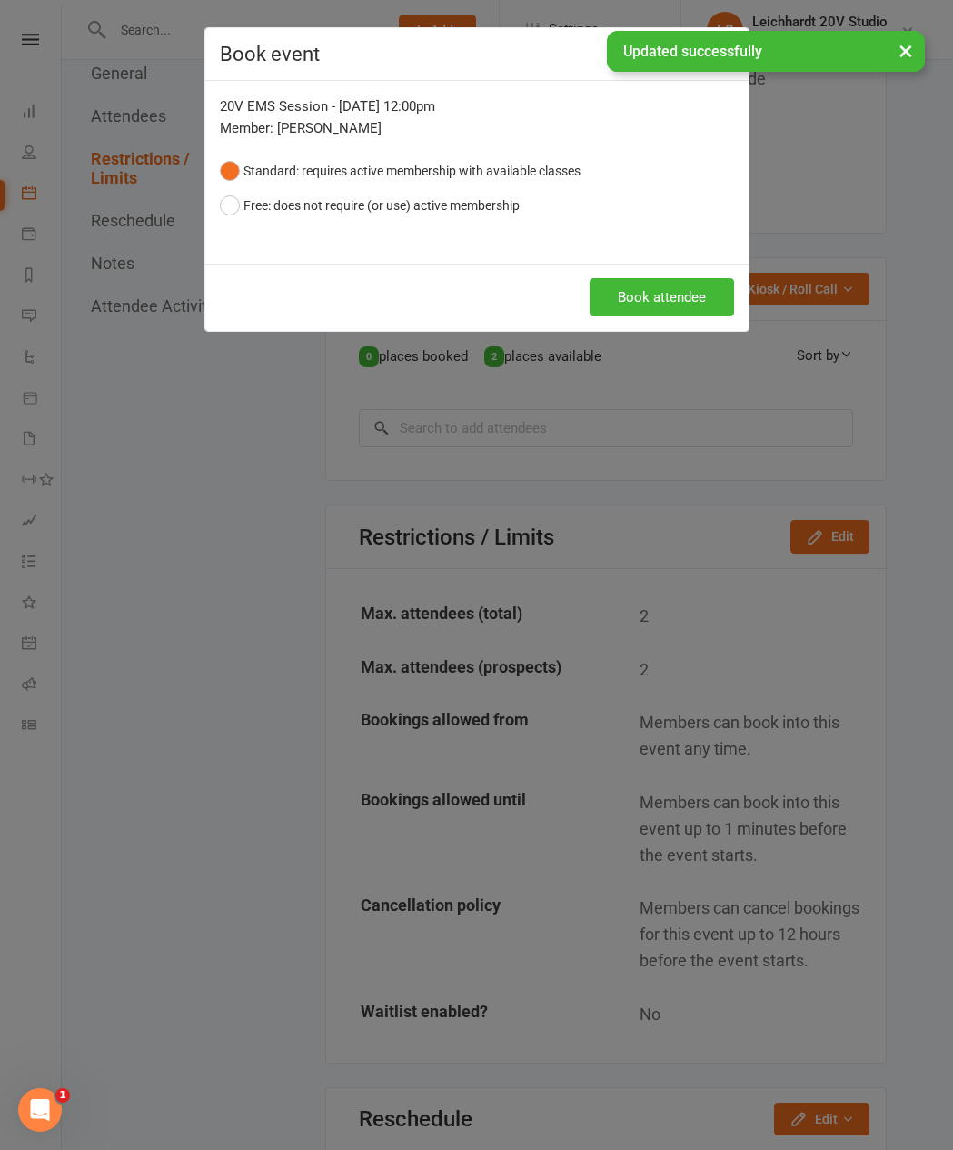
click at [670, 316] on button "Book attendee" at bounding box center [662, 297] width 144 height 38
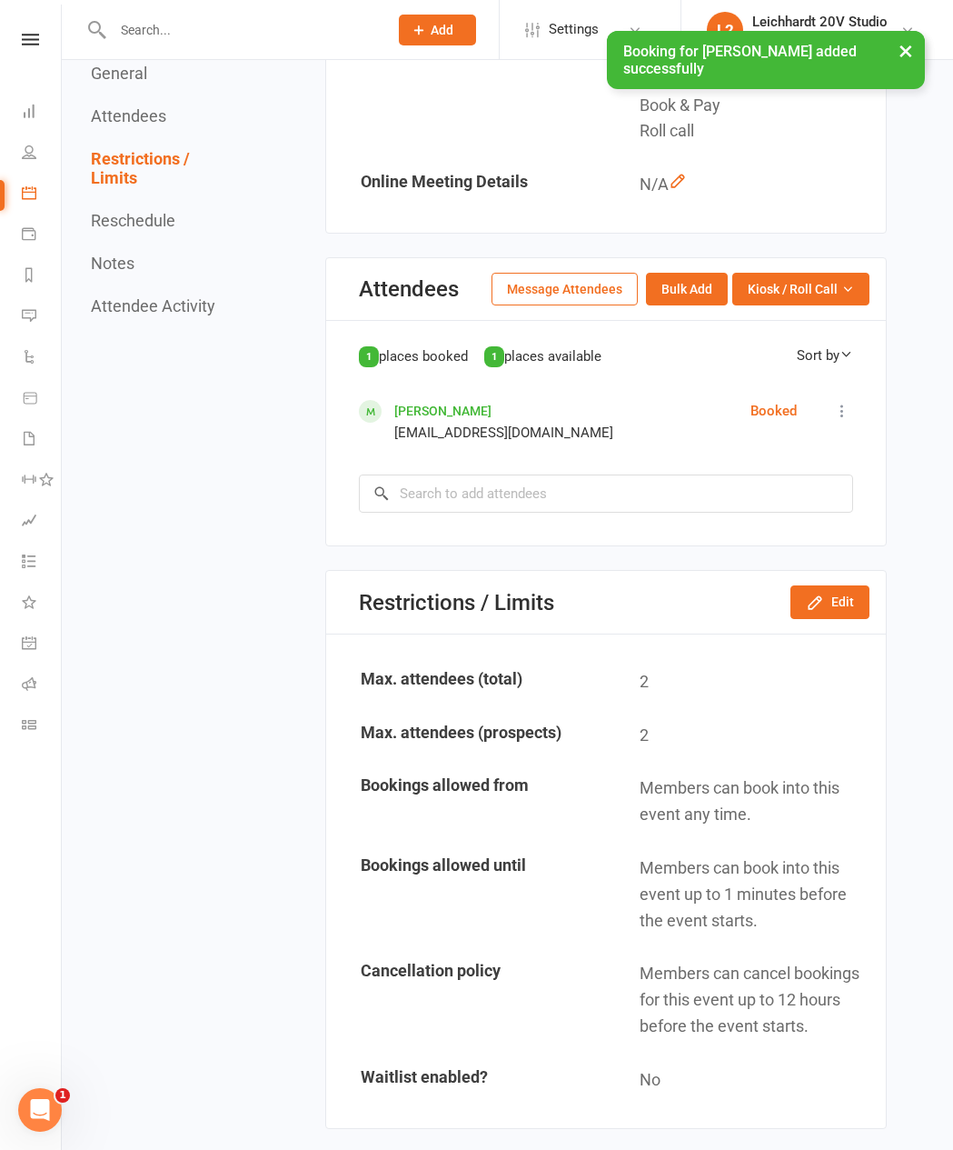
click at [39, 328] on link "Messages" at bounding box center [42, 317] width 41 height 41
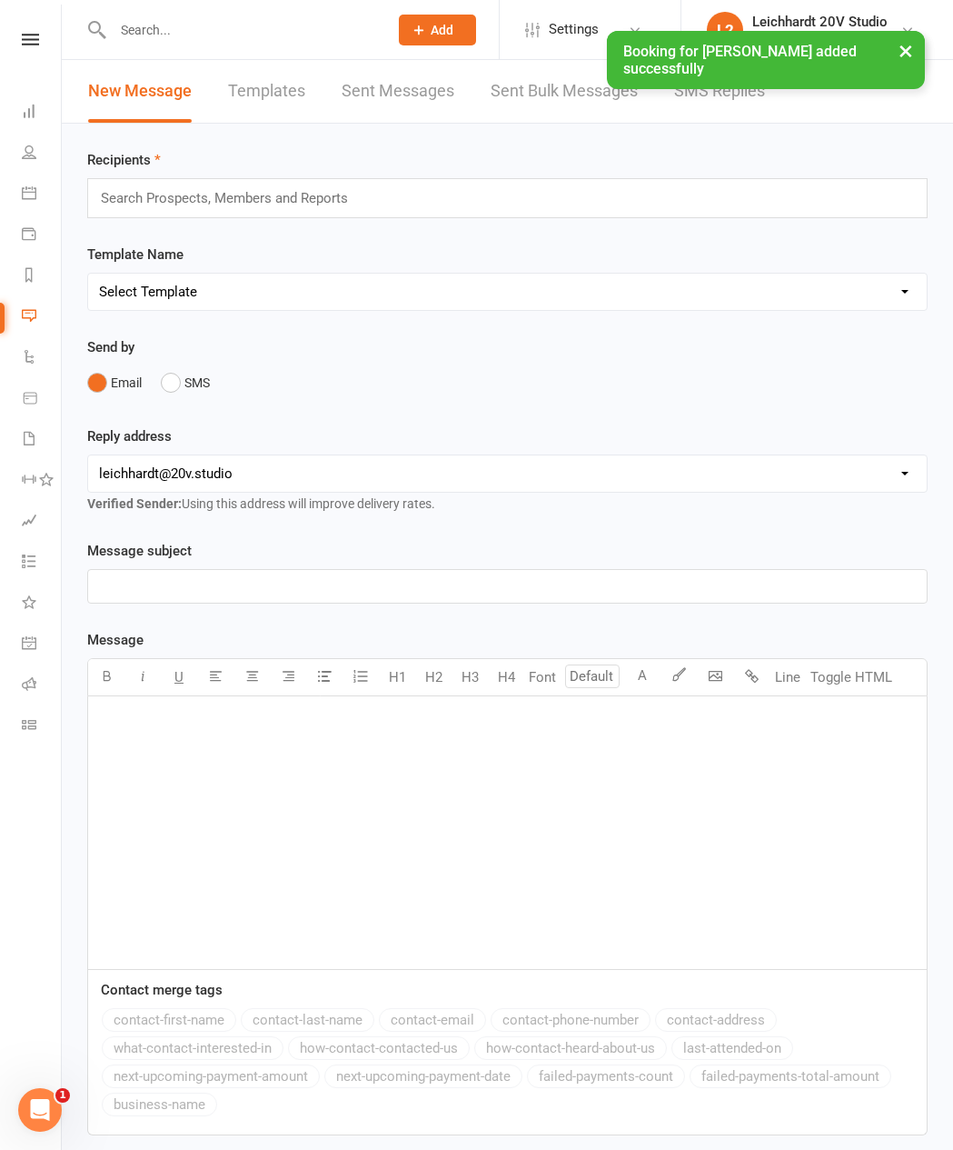
click at [717, 122] on link "SMS Replies" at bounding box center [719, 91] width 91 height 63
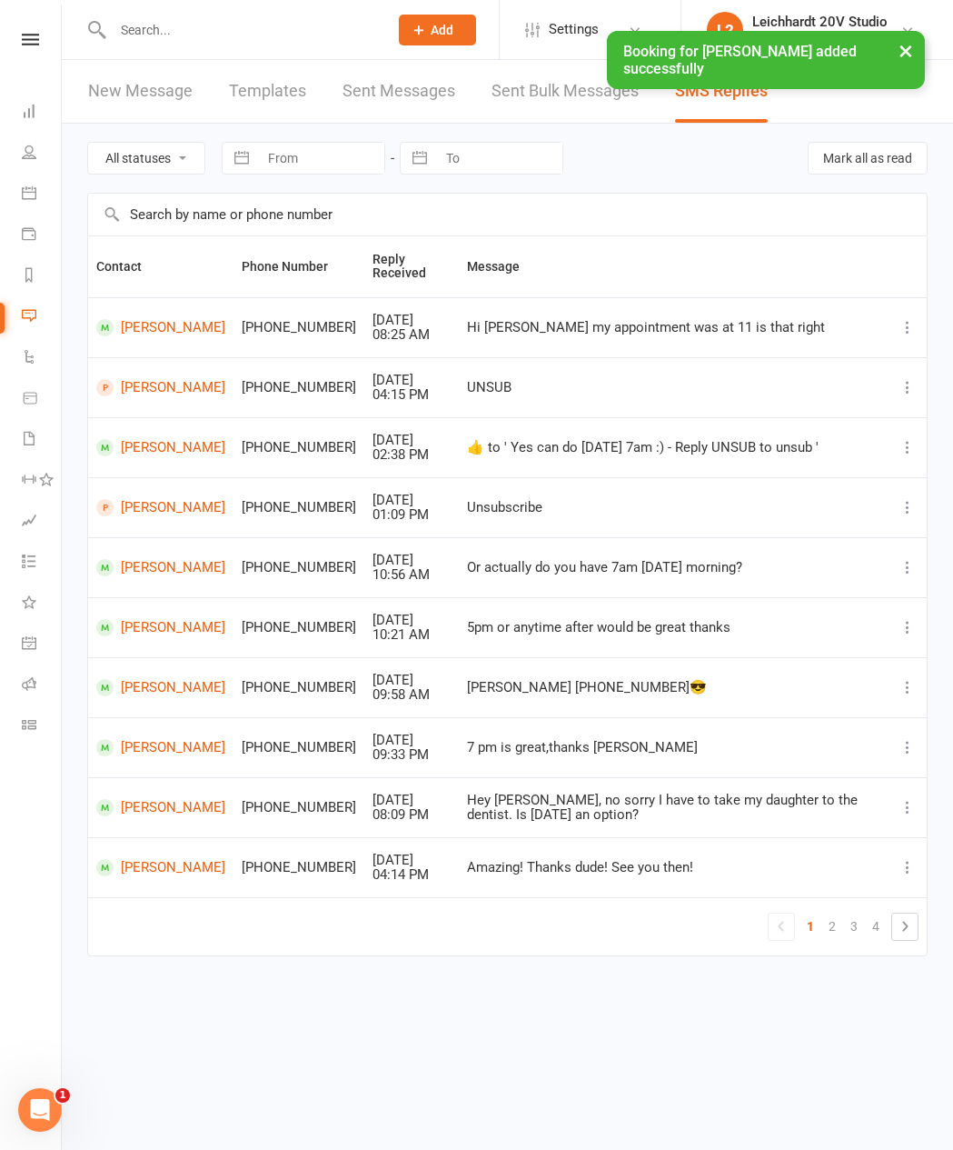
click at [39, 163] on link "People" at bounding box center [42, 154] width 41 height 41
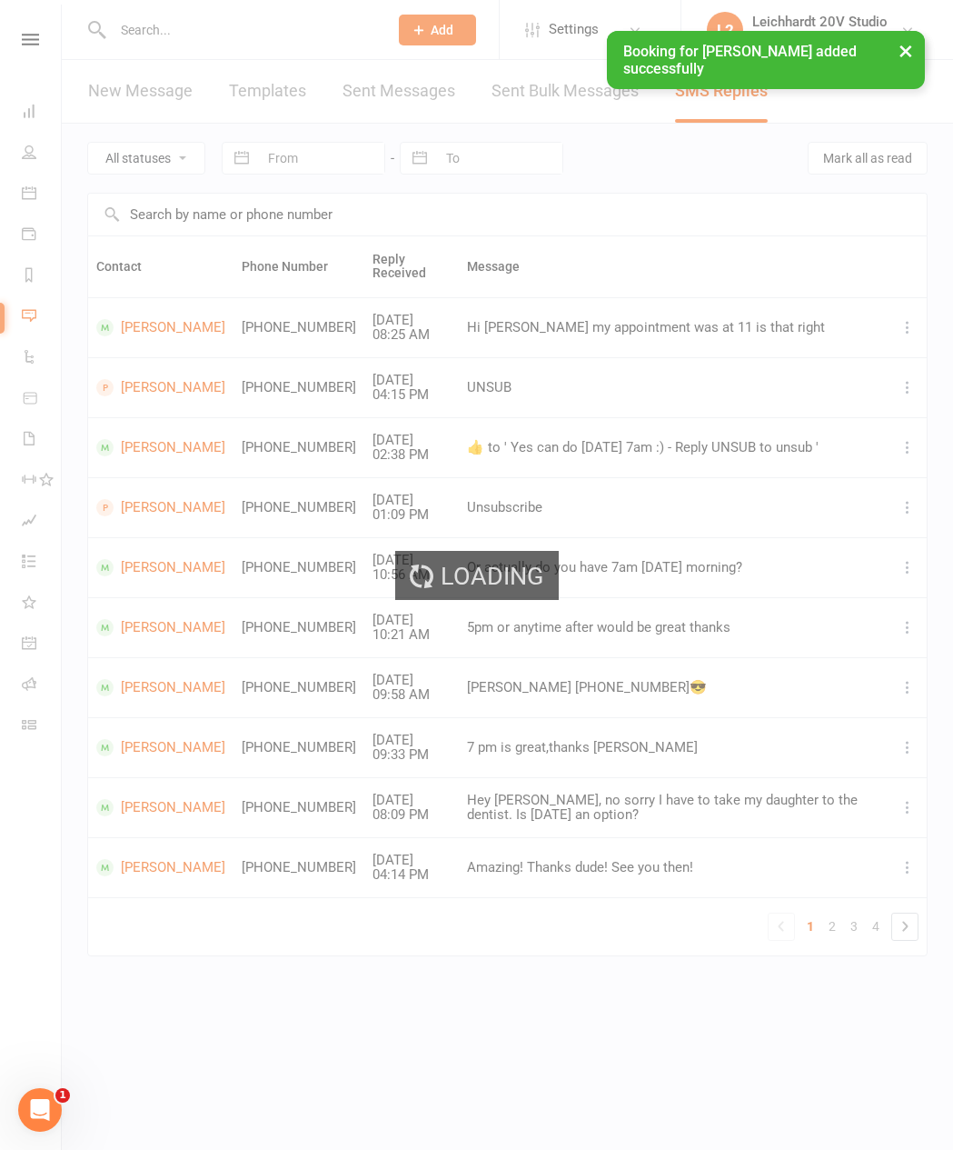
select select "100"
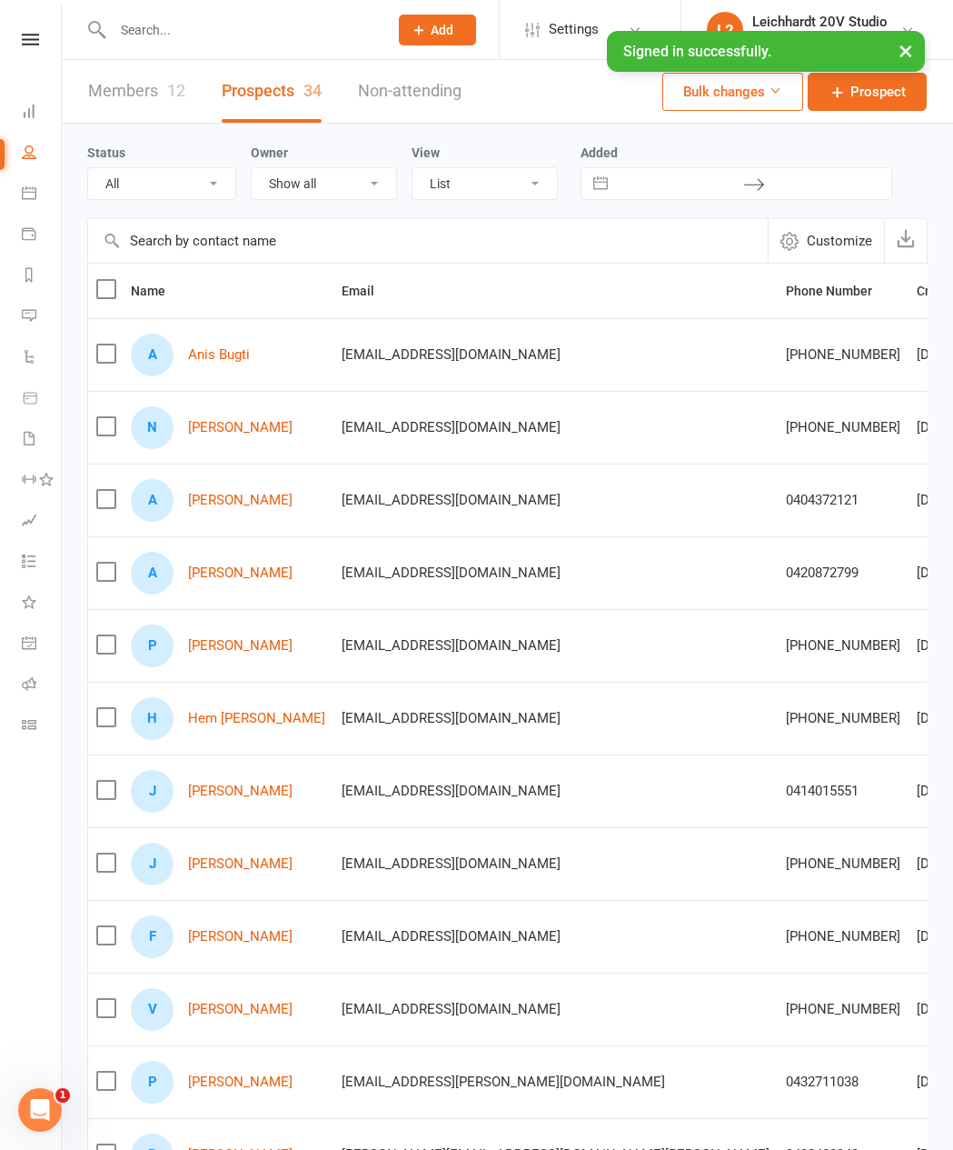
click at [177, 35] on input "text" at bounding box center [241, 29] width 268 height 25
type input "[PERSON_NAME]"
click at [25, 308] on link "Messages" at bounding box center [42, 317] width 41 height 41
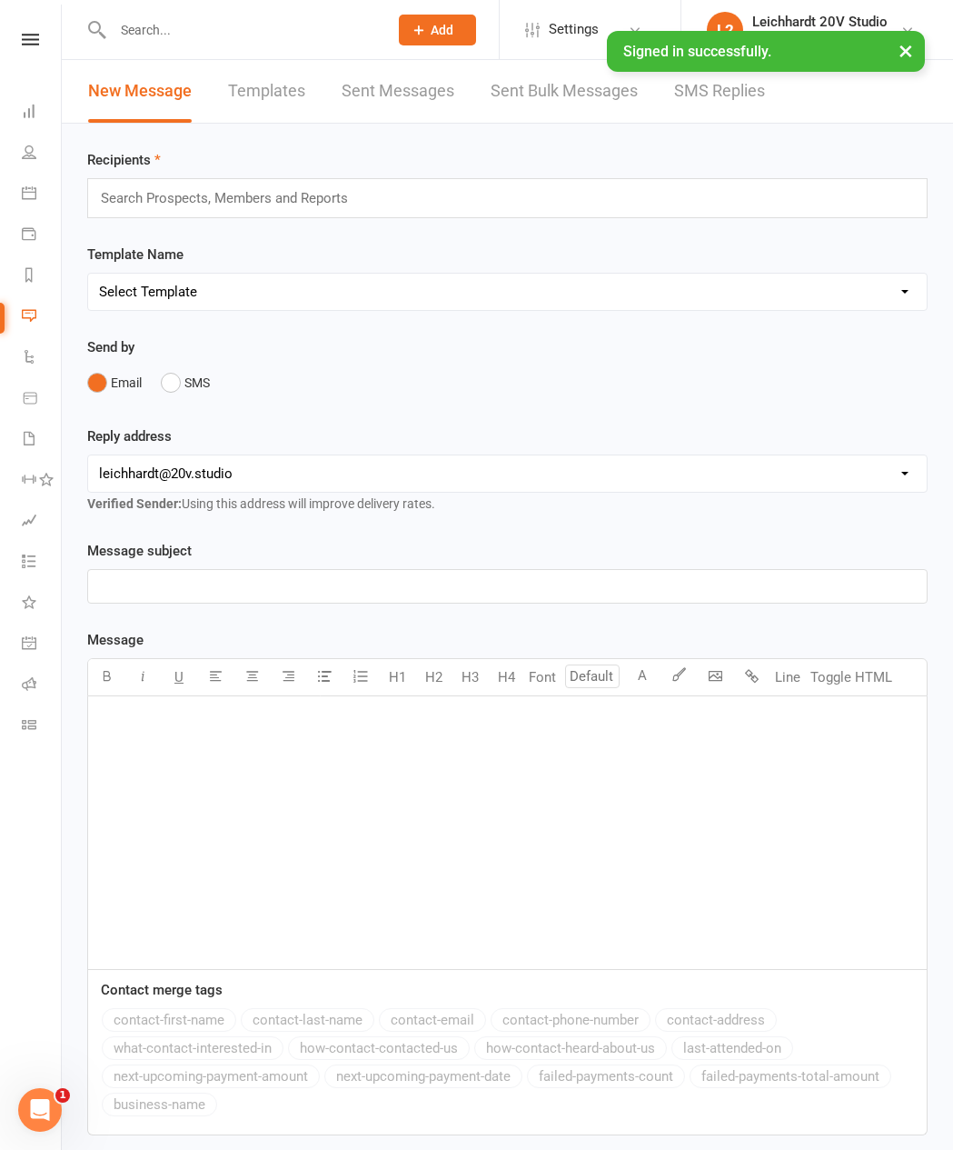
click at [735, 111] on link "SMS Replies" at bounding box center [719, 91] width 91 height 63
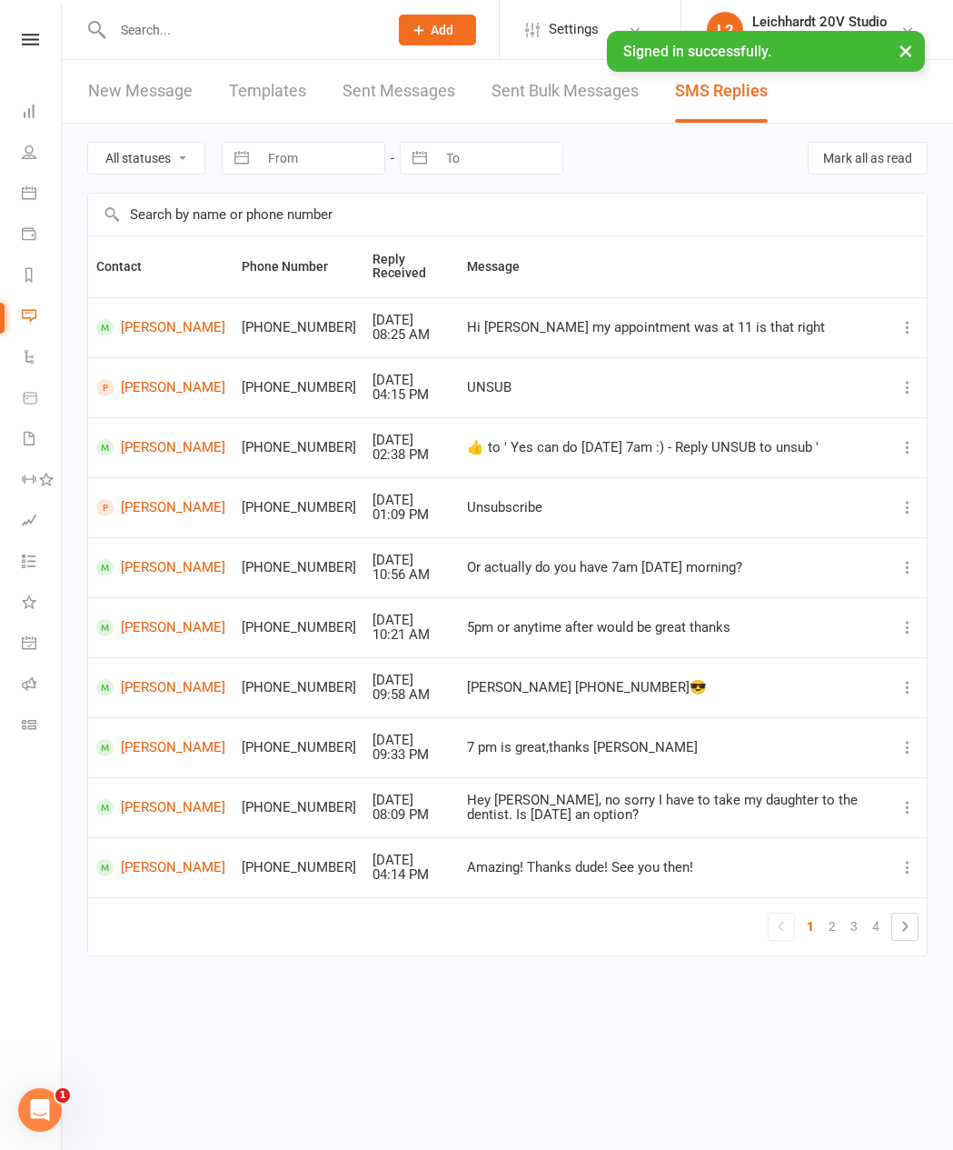
click at [31, 181] on link "Calendar" at bounding box center [42, 194] width 41 height 41
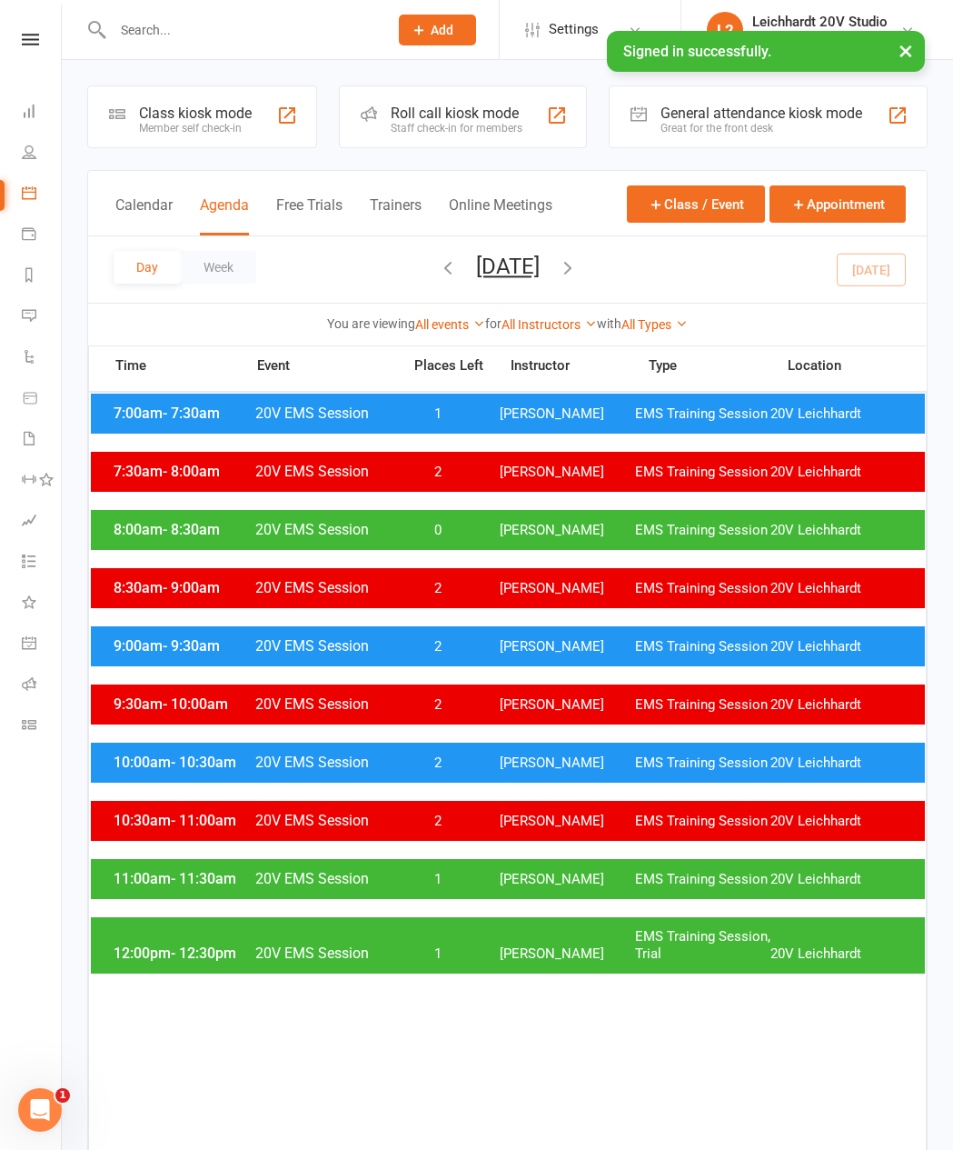
click at [37, 161] on link "People" at bounding box center [42, 154] width 41 height 41
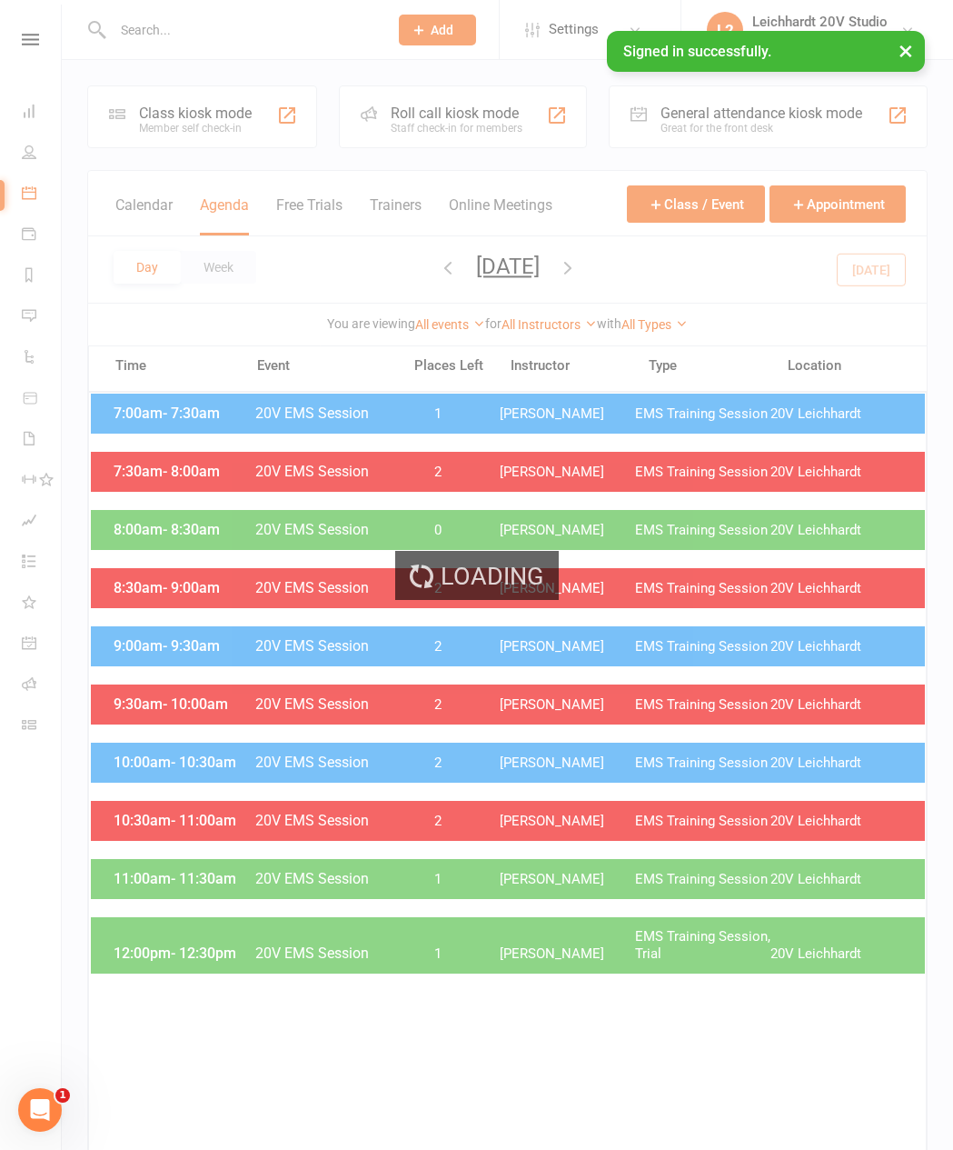
select select "100"
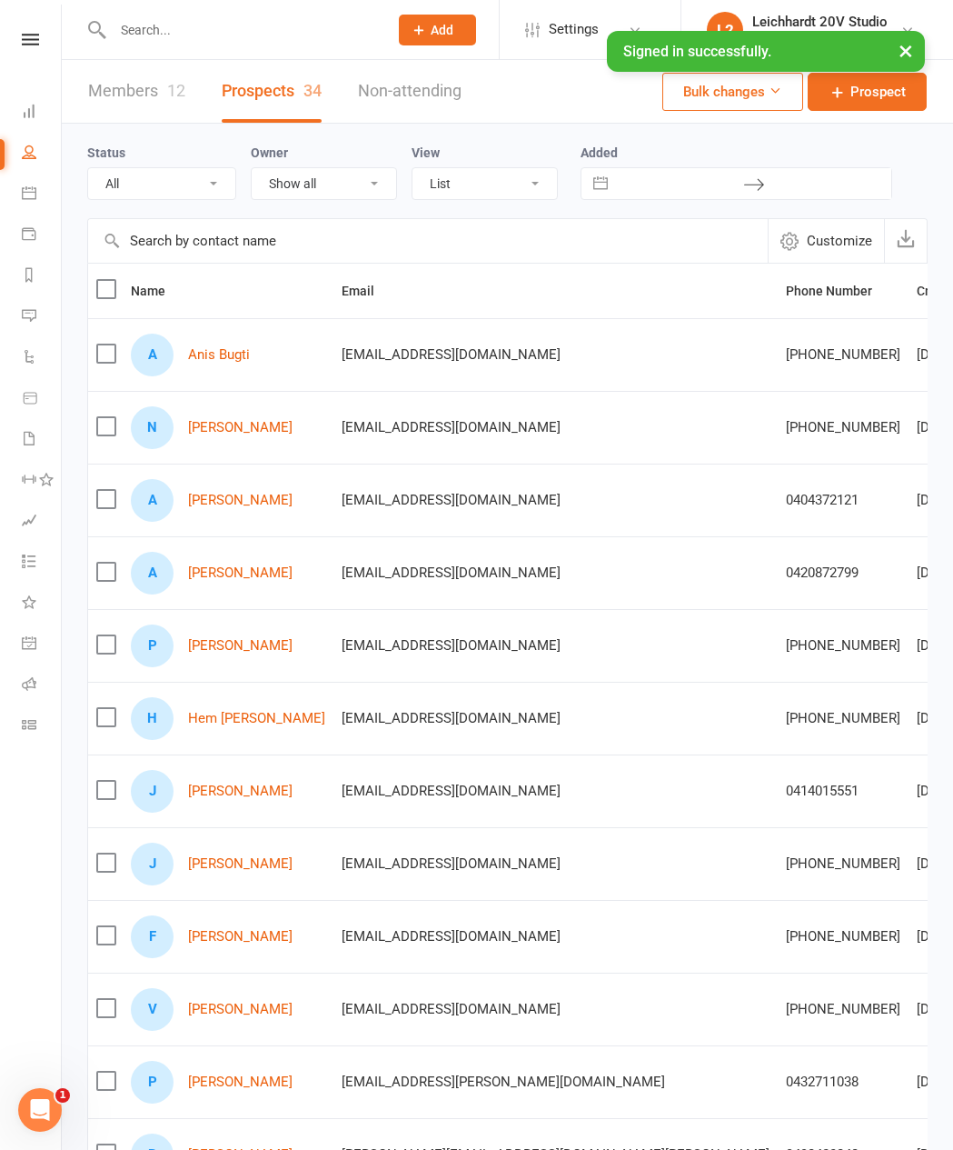
click at [35, 193] on icon at bounding box center [29, 192] width 15 height 15
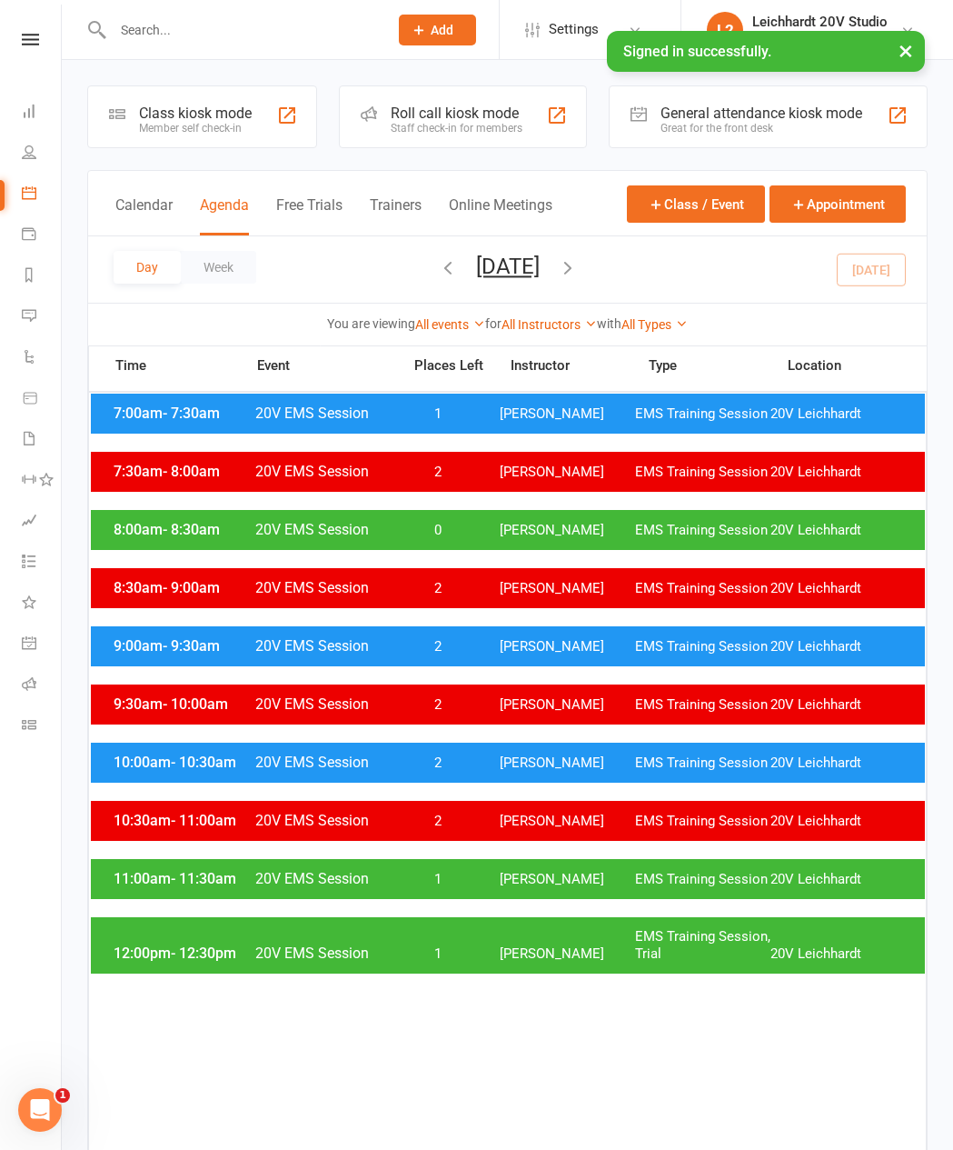
click at [540, 275] on button "[DATE]" at bounding box center [508, 266] width 64 height 25
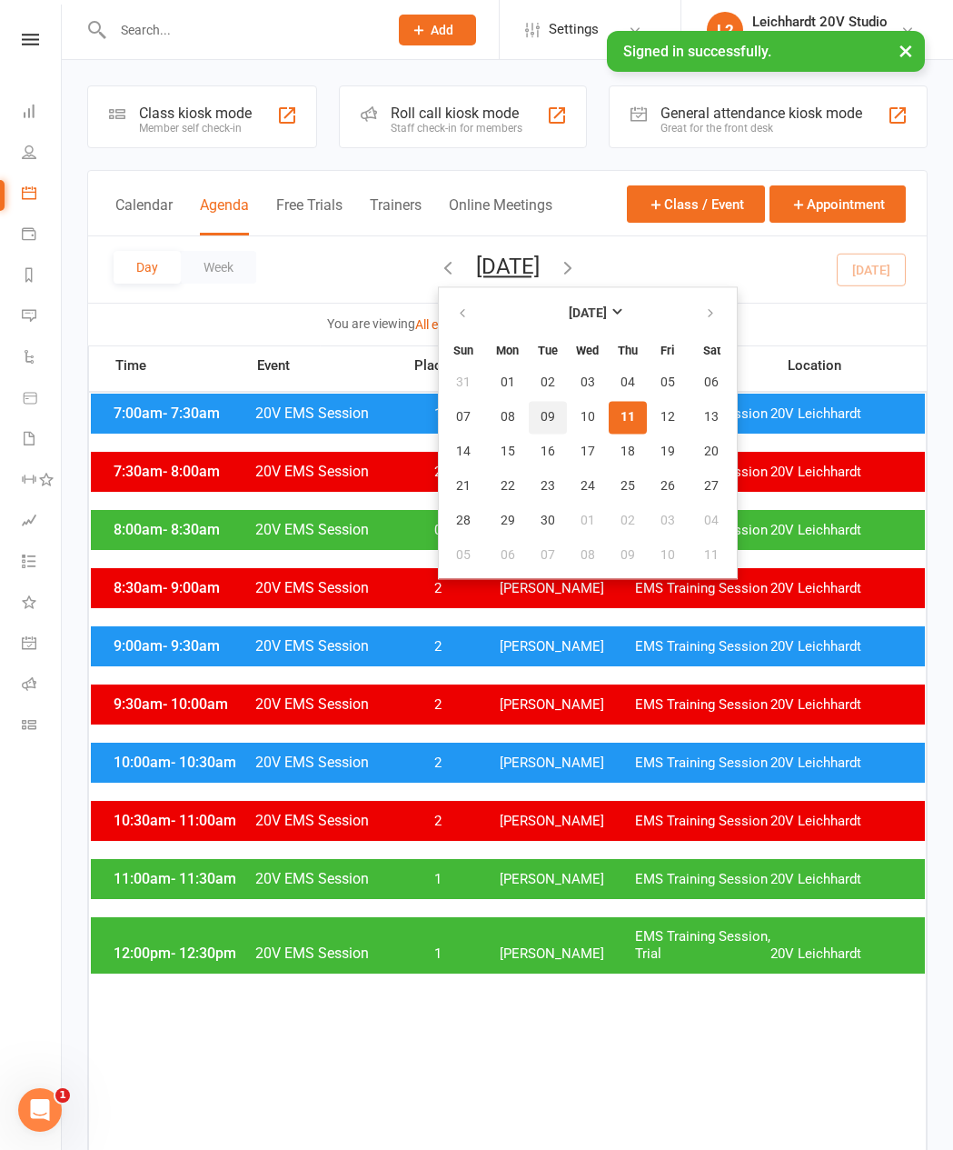
click at [541, 424] on span "09" at bounding box center [548, 417] width 15 height 15
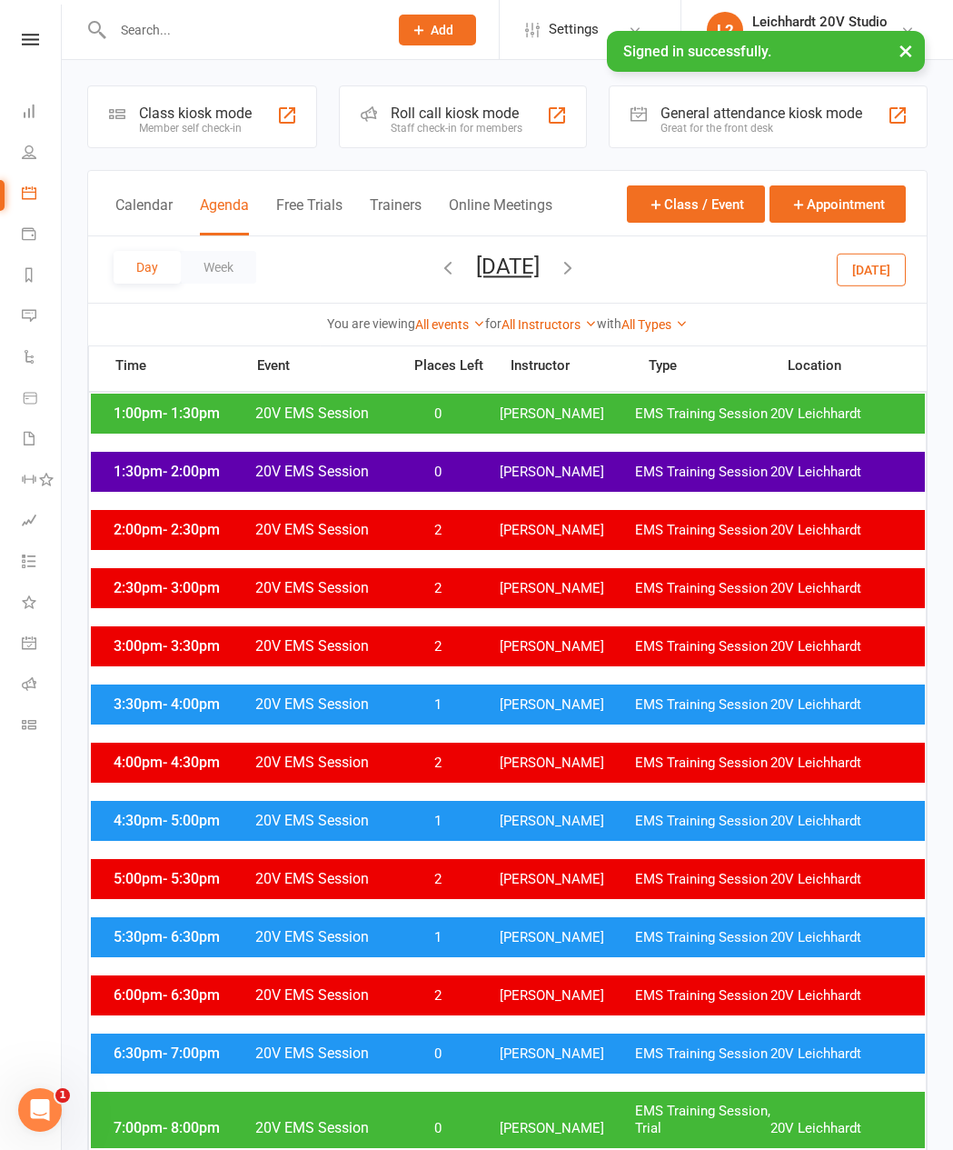
click at [593, 421] on div "1:00pm - 1:30pm 20V EMS Session 0 [PERSON_NAME] EMS Training Session 20V [PERSO…" at bounding box center [508, 413] width 834 height 40
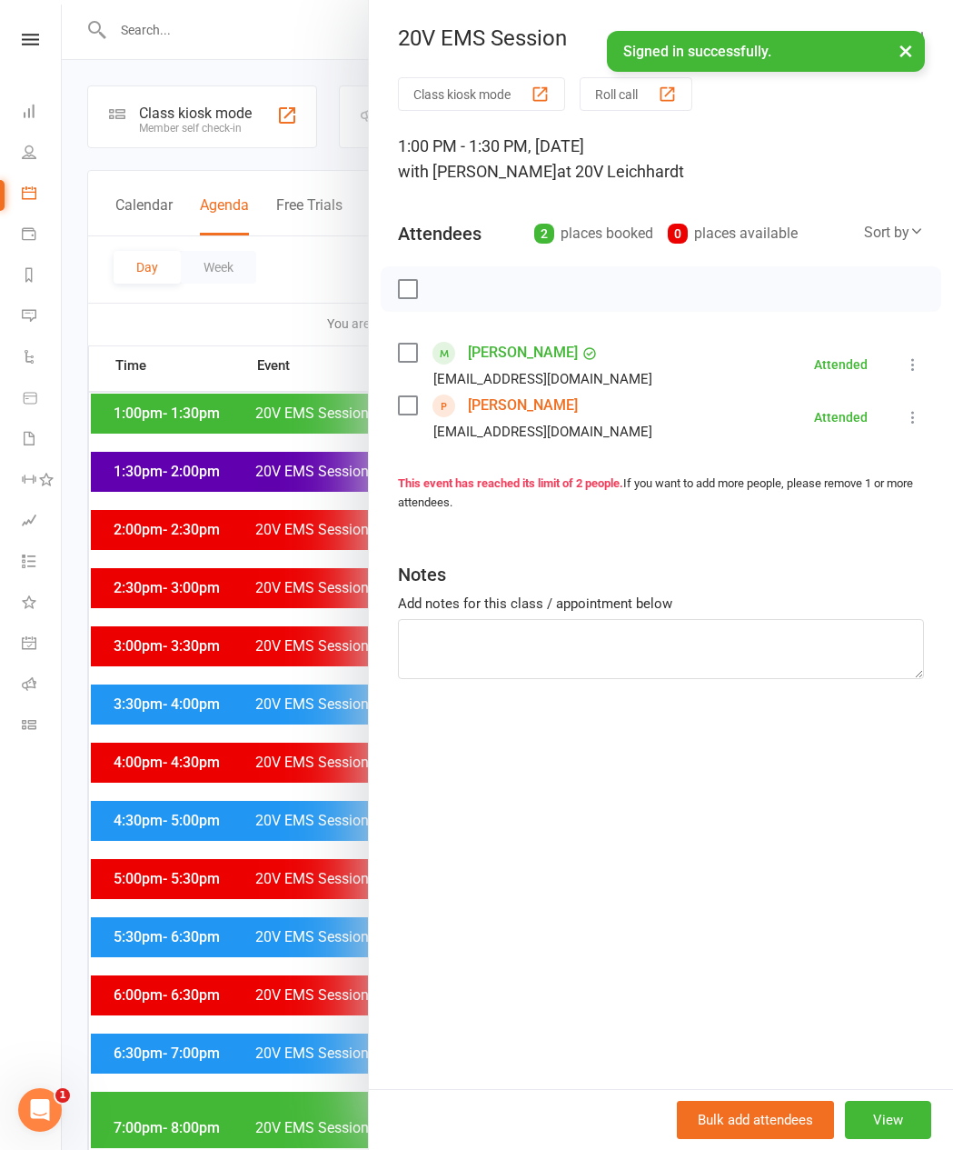
click at [520, 418] on link "[PERSON_NAME]" at bounding box center [523, 405] width 110 height 29
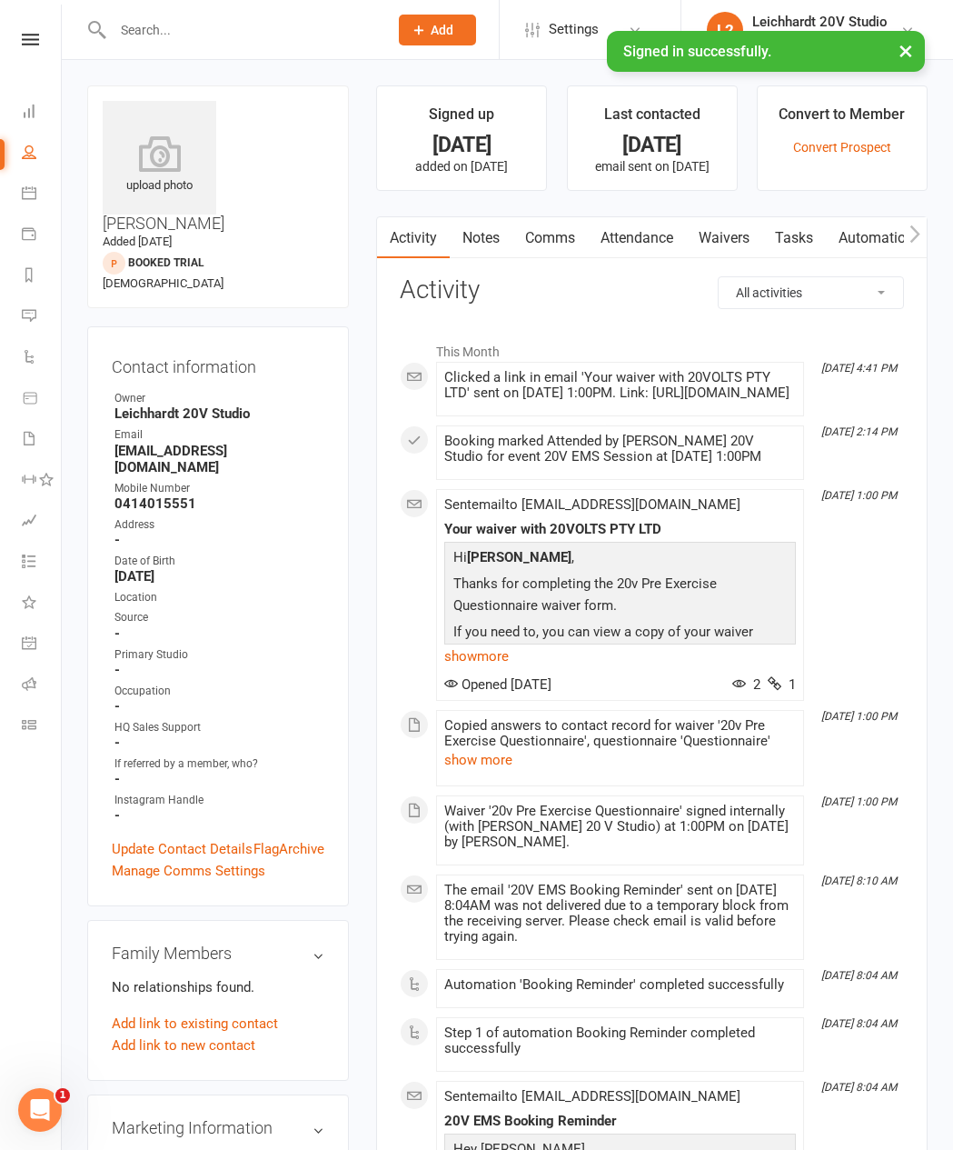
click at [559, 244] on link "Comms" at bounding box center [550, 238] width 75 height 42
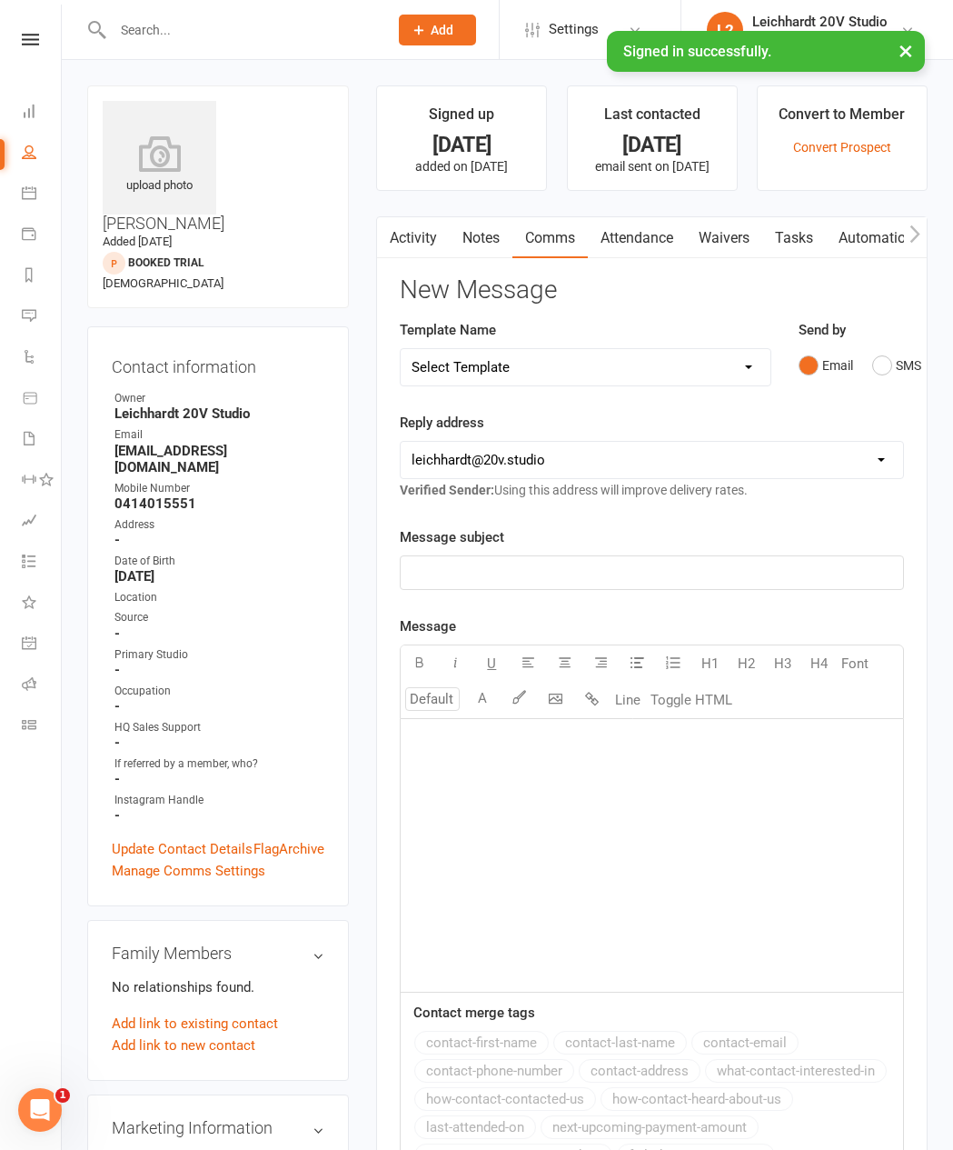
click at [735, 376] on button "SMS" at bounding box center [896, 365] width 49 height 35
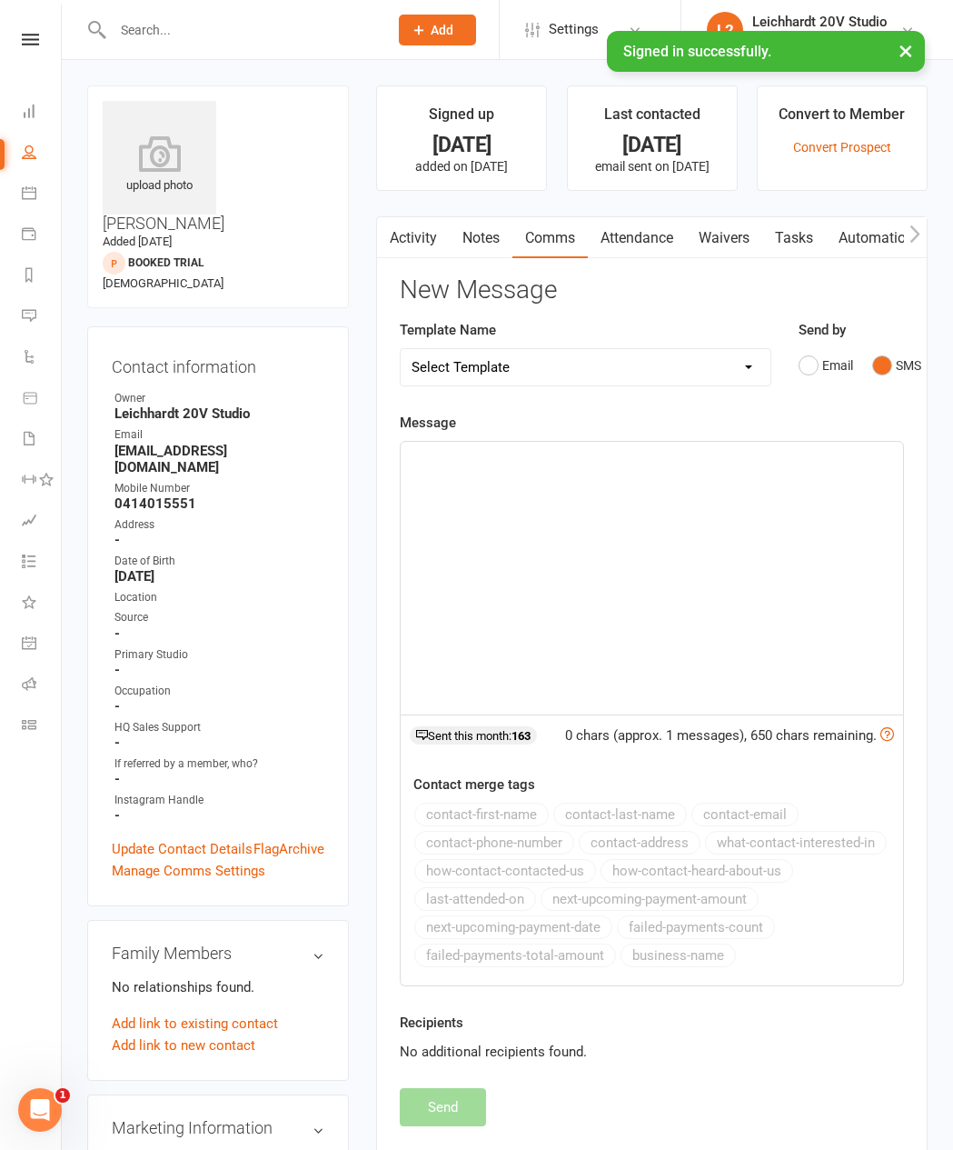
click at [735, 572] on div "﻿" at bounding box center [652, 578] width 503 height 273
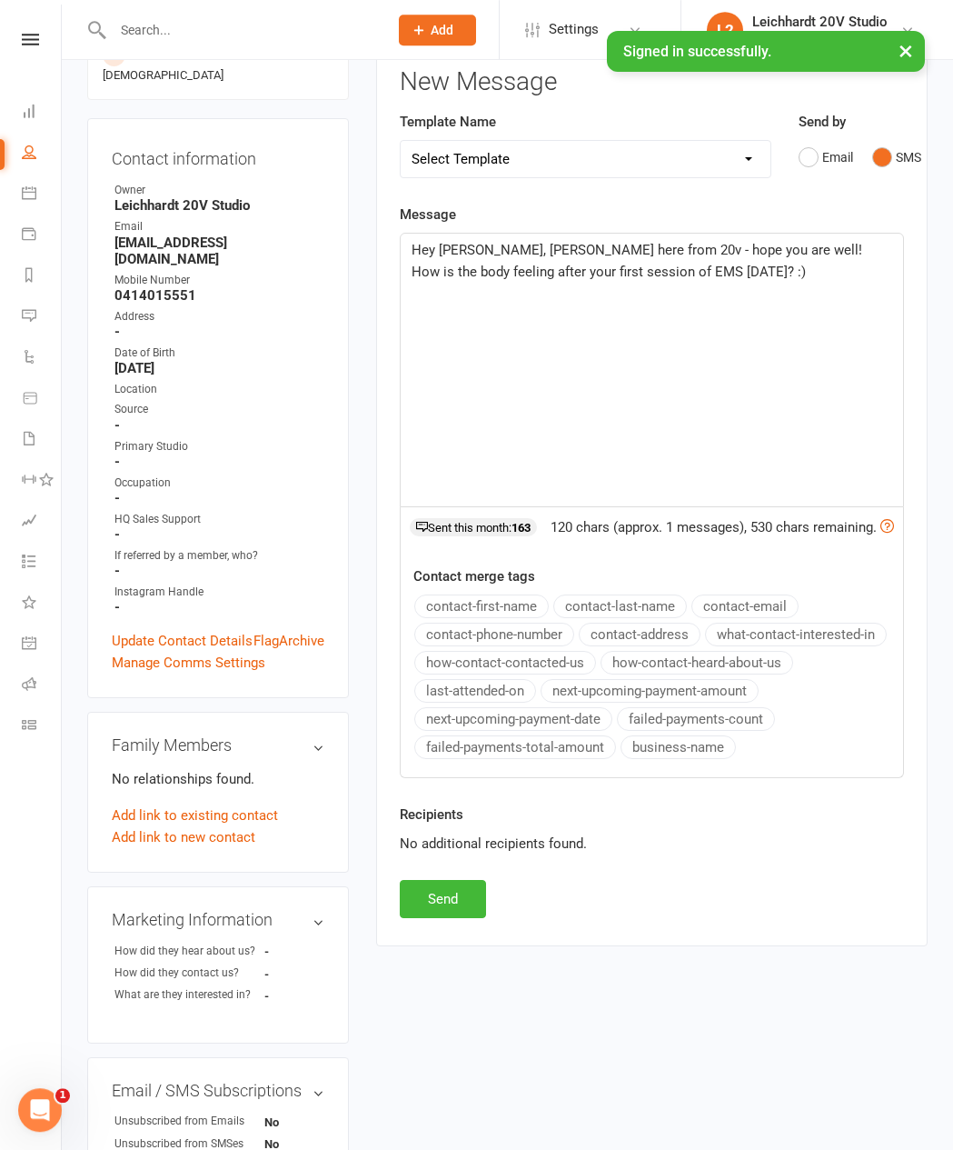
click at [463, 887] on button "Send" at bounding box center [443, 899] width 86 height 38
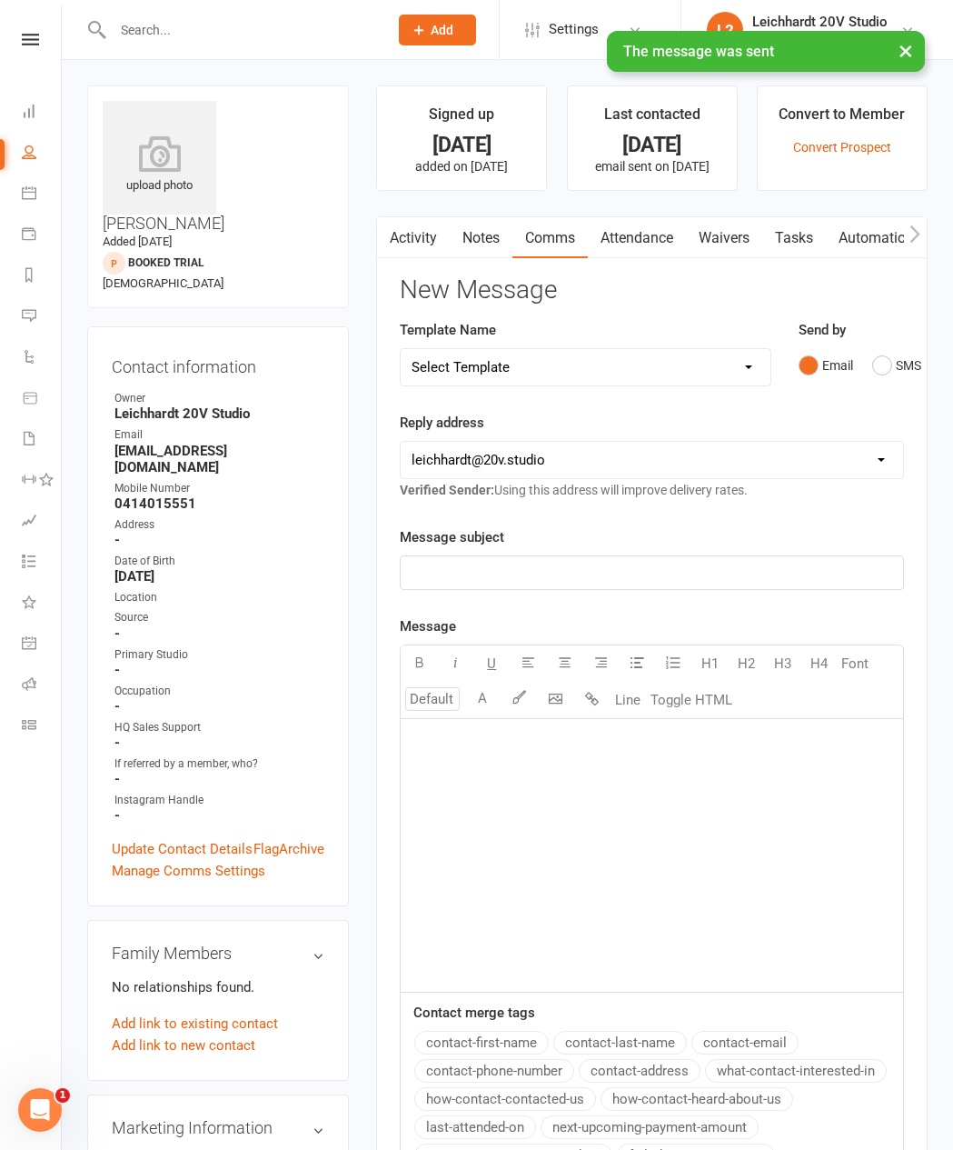
click at [403, 240] on link "Activity" at bounding box center [413, 238] width 73 height 42
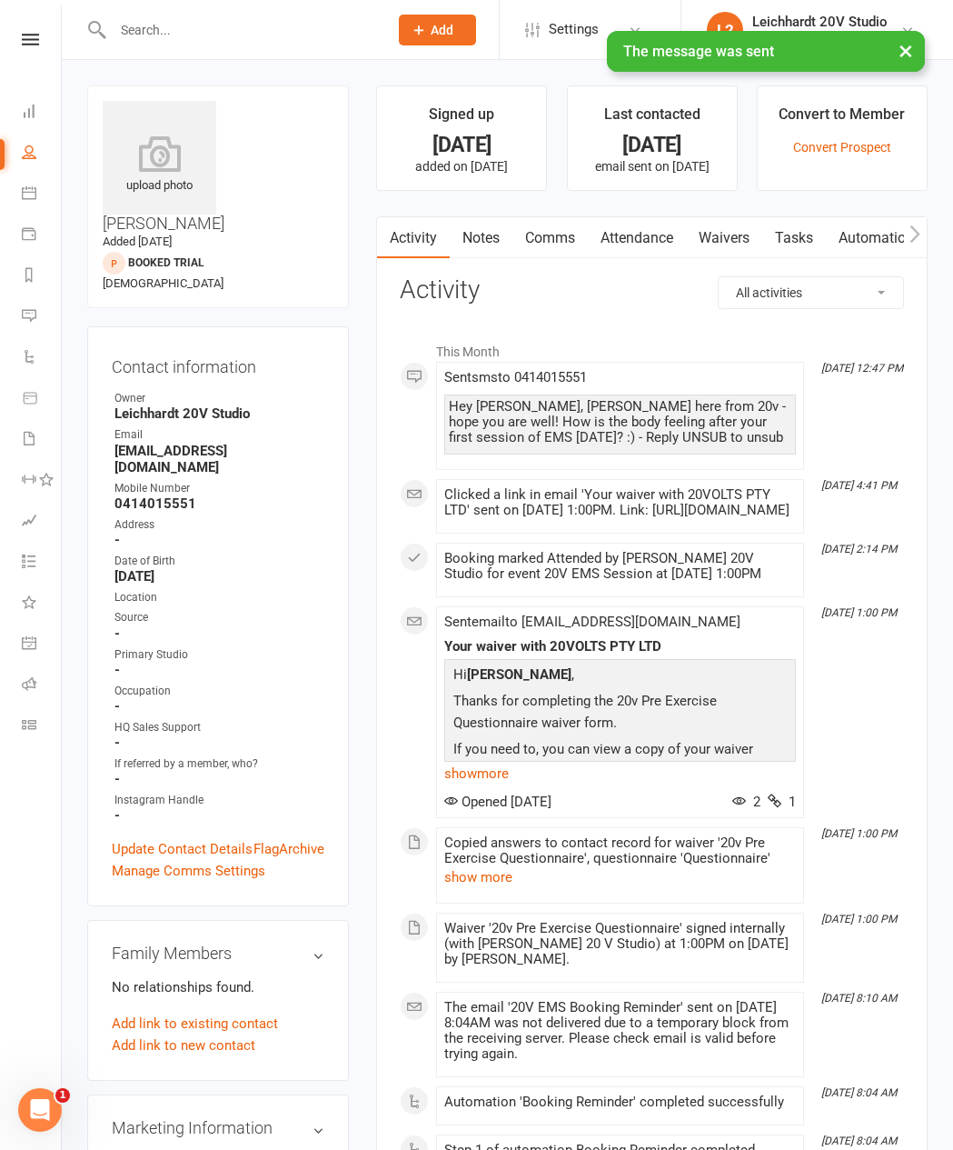
click at [32, 153] on icon at bounding box center [29, 151] width 15 height 15
select select "100"
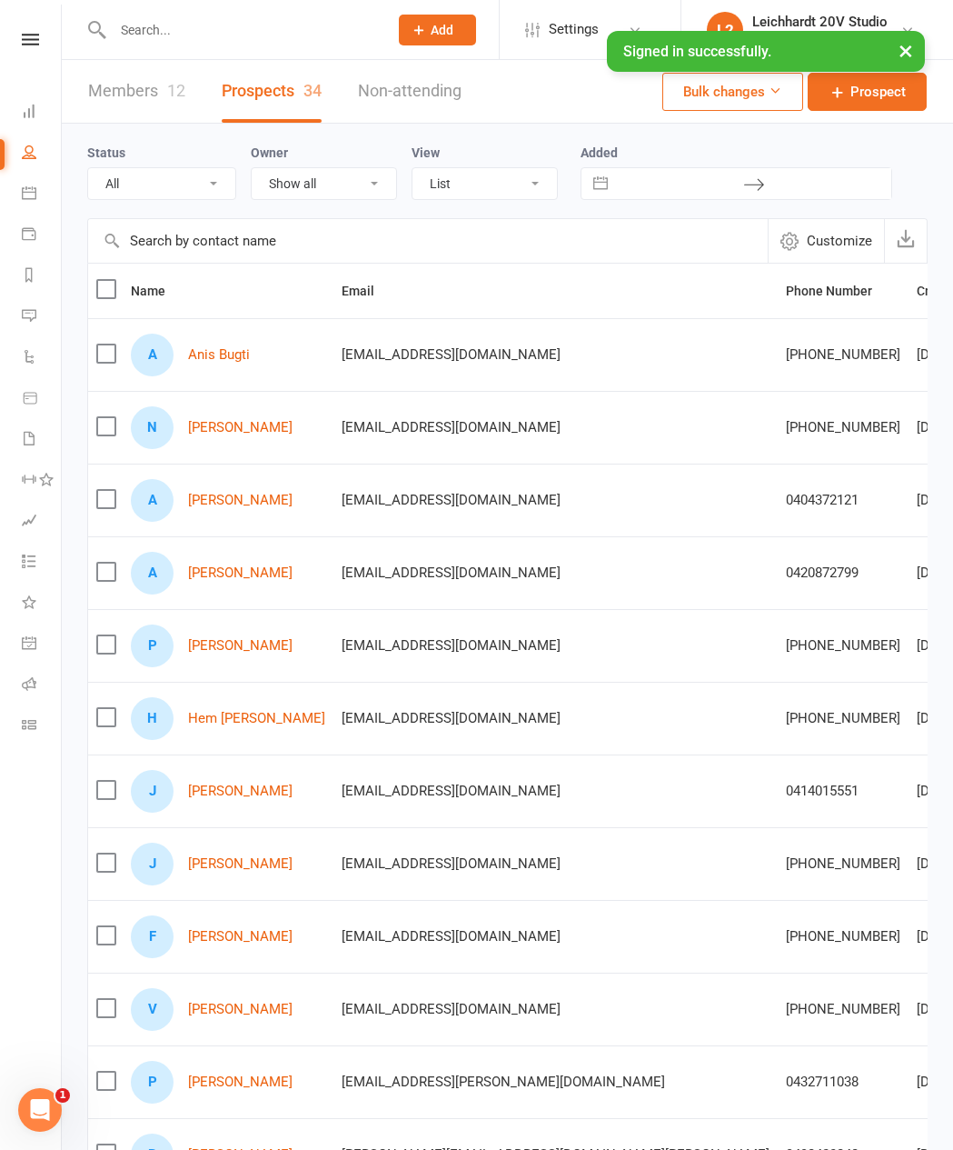
click at [44, 198] on link "Calendar" at bounding box center [42, 194] width 41 height 41
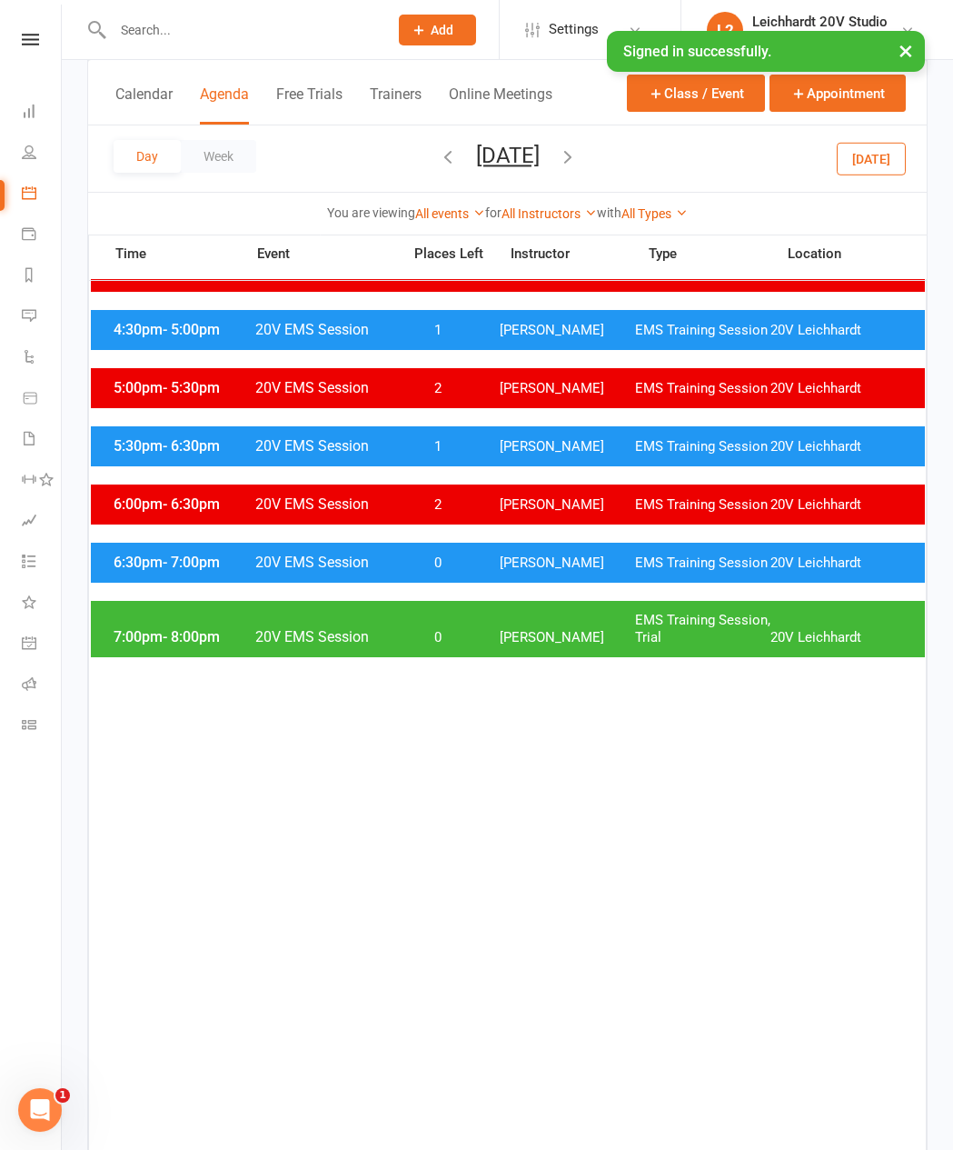
click at [515, 645] on span "[PERSON_NAME]" at bounding box center [567, 637] width 135 height 17
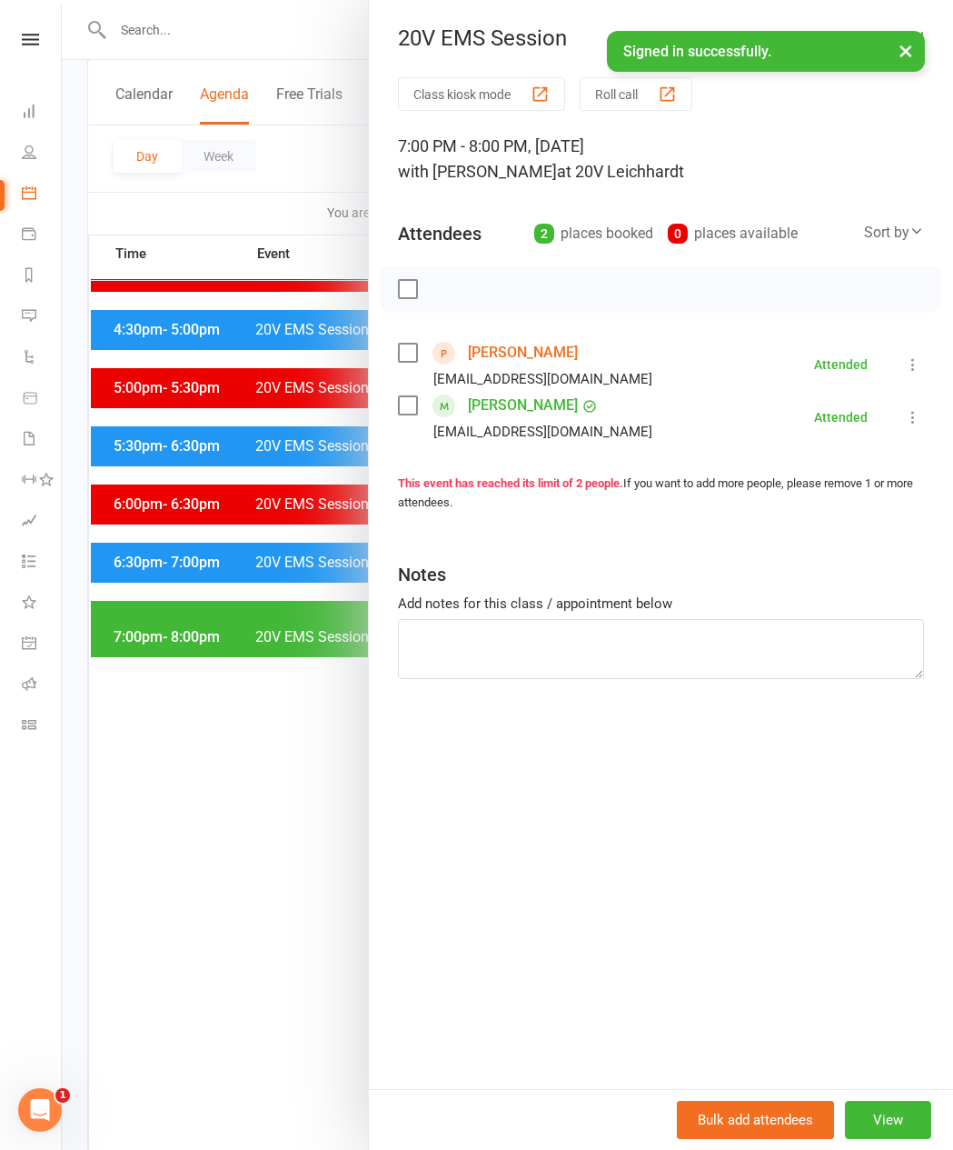
click at [537, 357] on link "[PERSON_NAME]" at bounding box center [523, 352] width 110 height 29
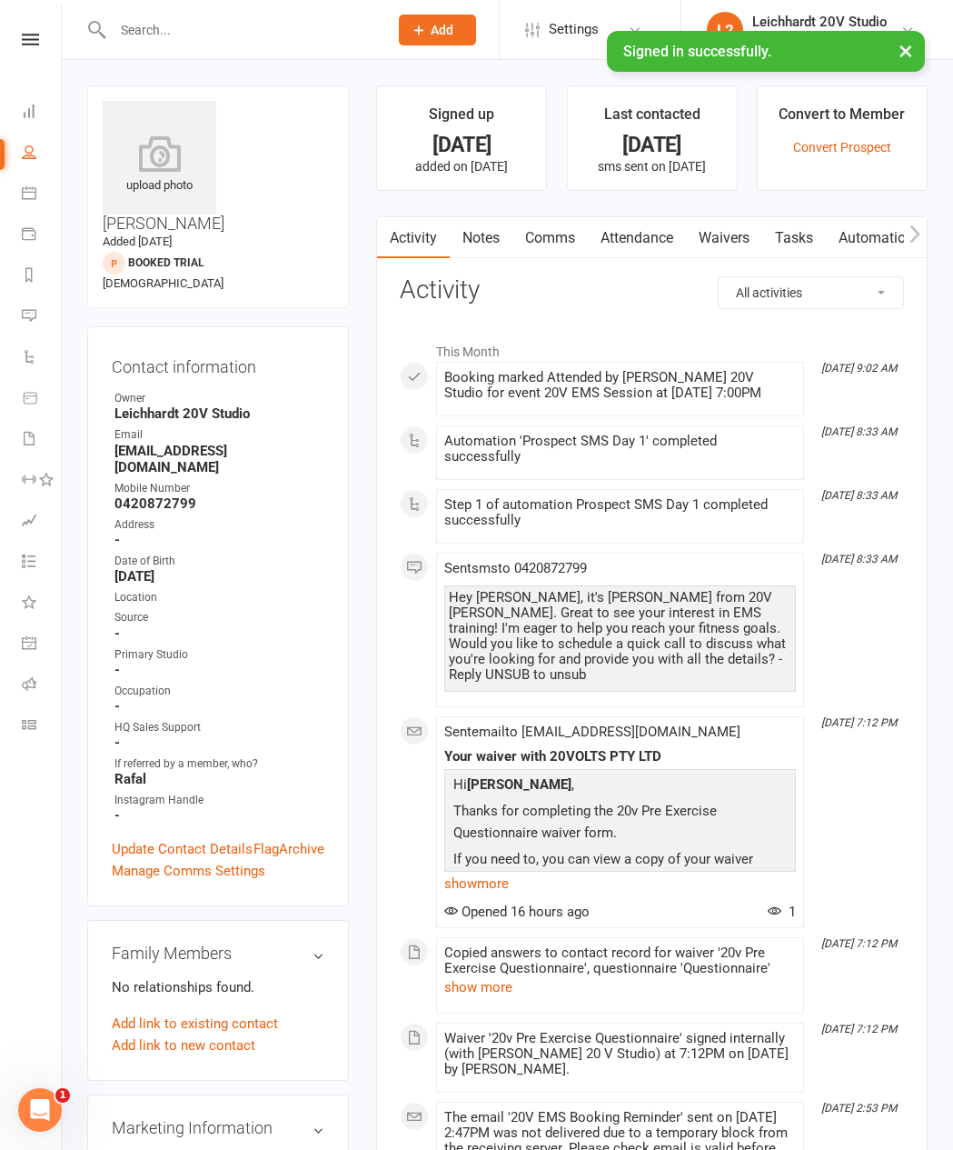
click at [567, 254] on link "Comms" at bounding box center [550, 238] width 75 height 42
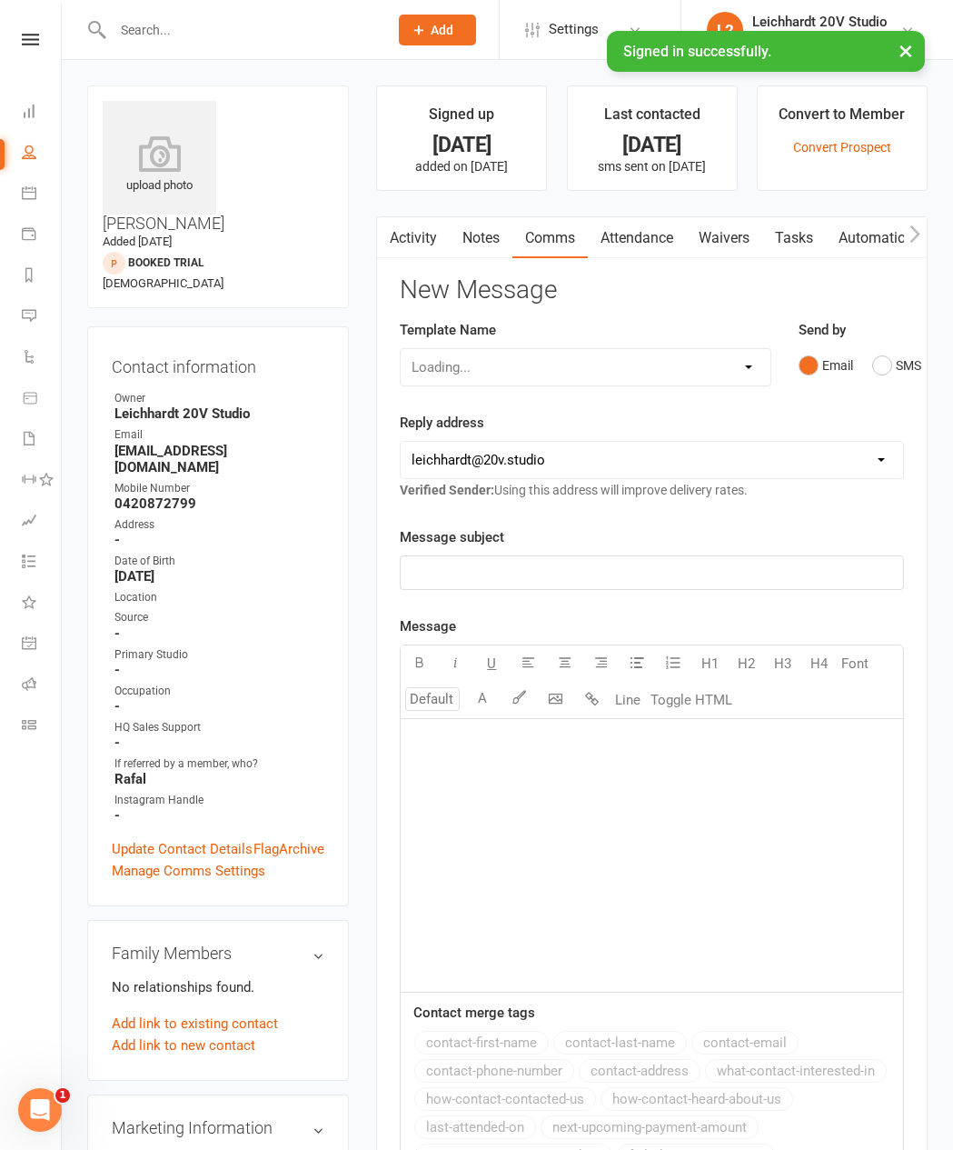
scroll to position [75, 0]
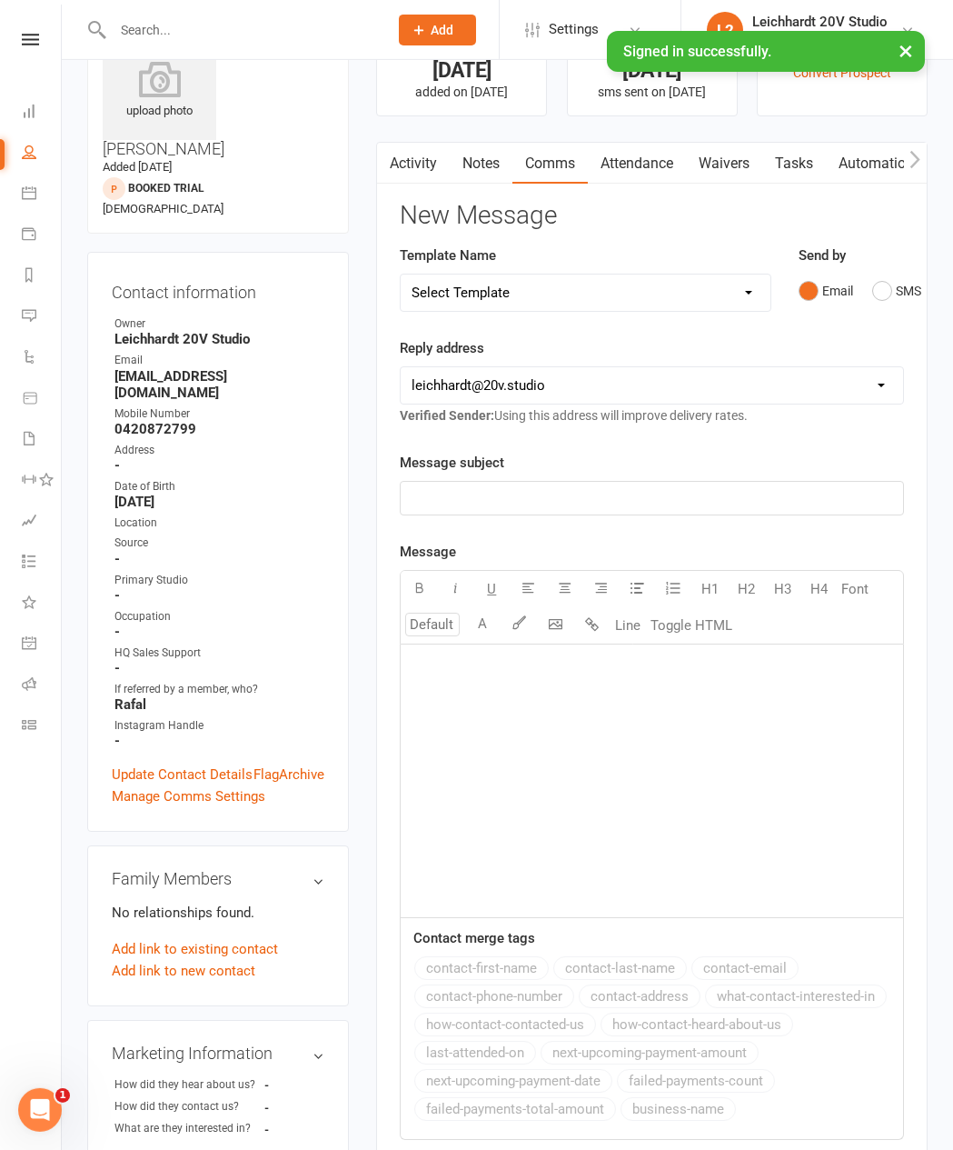
click at [735, 287] on button "SMS" at bounding box center [896, 291] width 49 height 35
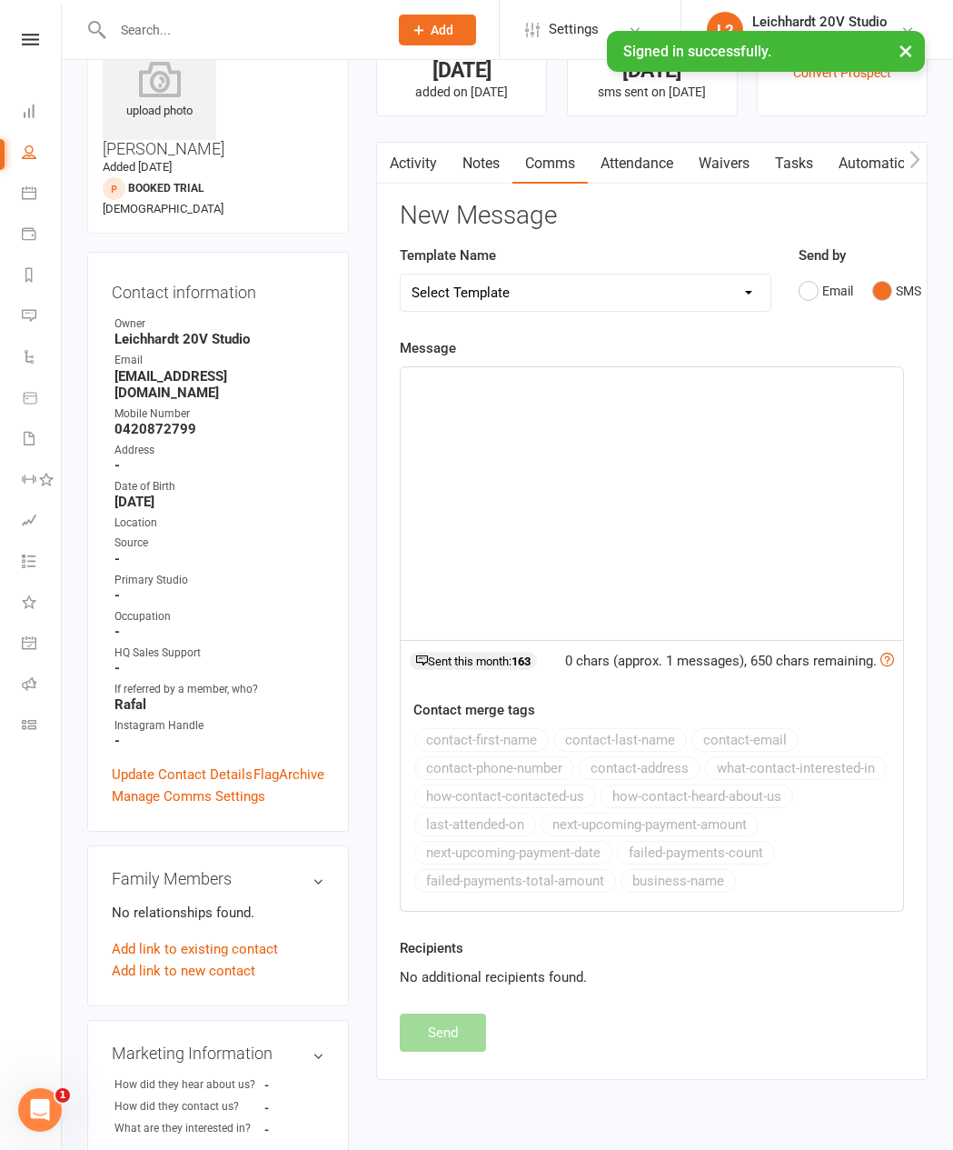
click at [735, 483] on div "﻿" at bounding box center [652, 503] width 503 height 273
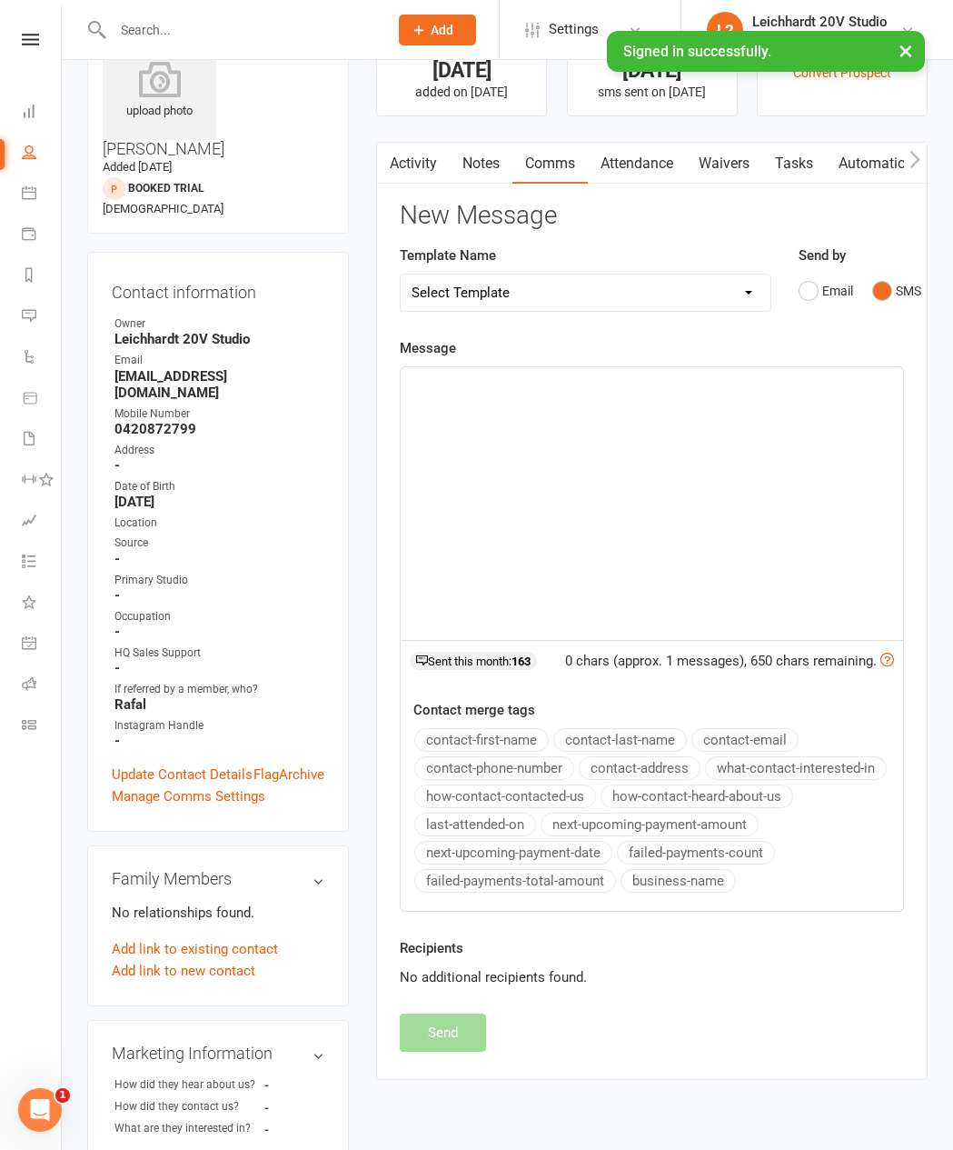
click at [420, 168] on link "Activity" at bounding box center [413, 164] width 73 height 42
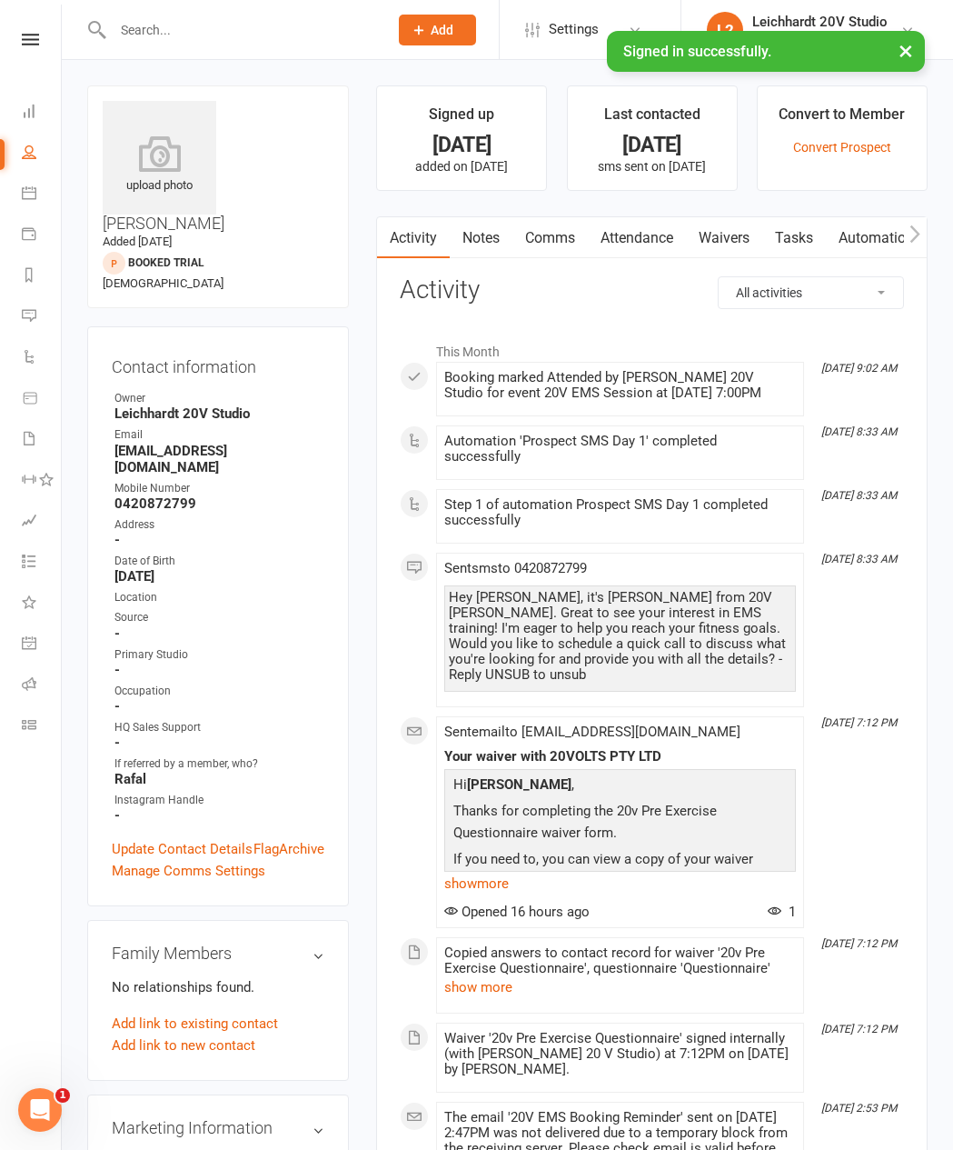
click at [735, 248] on link "Automations" at bounding box center [880, 238] width 108 height 42
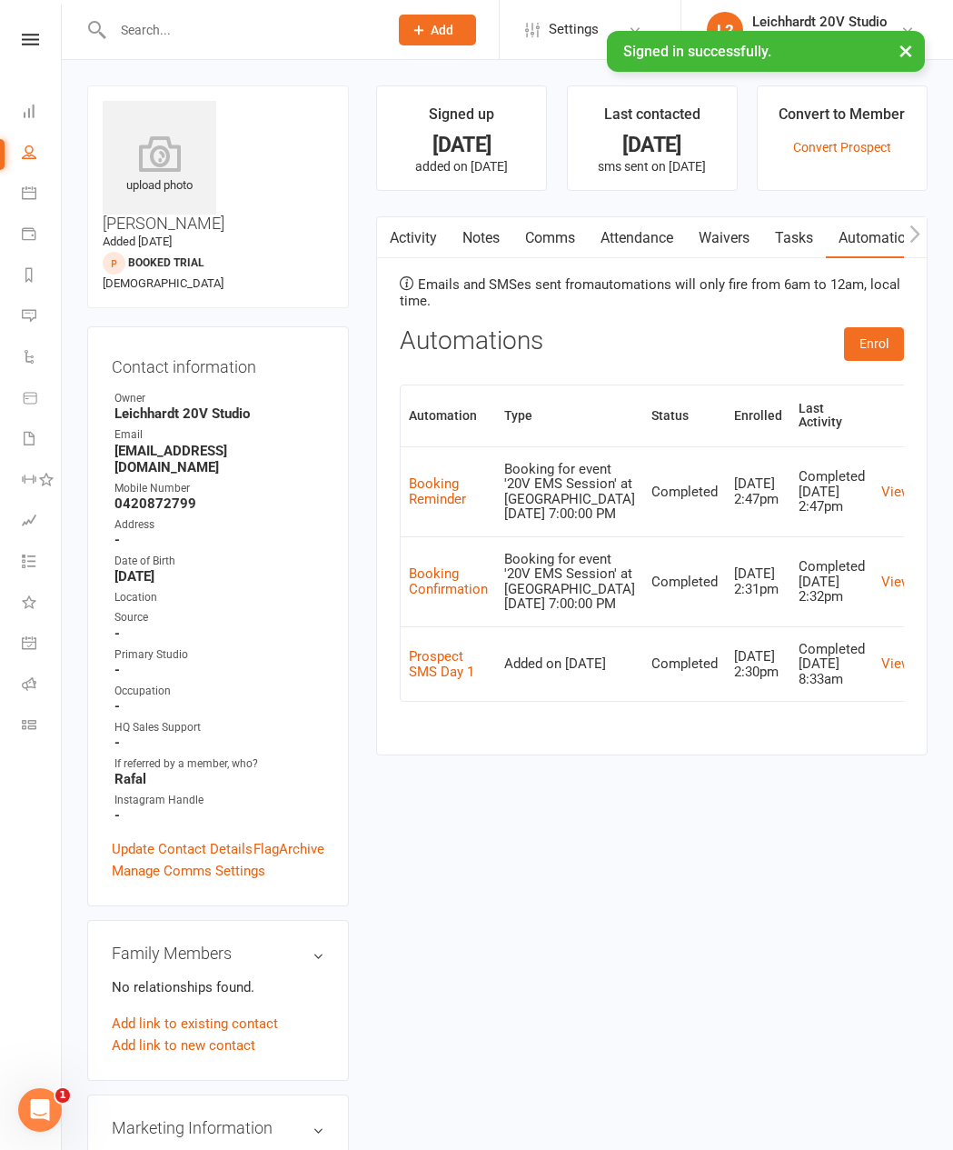
click at [50, 362] on link "Automations" at bounding box center [42, 358] width 41 height 41
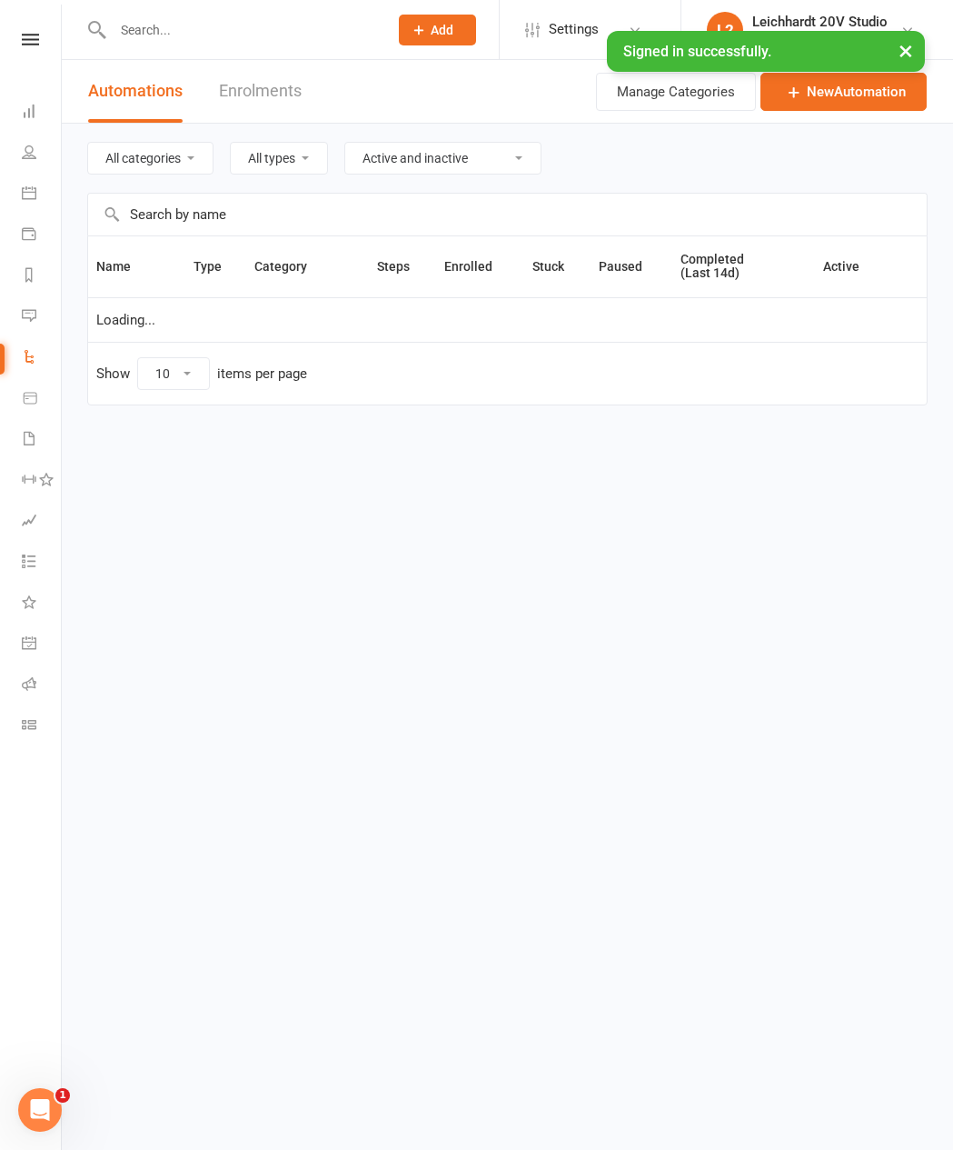
select select "100"
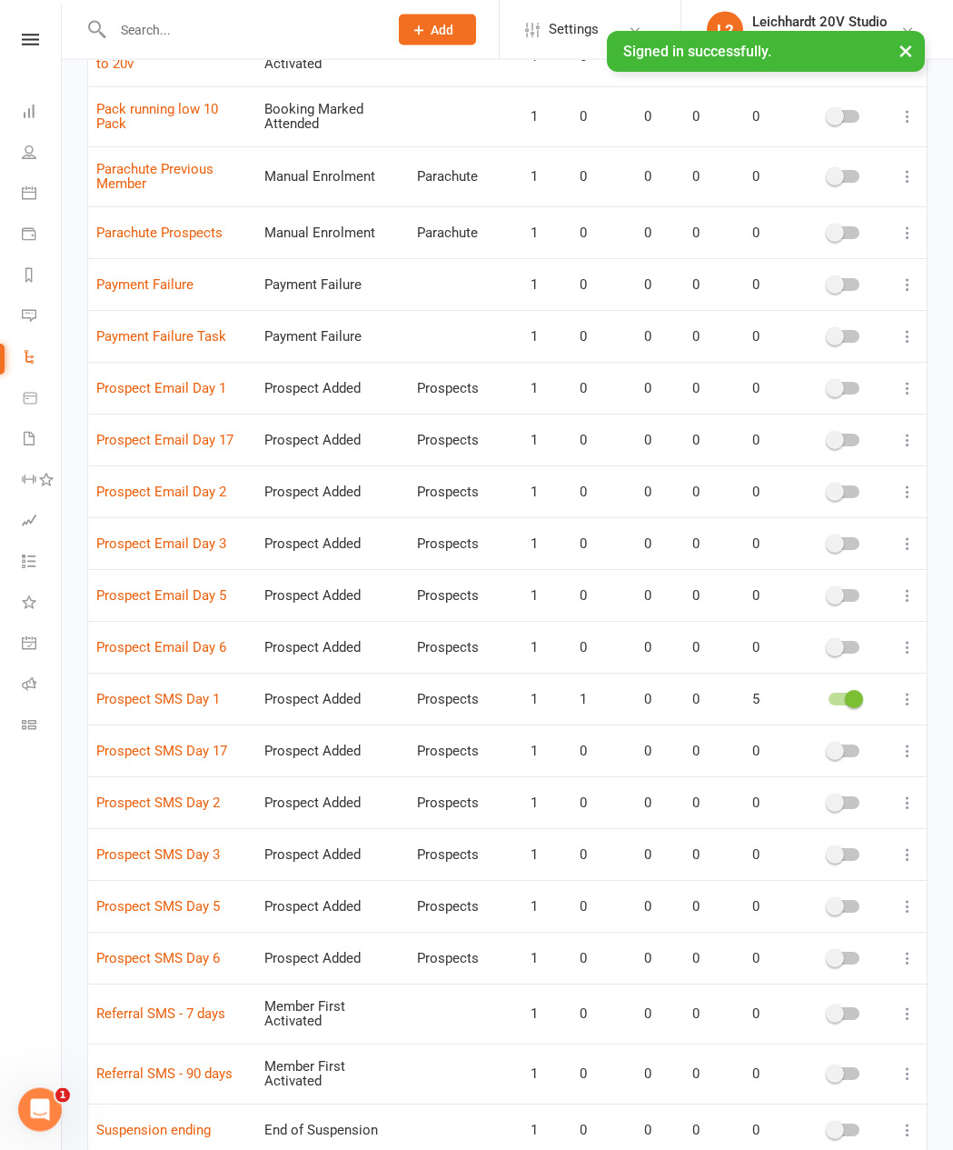
click at [735, 694] on icon at bounding box center [908, 699] width 18 height 18
click at [735, 724] on link "Edit" at bounding box center [828, 729] width 180 height 36
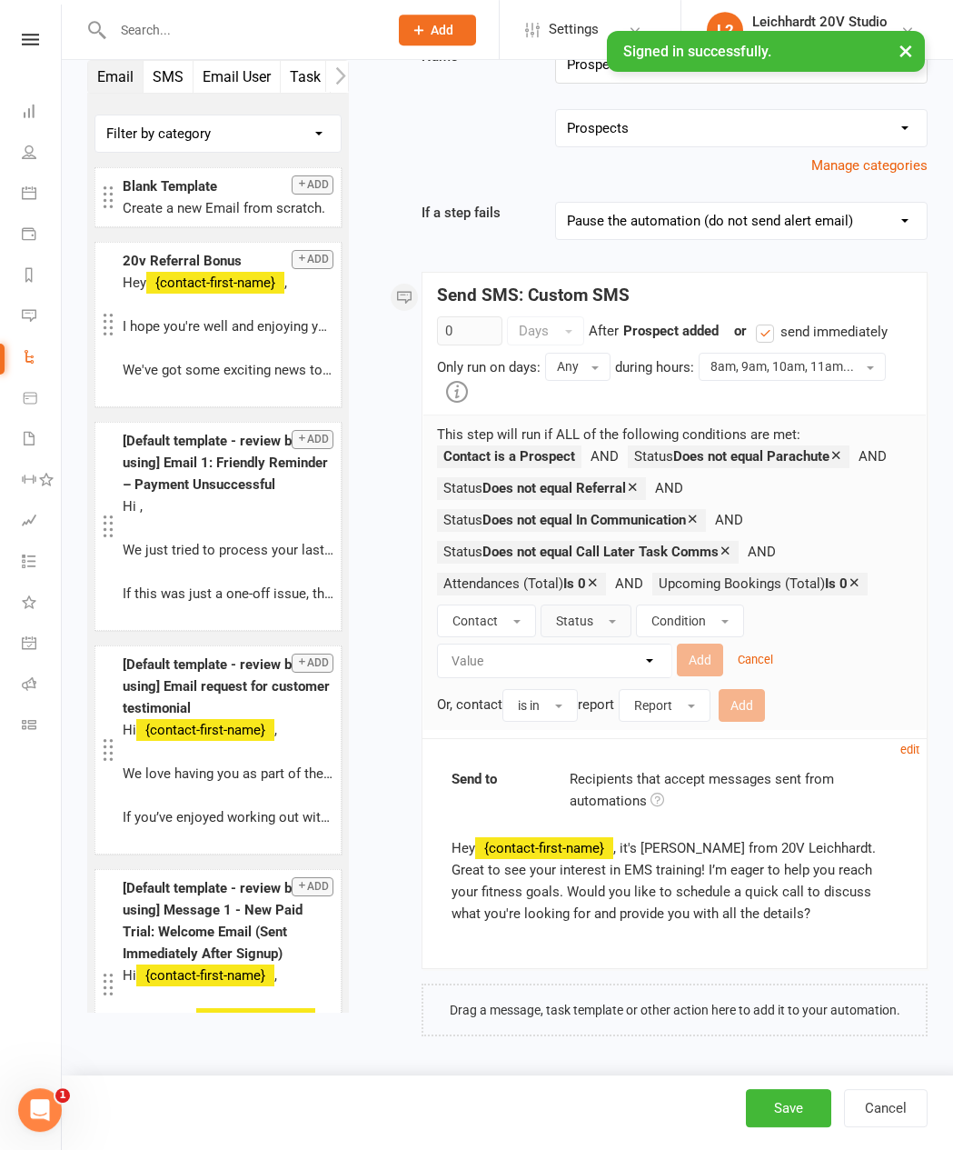
scroll to position [174, 0]
click at [471, 677] on select "Value Prospect: Parachute Prospect: Referral Prospect: In Communication Prospec…" at bounding box center [560, 660] width 234 height 33
select select "7"
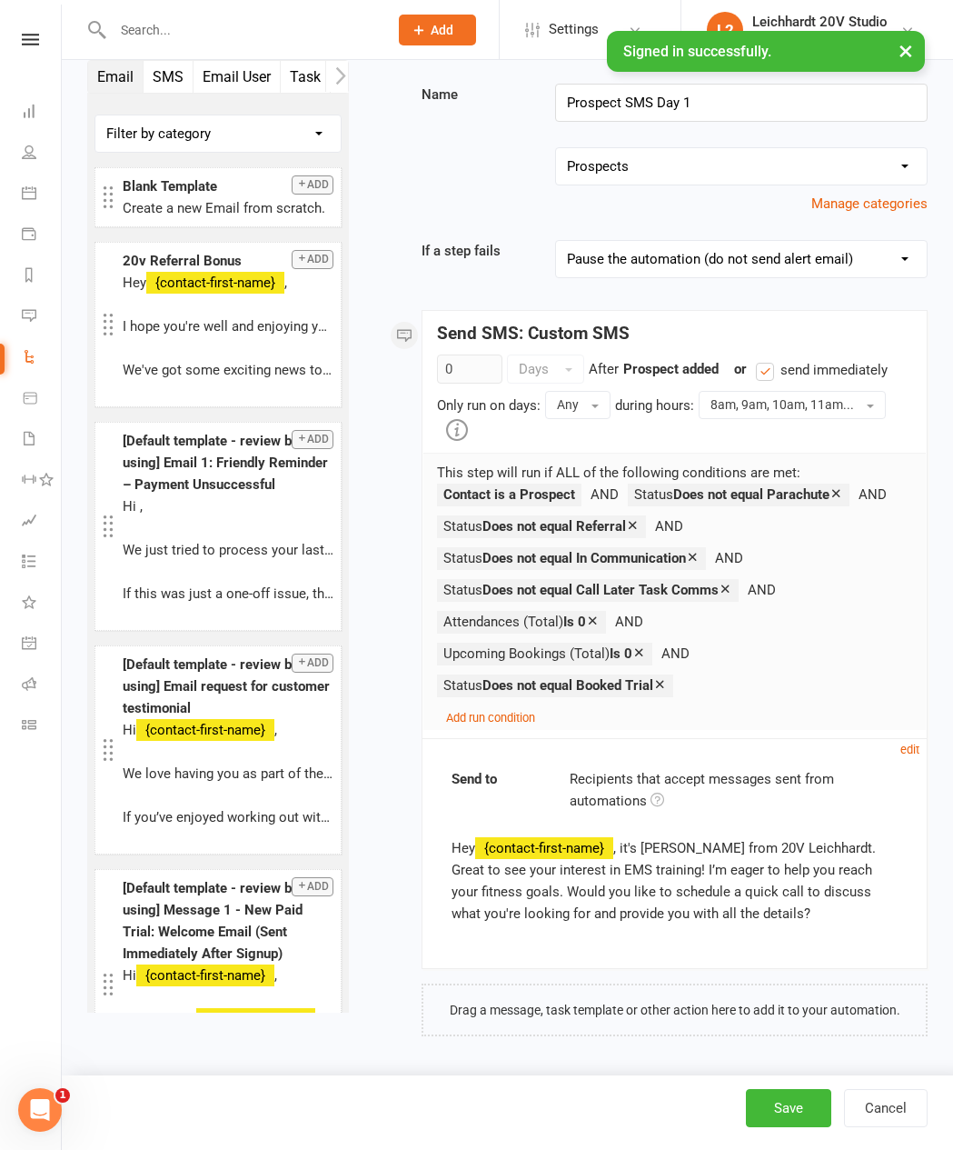
click at [735, 887] on button "Save" at bounding box center [788, 1108] width 85 height 38
select select "100"
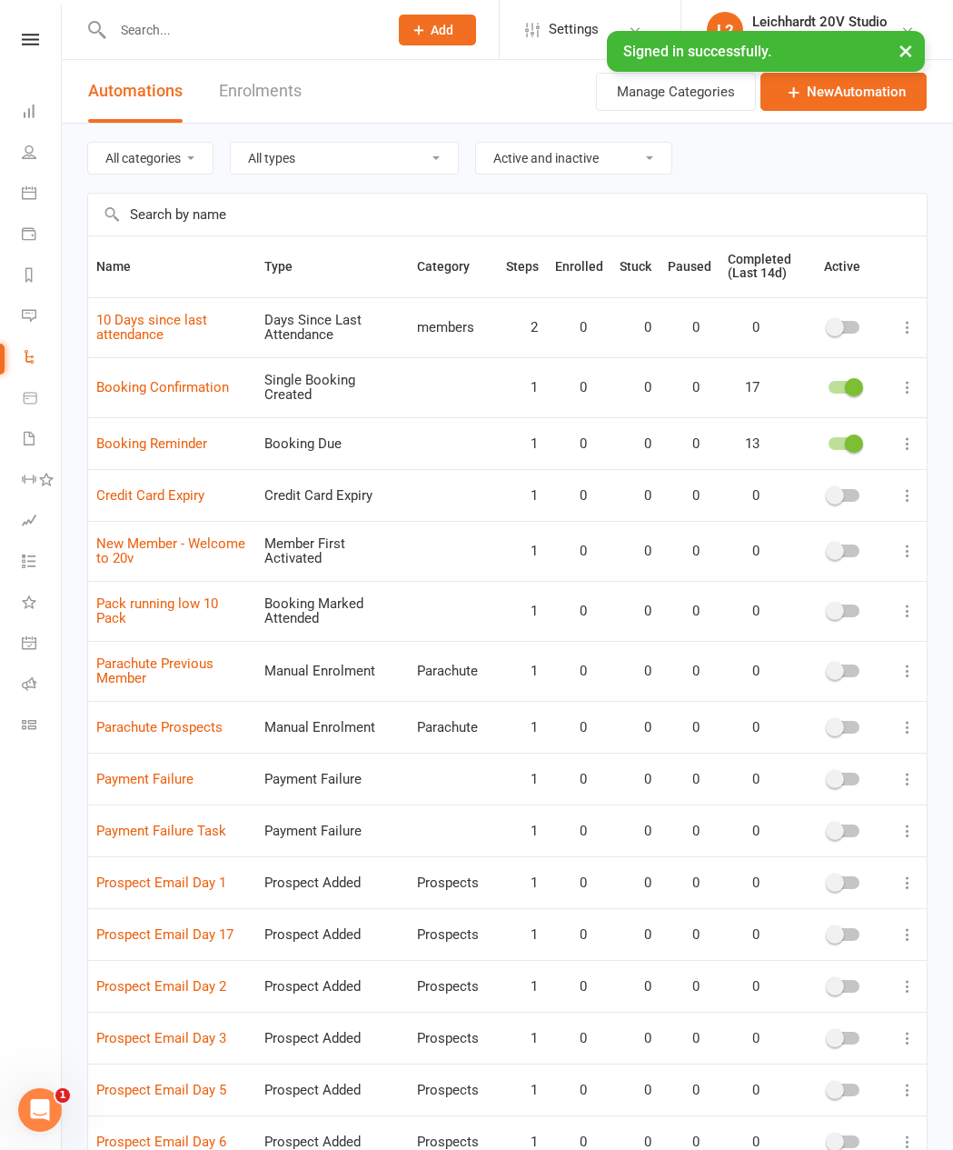
click at [39, 313] on link "Messages" at bounding box center [42, 317] width 41 height 41
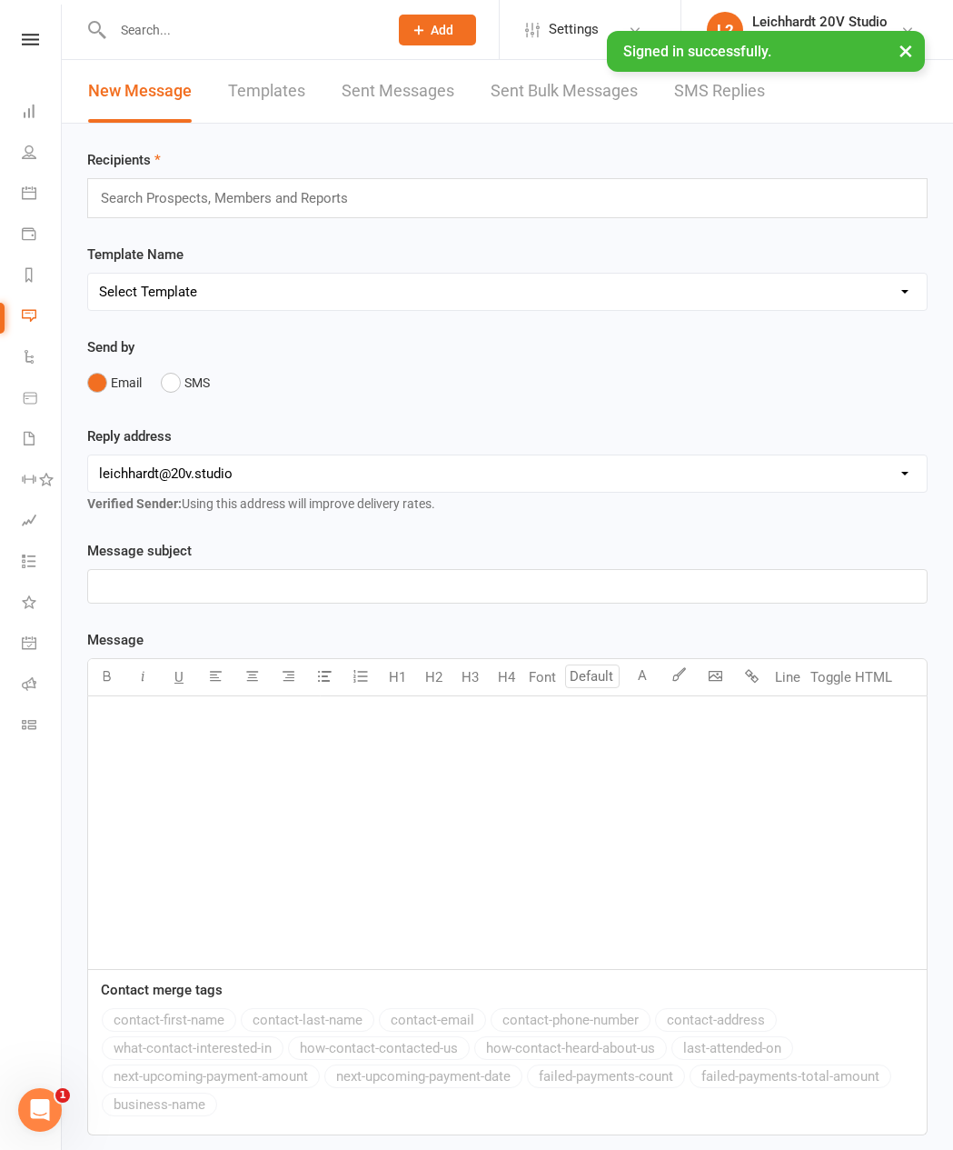
click at [735, 107] on link "SMS Replies" at bounding box center [719, 91] width 91 height 63
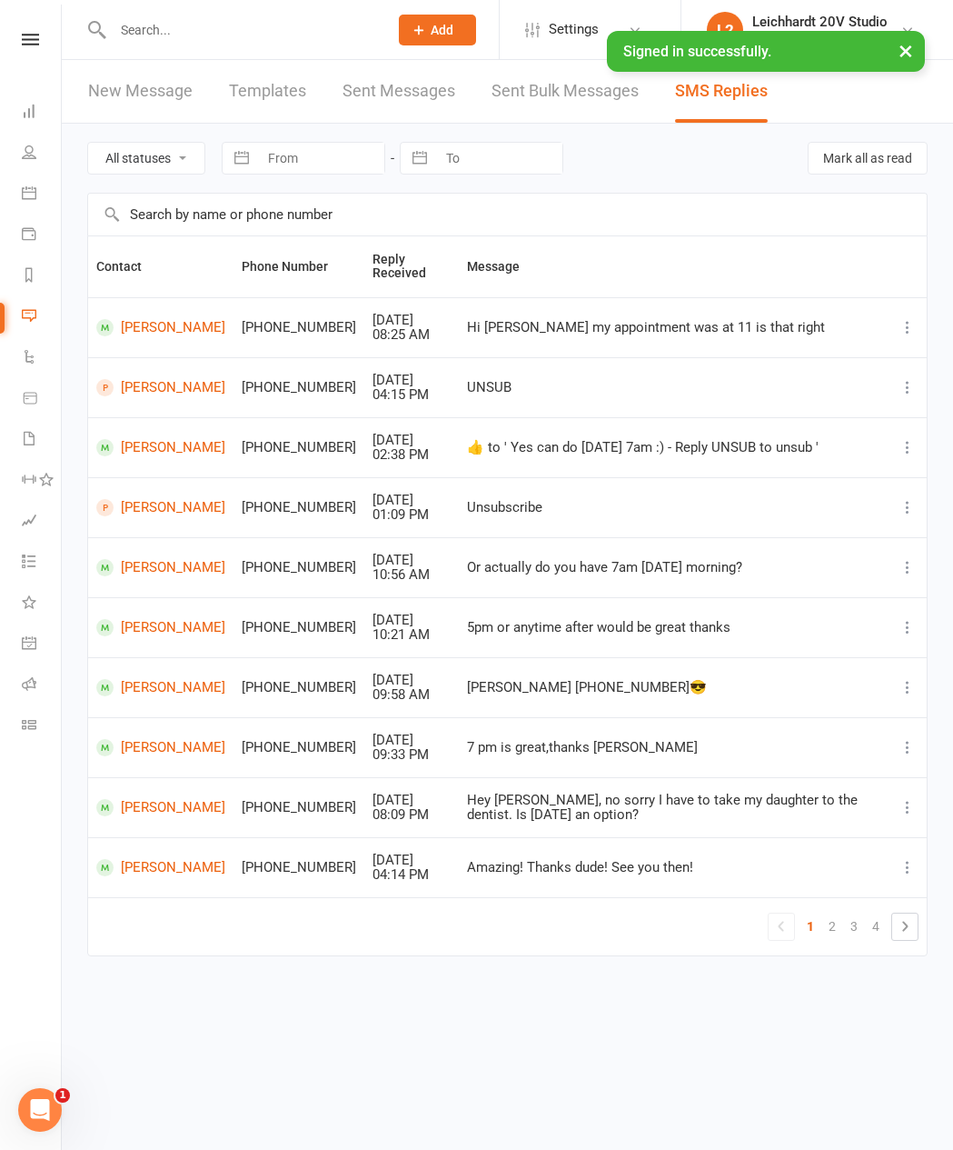
click at [162, 25] on input "text" at bounding box center [241, 29] width 268 height 25
type input "[PERSON_NAME]"
click at [266, 106] on link "Templates" at bounding box center [267, 91] width 77 height 63
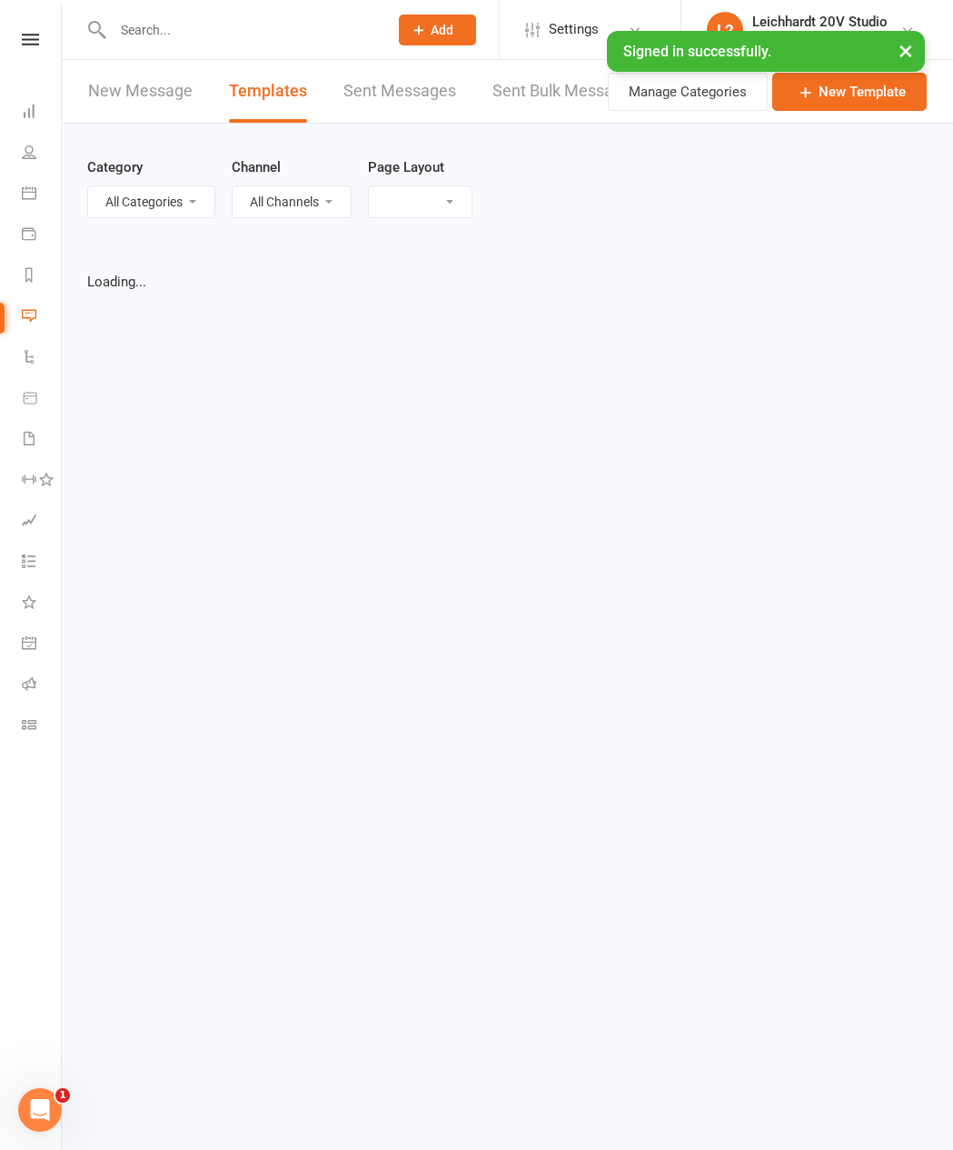
select select "grid"
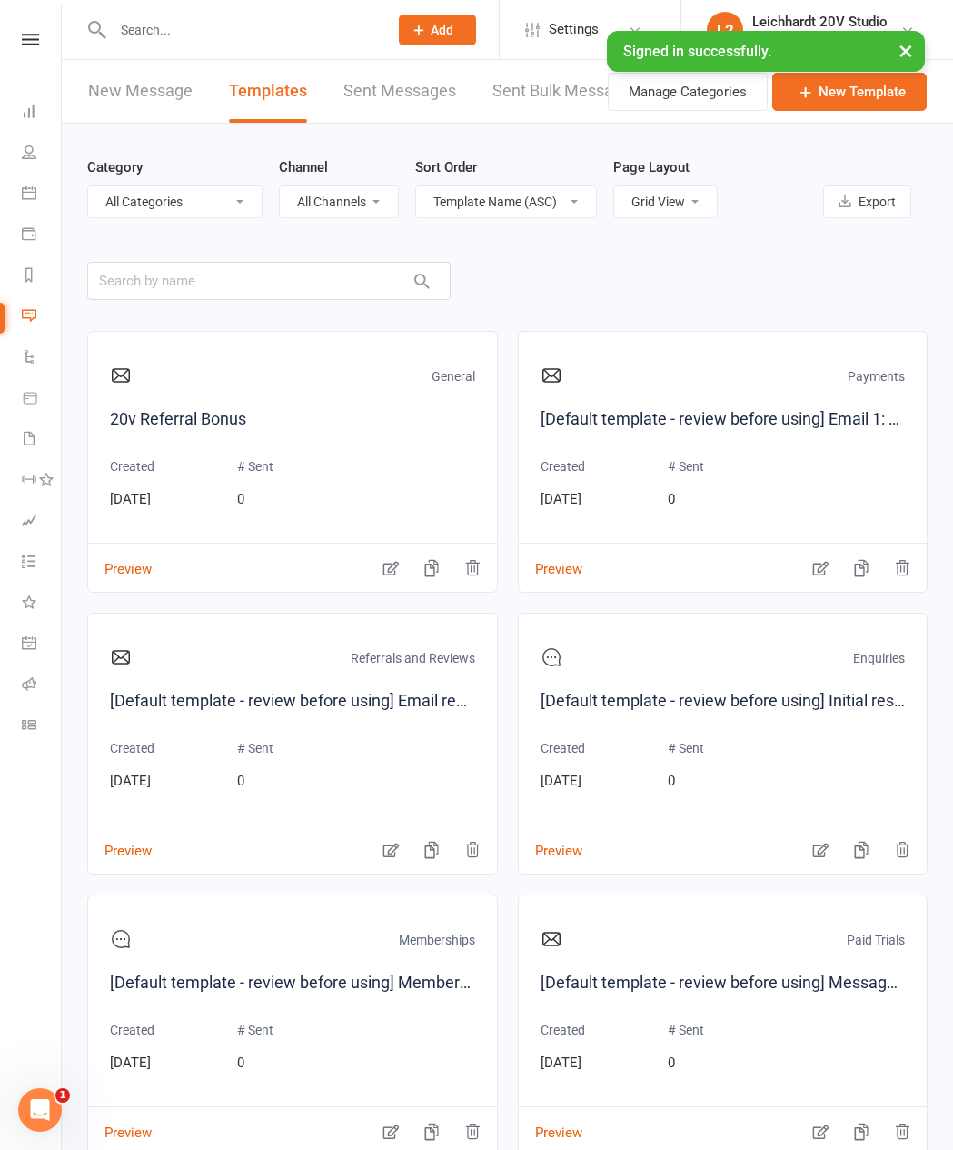
click at [292, 29] on input "text" at bounding box center [241, 29] width 268 height 25
type input "[PERSON_NAME]"
click at [276, 93] on div "[EMAIL_ADDRESS][DOMAIN_NAME]" at bounding box center [328, 80] width 195 height 26
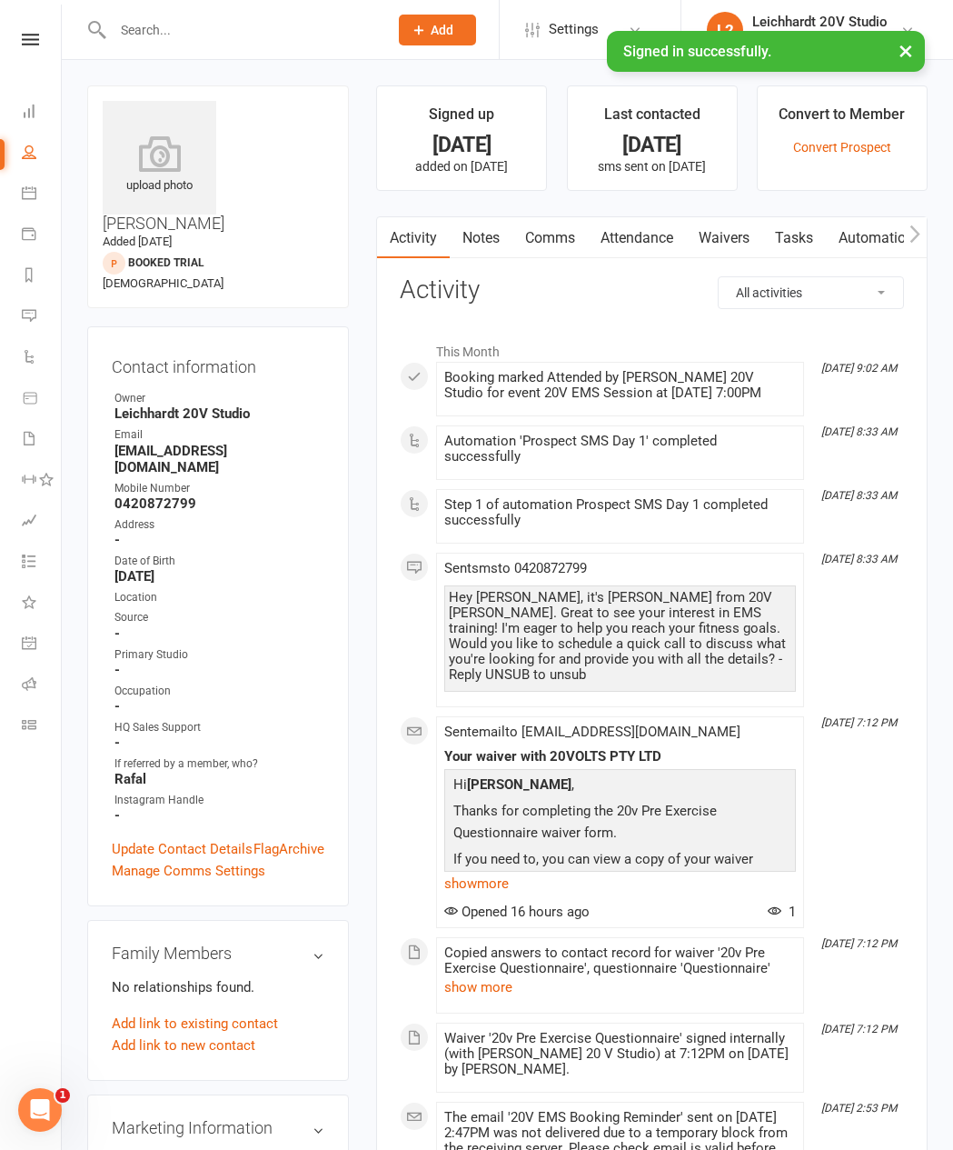
click at [552, 240] on link "Comms" at bounding box center [550, 238] width 75 height 42
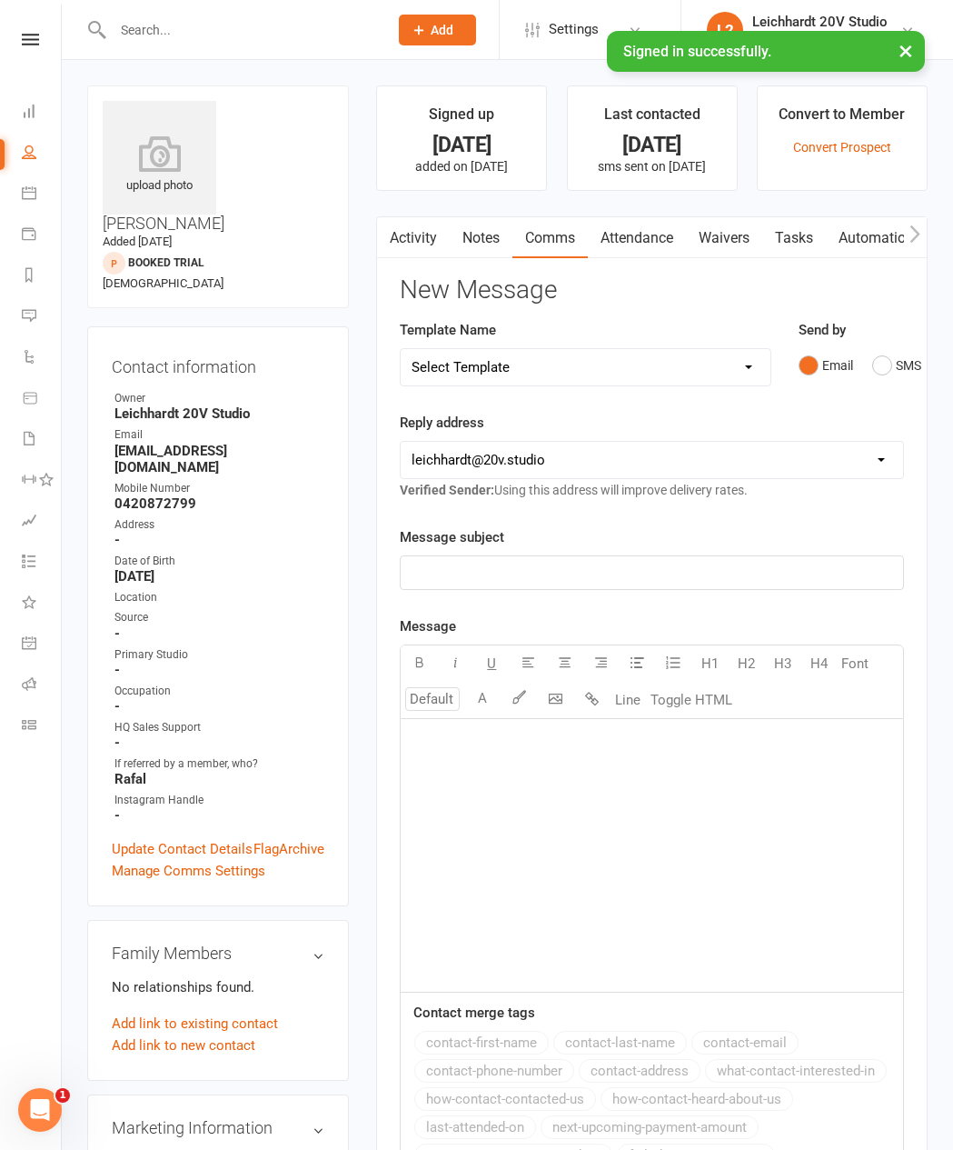
click at [635, 380] on select "Select Template [SMS] [Default template - review before using] Missed class [SM…" at bounding box center [585, 367] width 369 height 36
click at [735, 376] on button "SMS" at bounding box center [896, 365] width 49 height 35
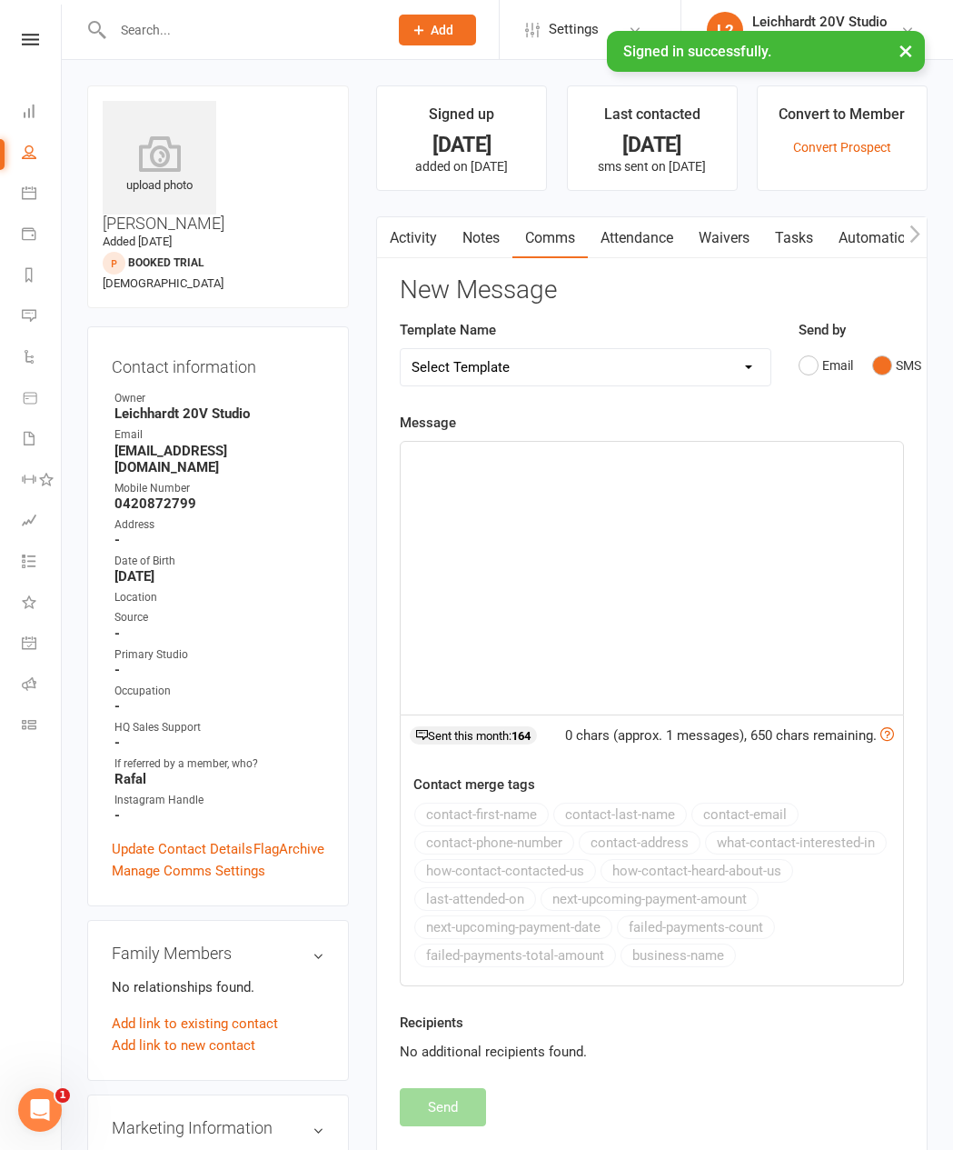
click at [641, 491] on div "﻿" at bounding box center [652, 578] width 503 height 273
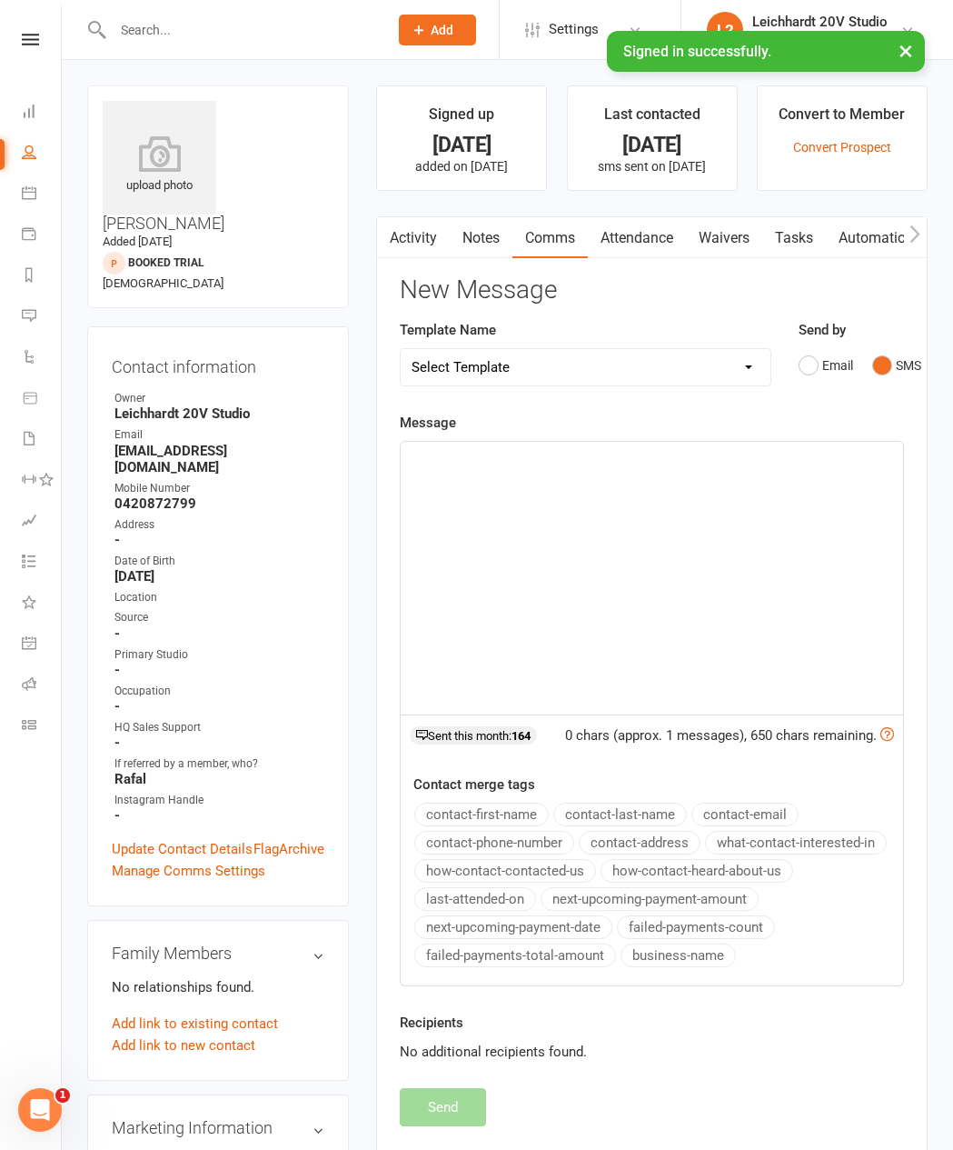
click at [685, 374] on select "Select Template [SMS] [Default template - review before using] Missed class [SM…" at bounding box center [585, 367] width 369 height 36
click at [735, 553] on div "﻿" at bounding box center [652, 578] width 503 height 273
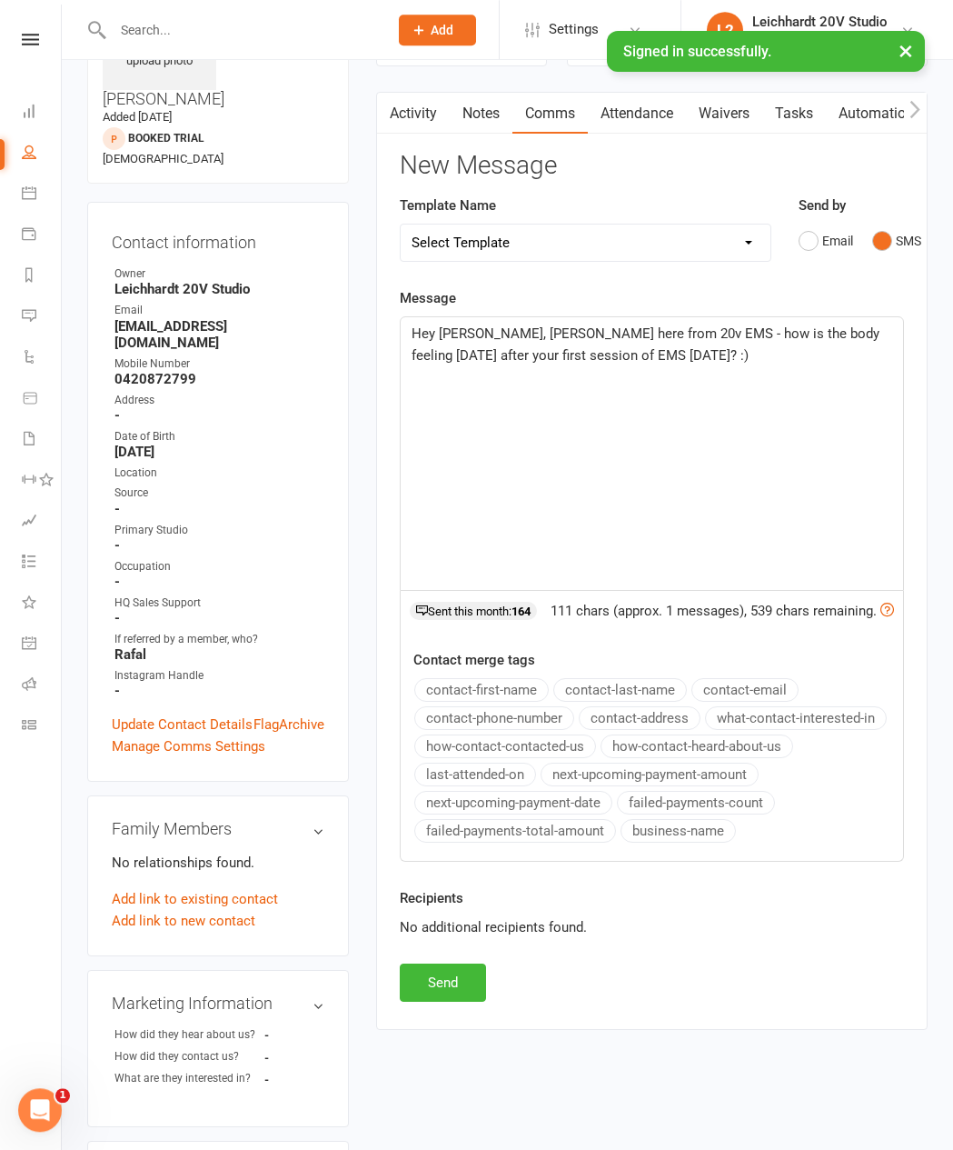
click at [481, 887] on button "Send" at bounding box center [443, 982] width 86 height 38
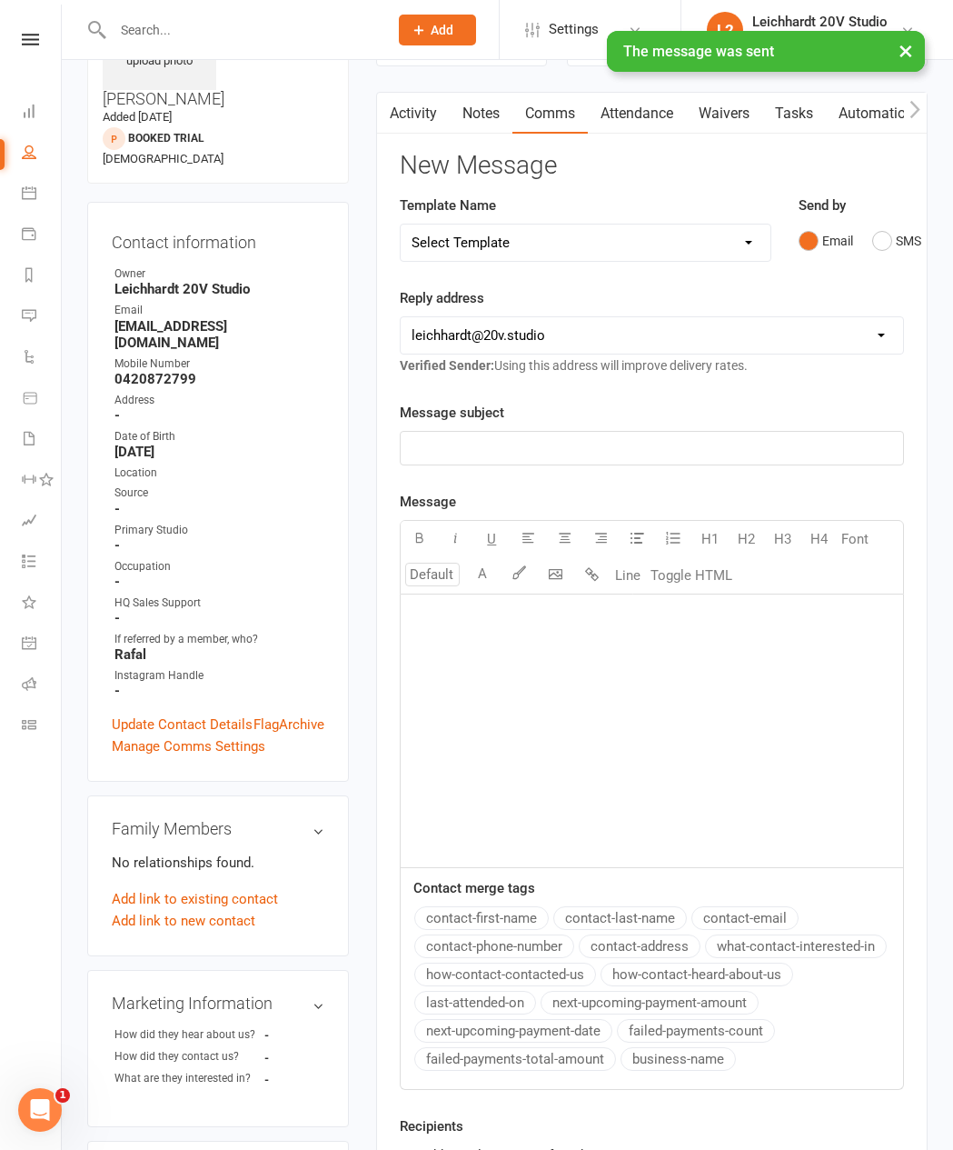
click at [38, 417] on link "Product Sales" at bounding box center [42, 399] width 41 height 41
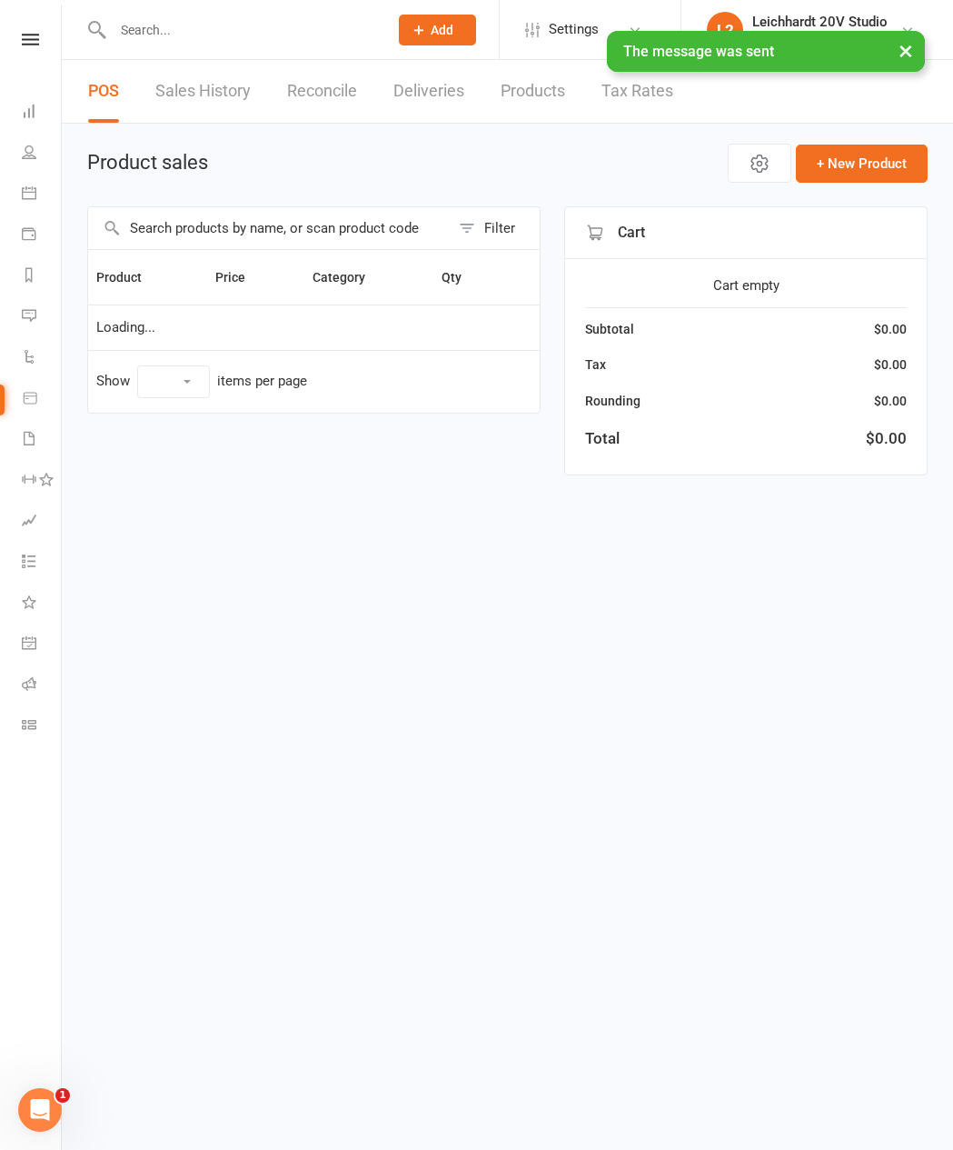
select select "10"
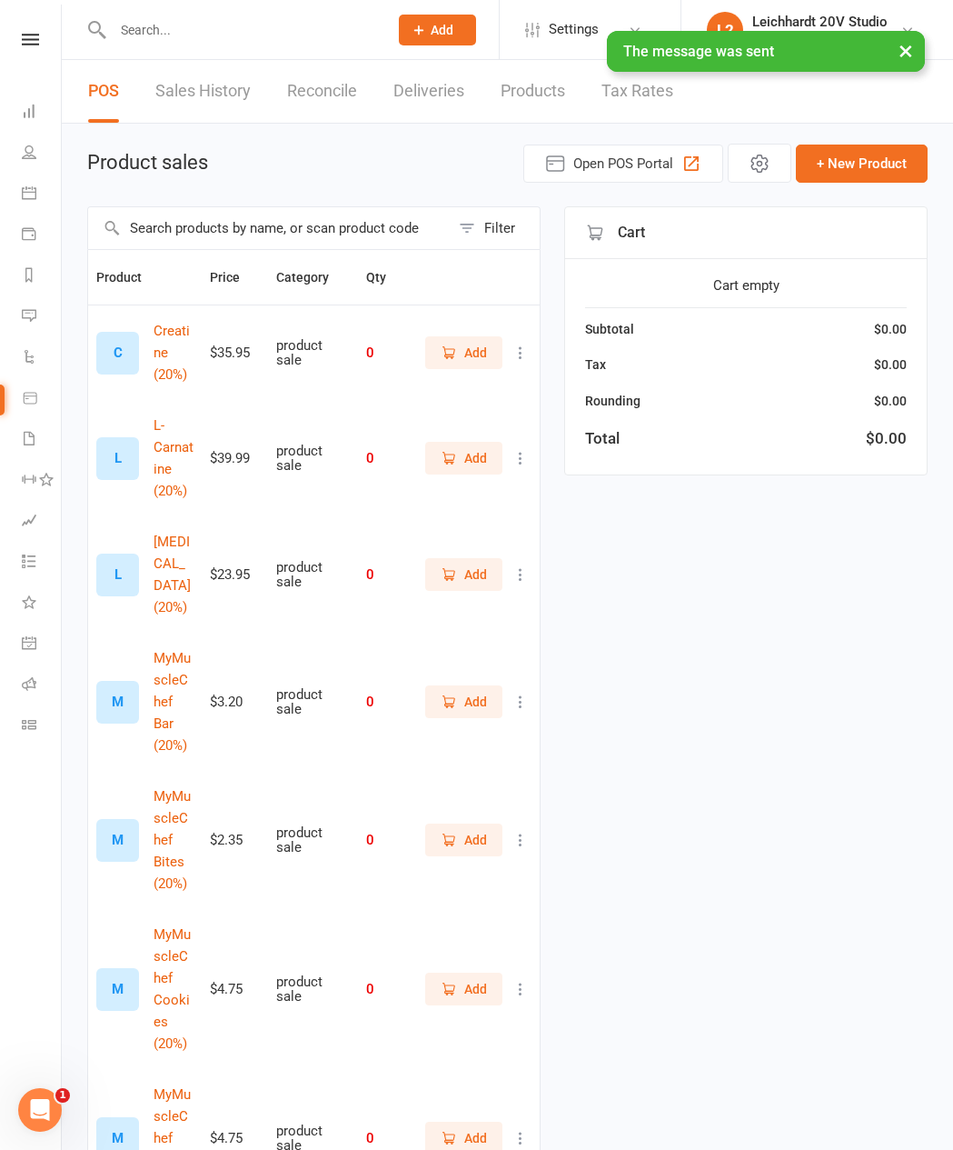
click at [33, 315] on icon at bounding box center [29, 315] width 15 height 15
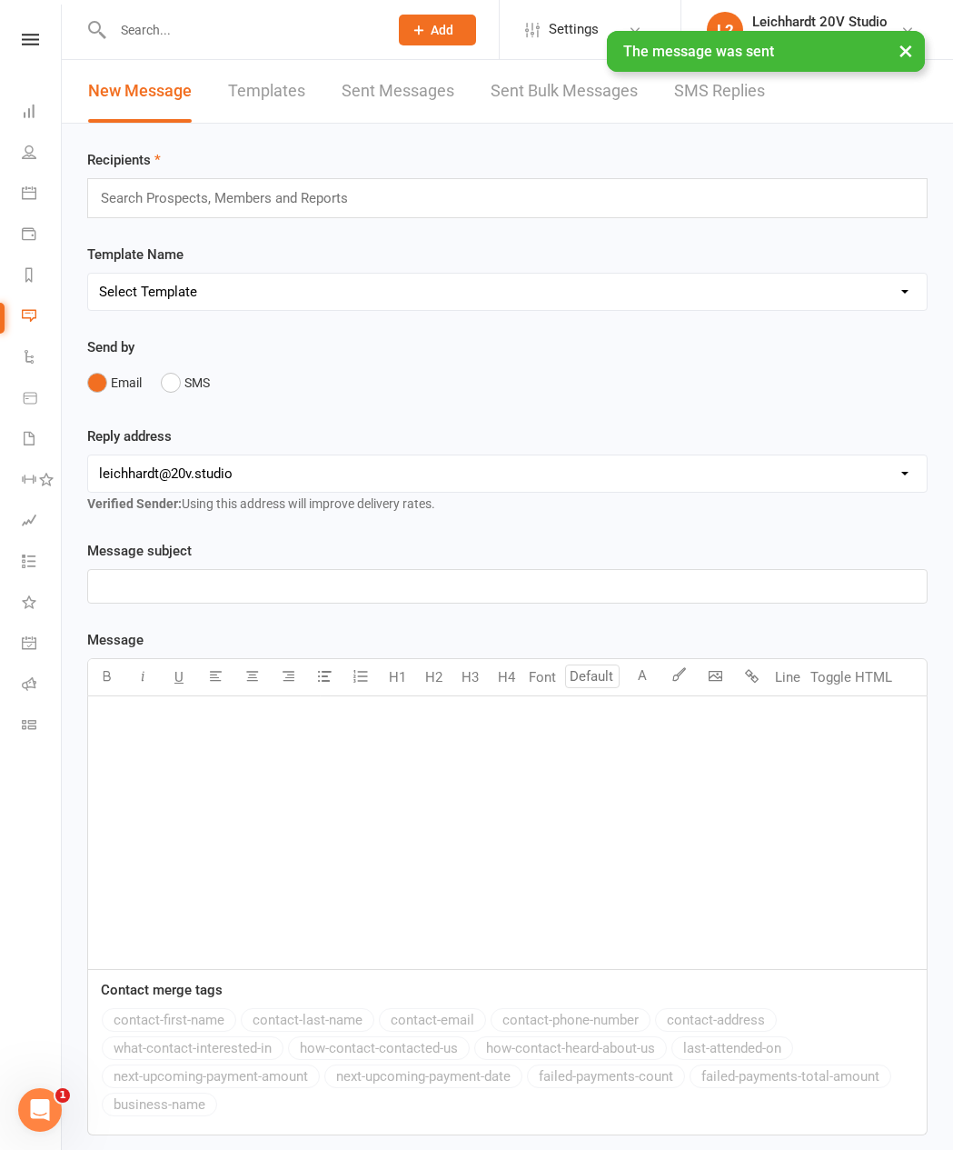
click at [729, 108] on link "SMS Replies" at bounding box center [719, 91] width 91 height 63
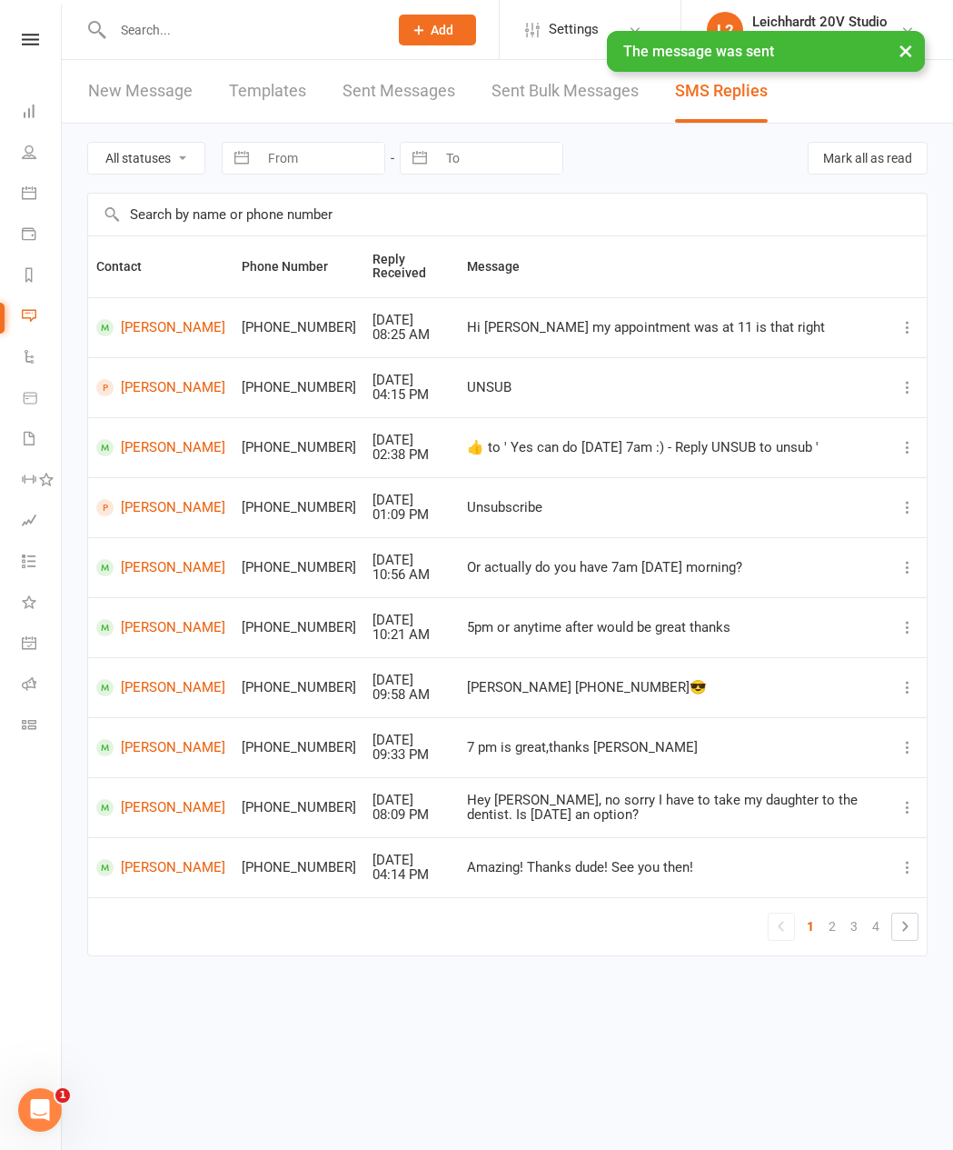
click at [50, 159] on link "People" at bounding box center [42, 154] width 41 height 41
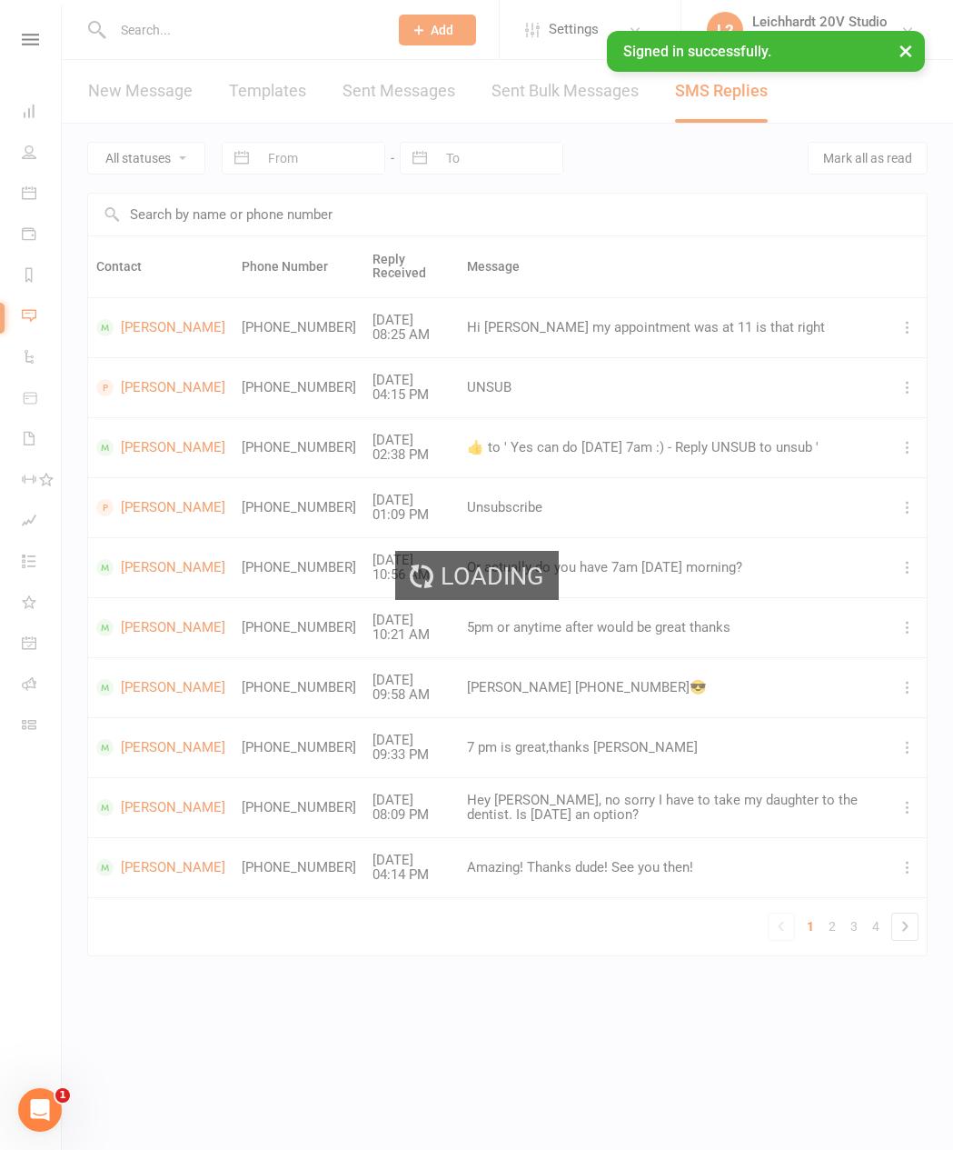
select select "100"
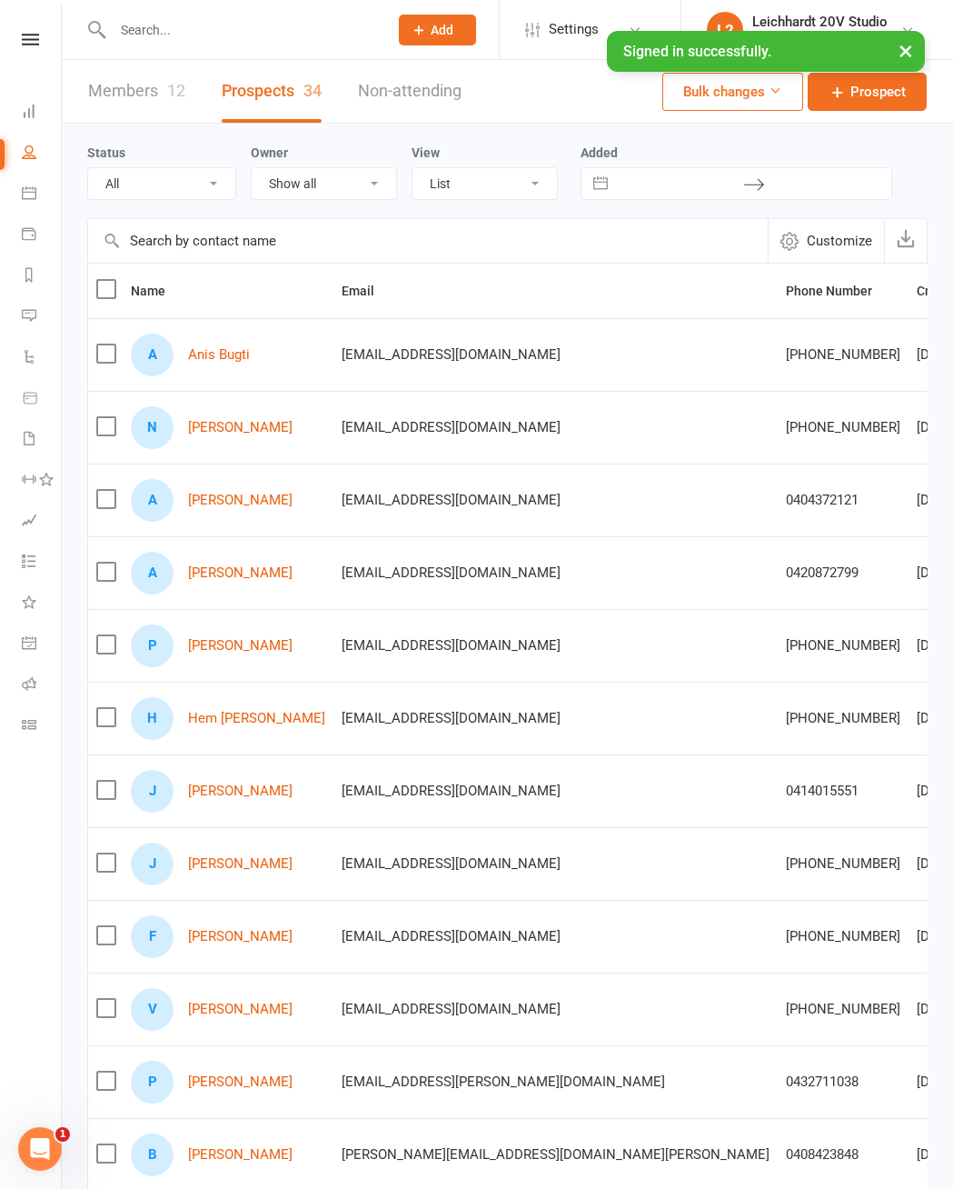
click at [51, 320] on link "Messages" at bounding box center [42, 317] width 41 height 41
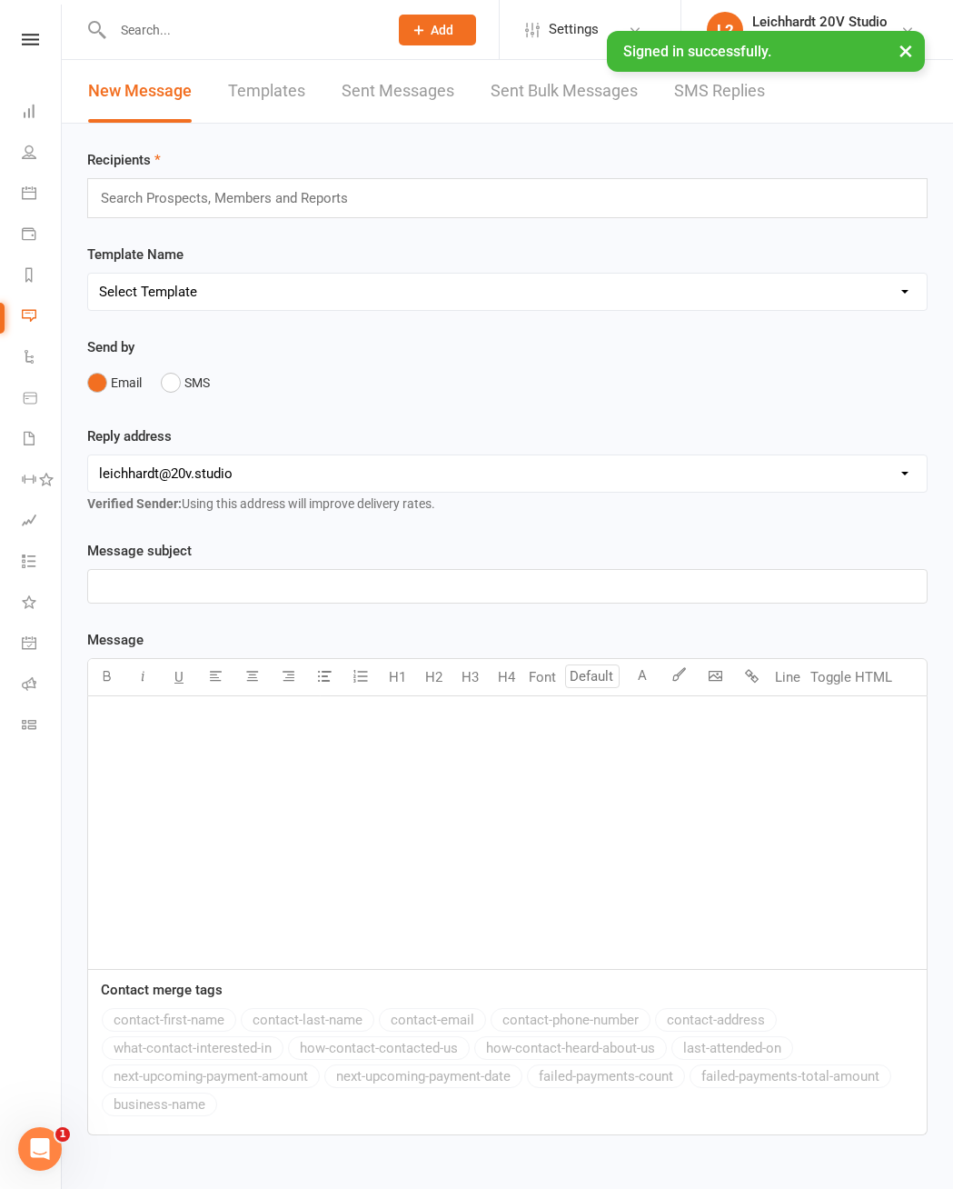
click at [703, 107] on link "SMS Replies" at bounding box center [719, 91] width 91 height 63
